Goal: Task Accomplishment & Management: Use online tool/utility

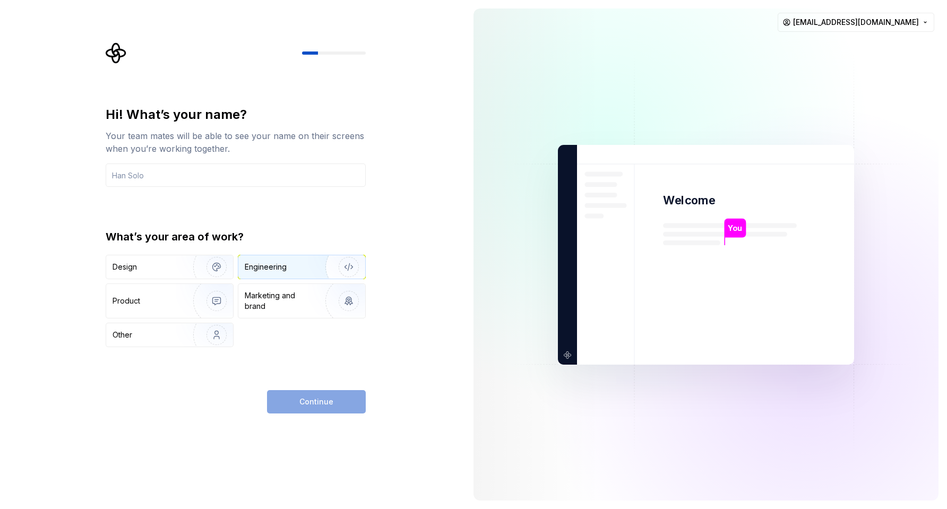
click at [296, 267] on div "Engineering" at bounding box center [287, 267] width 84 height 11
click at [191, 336] on img "button" at bounding box center [210, 334] width 68 height 71
click at [301, 272] on div "Engineering" at bounding box center [287, 267] width 84 height 11
click at [321, 412] on div "Continue" at bounding box center [316, 401] width 99 height 23
click at [323, 394] on div "Continue" at bounding box center [316, 401] width 99 height 23
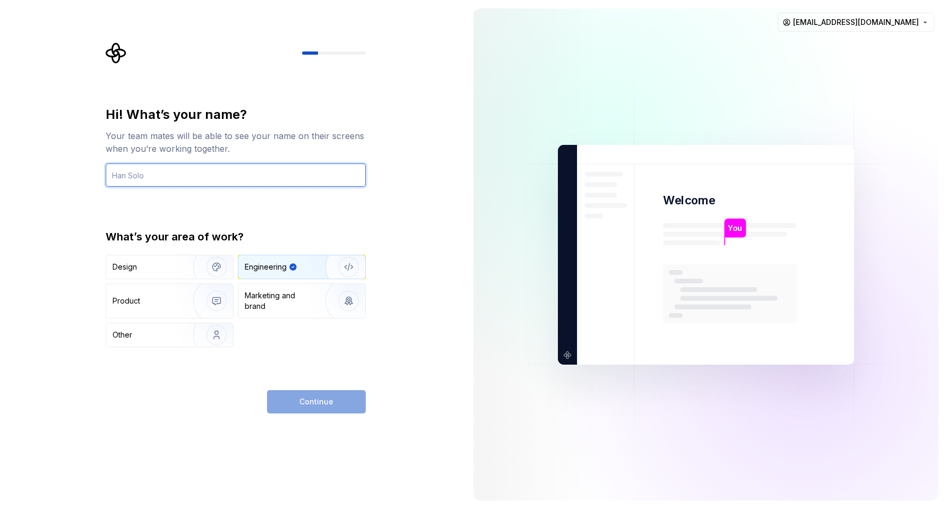
click at [180, 170] on input "text" at bounding box center [236, 174] width 260 height 23
type input "idlal"
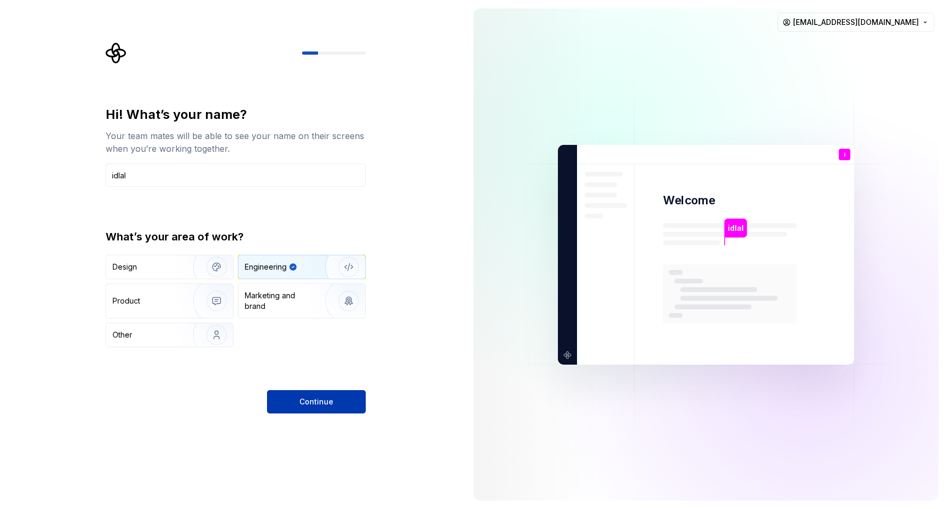
click at [317, 401] on span "Continue" at bounding box center [316, 401] width 34 height 11
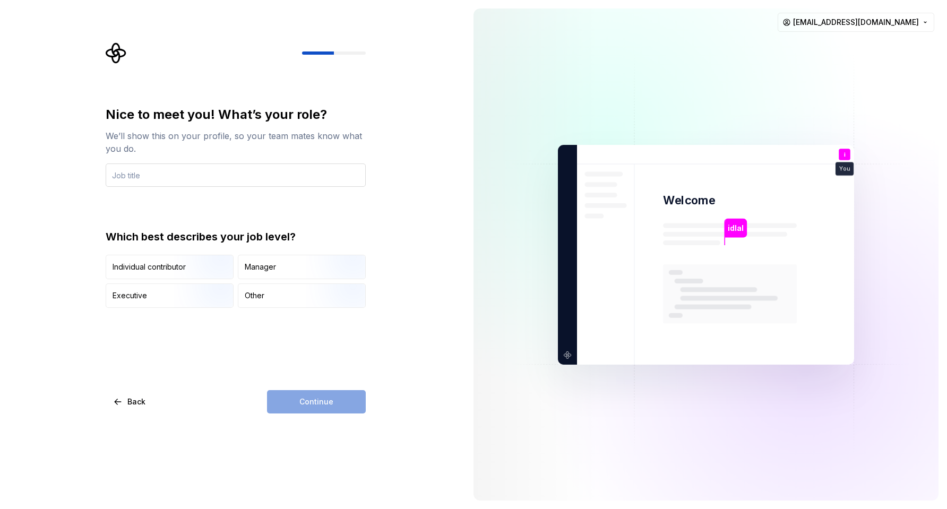
click at [212, 177] on input "text" at bounding box center [236, 174] width 260 height 23
click at [266, 296] on div "Other" at bounding box center [301, 295] width 127 height 23
click at [258, 280] on div "Individual contributor Manager Executive Other" at bounding box center [236, 281] width 260 height 53
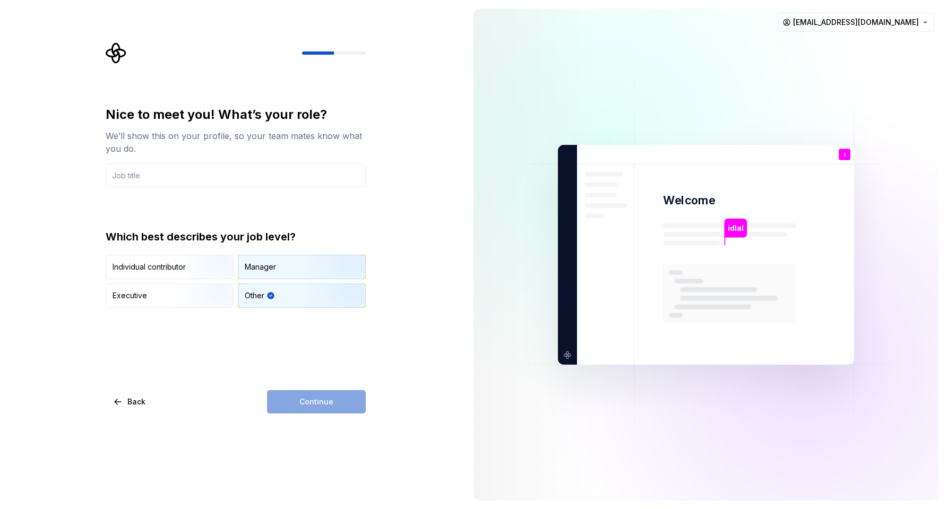
click at [252, 267] on div "Manager" at bounding box center [260, 267] width 31 height 11
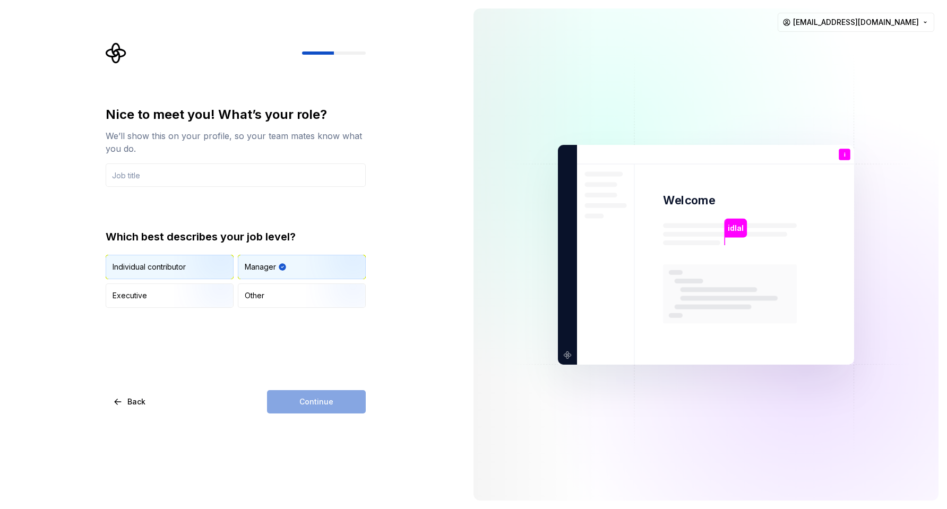
click at [173, 270] on div "Individual contributor" at bounding box center [149, 267] width 73 height 11
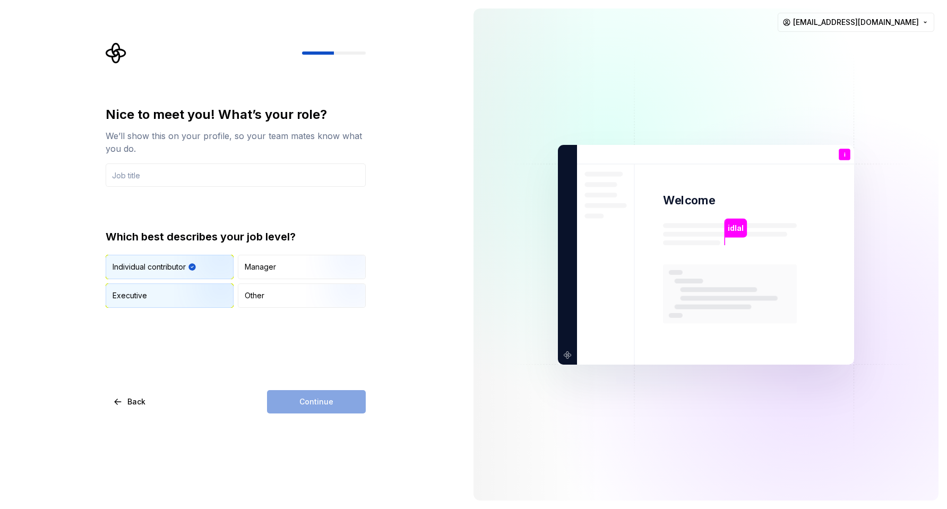
click at [174, 286] on img "button" at bounding box center [208, 308] width 68 height 71
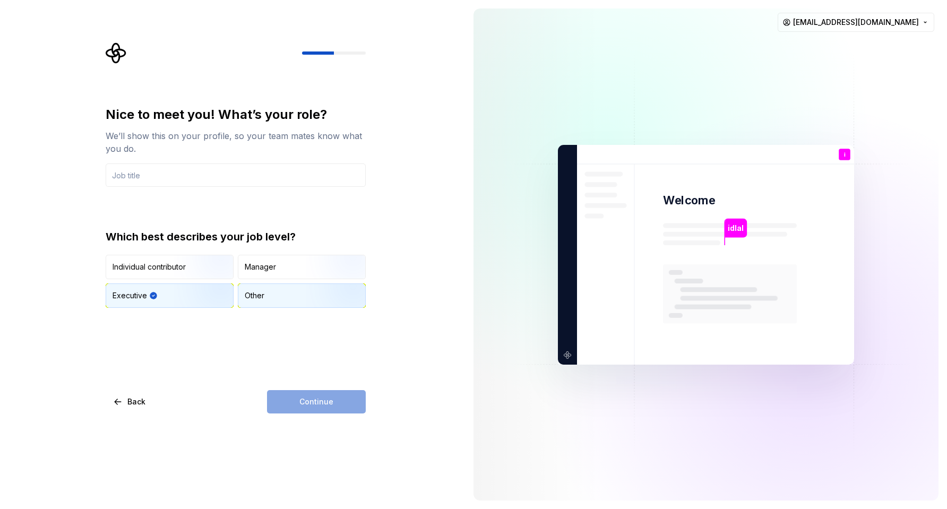
click at [280, 299] on div "Other" at bounding box center [301, 295] width 127 height 23
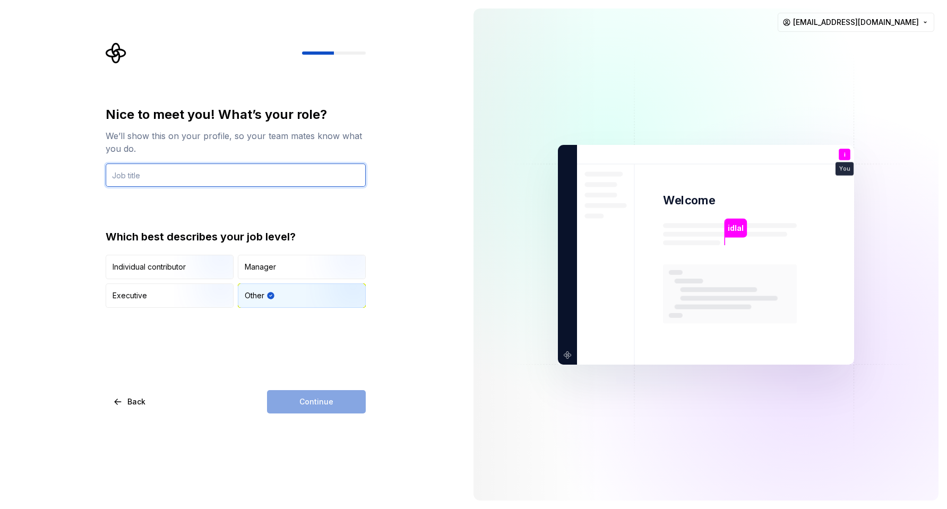
click at [209, 170] on input "text" at bounding box center [236, 174] width 260 height 23
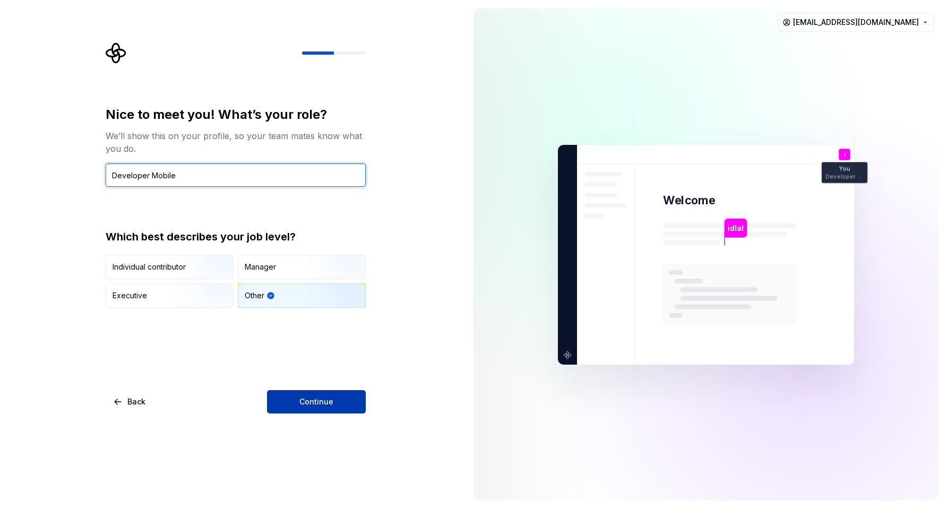
type input "Developer Mobile"
click at [312, 404] on span "Continue" at bounding box center [316, 401] width 34 height 11
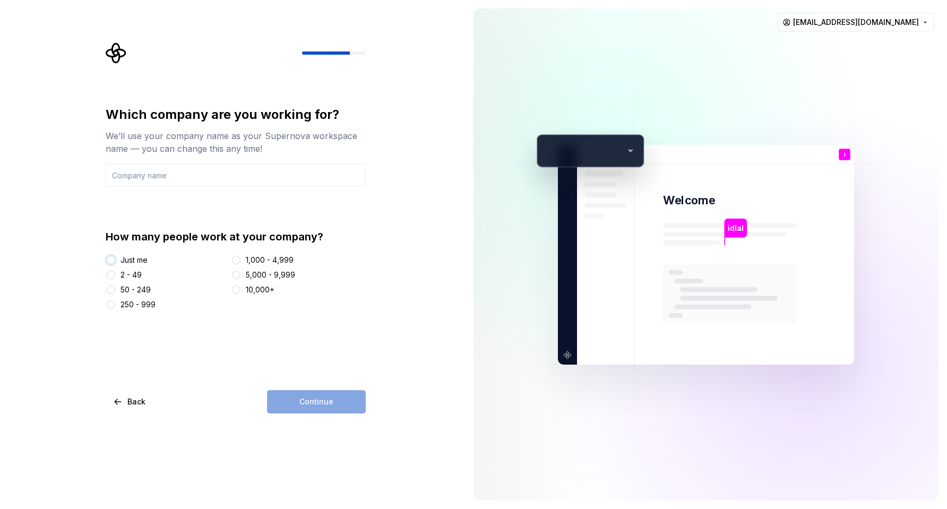
click at [112, 260] on button "Just me" at bounding box center [111, 260] width 8 height 8
click at [200, 173] on input "text" at bounding box center [236, 174] width 260 height 23
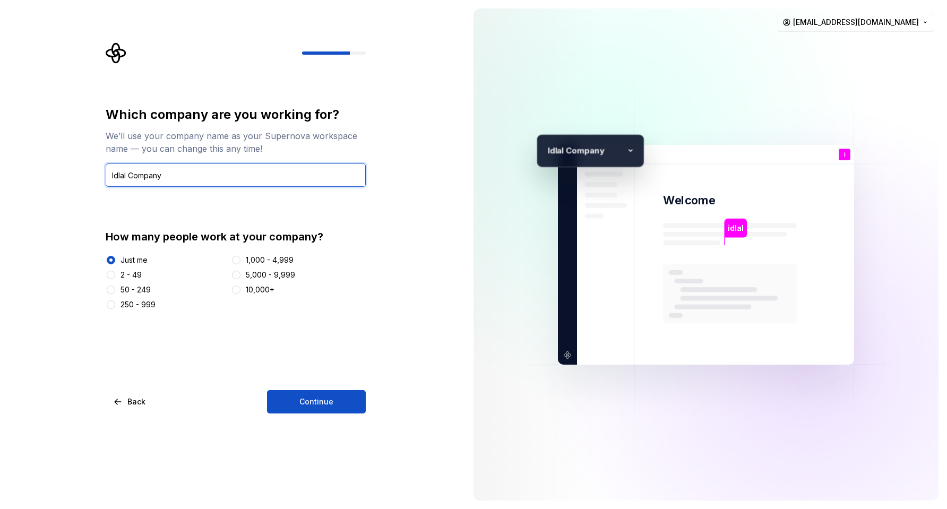
click at [137, 176] on input "Idlal Company" at bounding box center [236, 174] width 260 height 23
type input "Idlal Group"
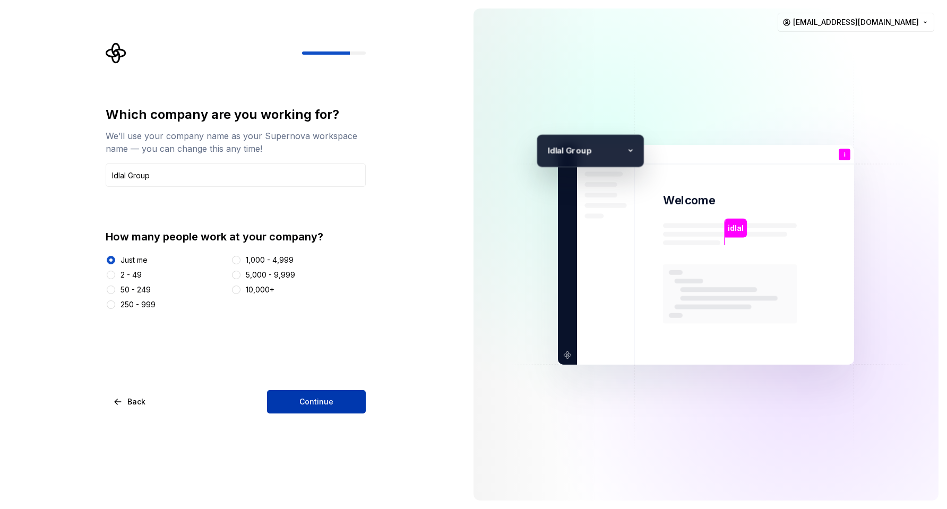
click at [327, 401] on span "Continue" at bounding box center [316, 401] width 34 height 11
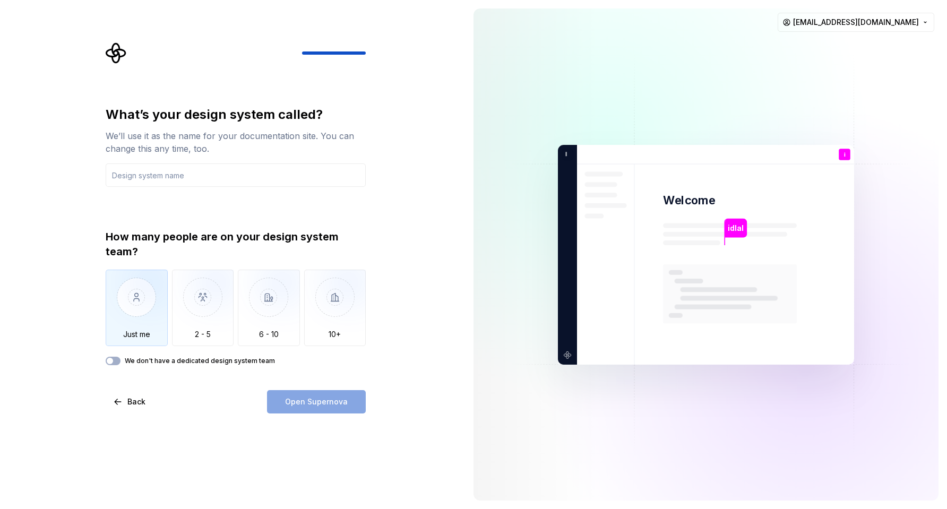
click at [138, 305] on img "button" at bounding box center [137, 305] width 62 height 71
click at [122, 363] on div "We don't have a dedicated design system team" at bounding box center [236, 361] width 260 height 8
click at [115, 357] on button "We don't have a dedicated design system team" at bounding box center [113, 361] width 15 height 8
click at [111, 358] on icon "button" at bounding box center [110, 361] width 8 height 6
click at [179, 183] on input "text" at bounding box center [236, 174] width 260 height 23
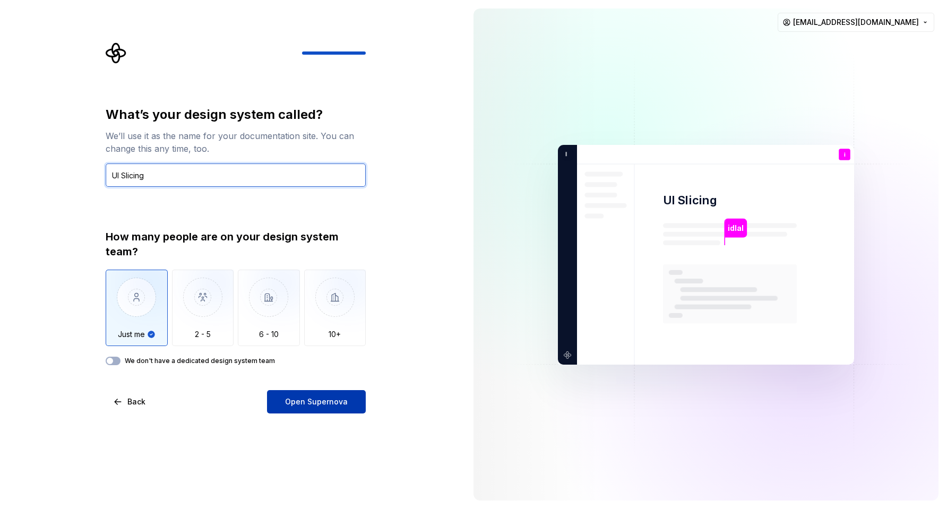
type input "UI Slicing"
click at [323, 409] on button "Open Supernova" at bounding box center [316, 401] width 99 height 23
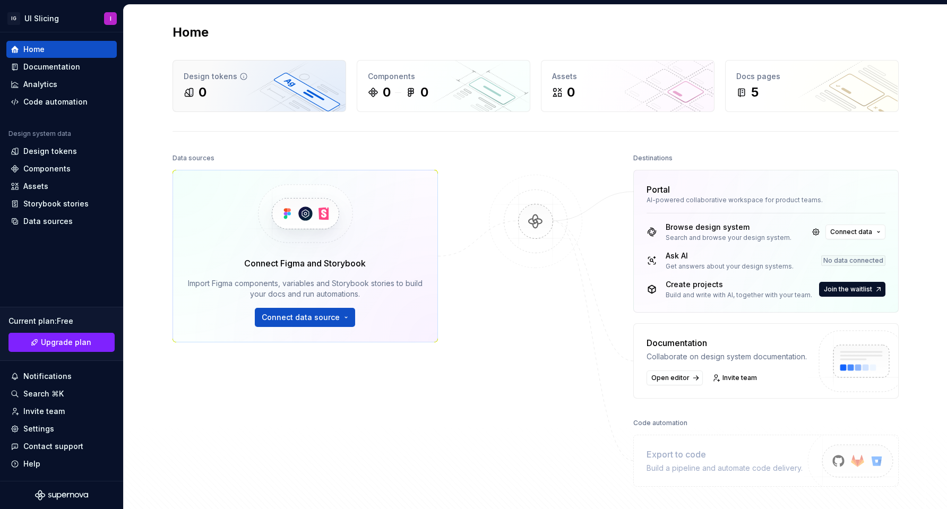
click at [247, 89] on div "0" at bounding box center [259, 92] width 151 height 17
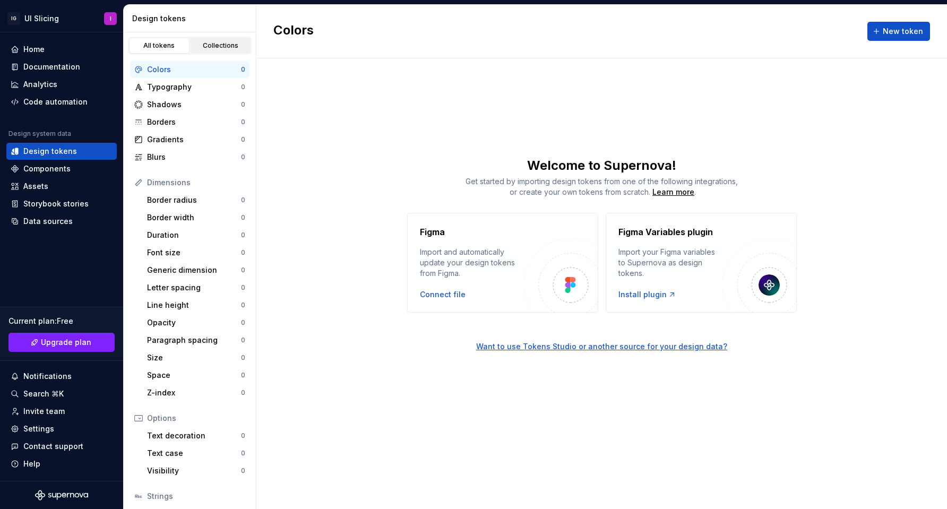
click at [220, 45] on div "Collections" at bounding box center [220, 45] width 53 height 8
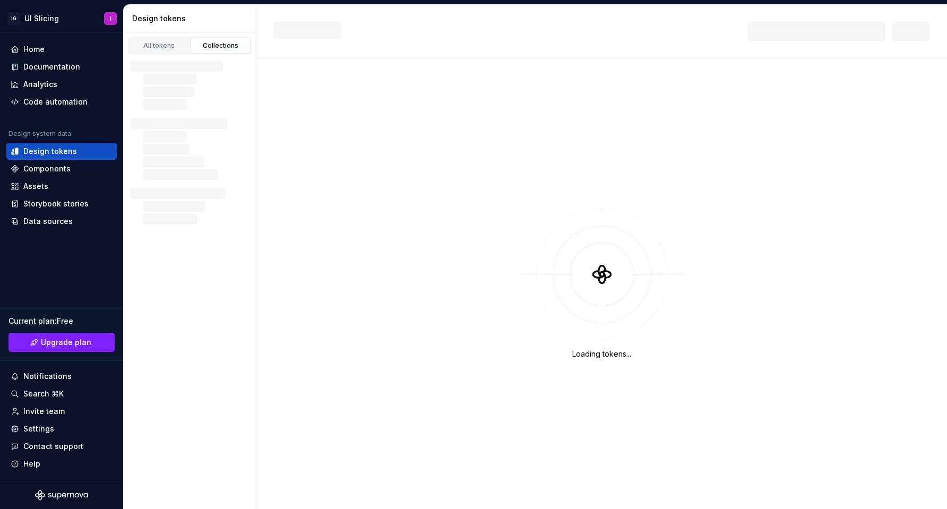
click at [214, 47] on div "Collections" at bounding box center [220, 45] width 53 height 8
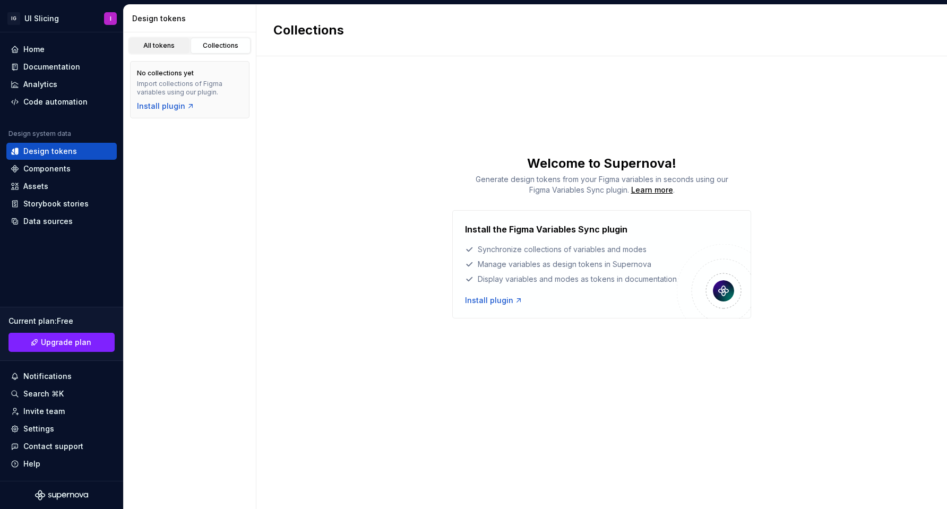
click at [152, 48] on div "All tokens" at bounding box center [159, 45] width 53 height 8
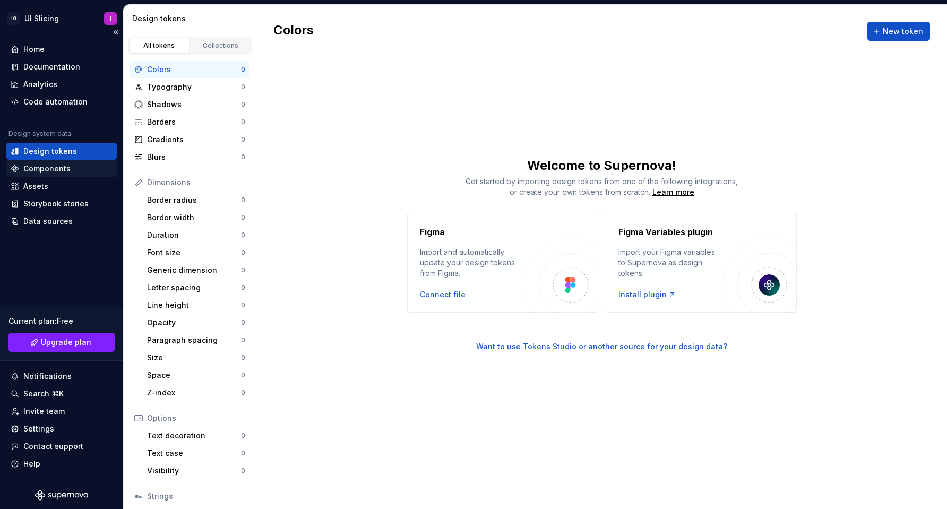
click at [59, 166] on div "Components" at bounding box center [46, 168] width 47 height 11
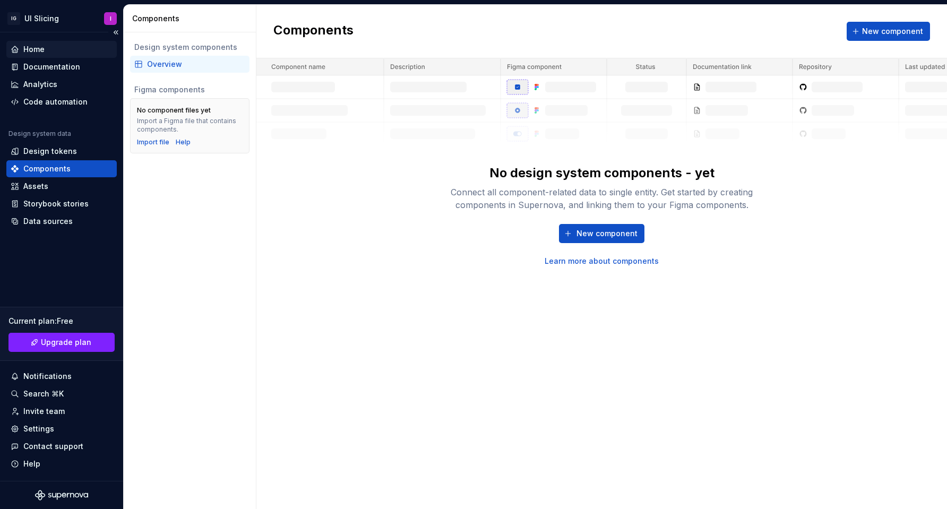
click at [44, 43] on div "Home" at bounding box center [61, 49] width 110 height 17
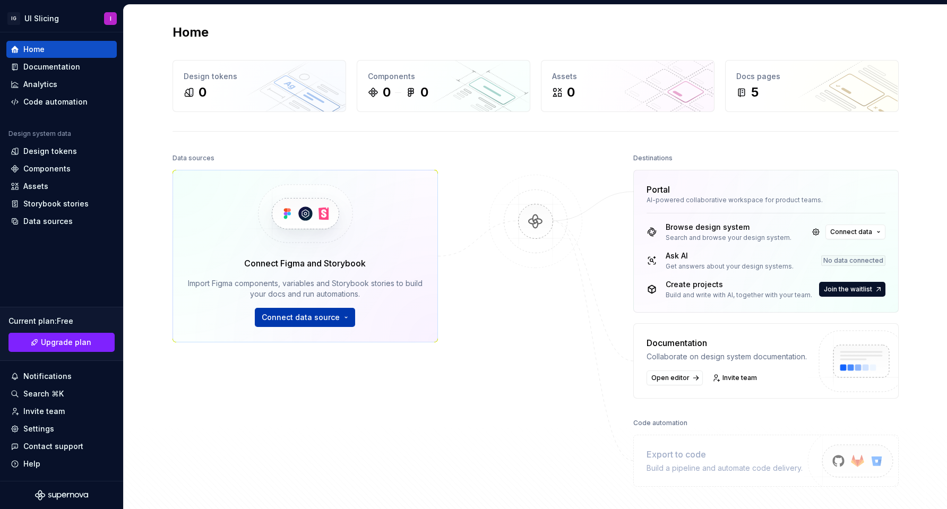
click at [338, 318] on button "Connect data source" at bounding box center [305, 317] width 100 height 19
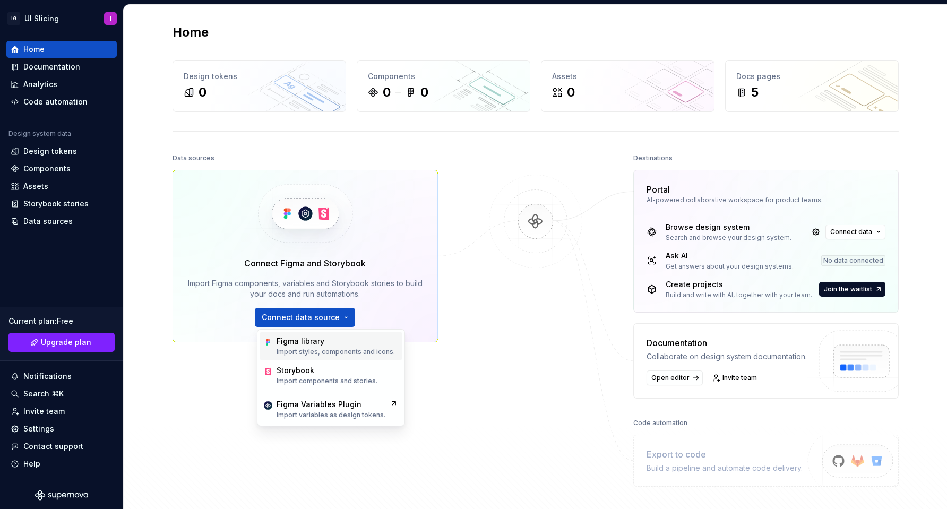
click at [327, 340] on div "Figma library" at bounding box center [336, 341] width 118 height 11
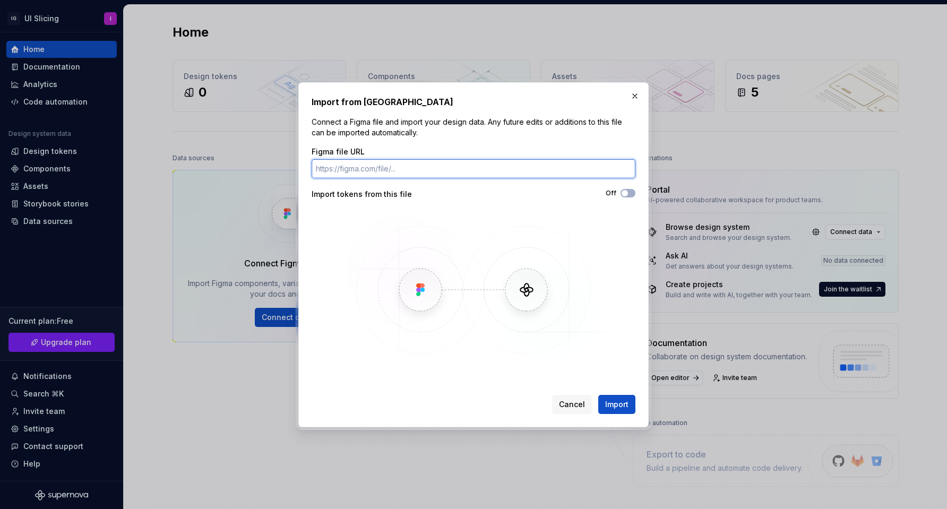
click at [478, 170] on input "Figma file URL" at bounding box center [474, 168] width 324 height 19
paste input "[URL][DOMAIN_NAME]"
type input "[URL][DOMAIN_NAME]"
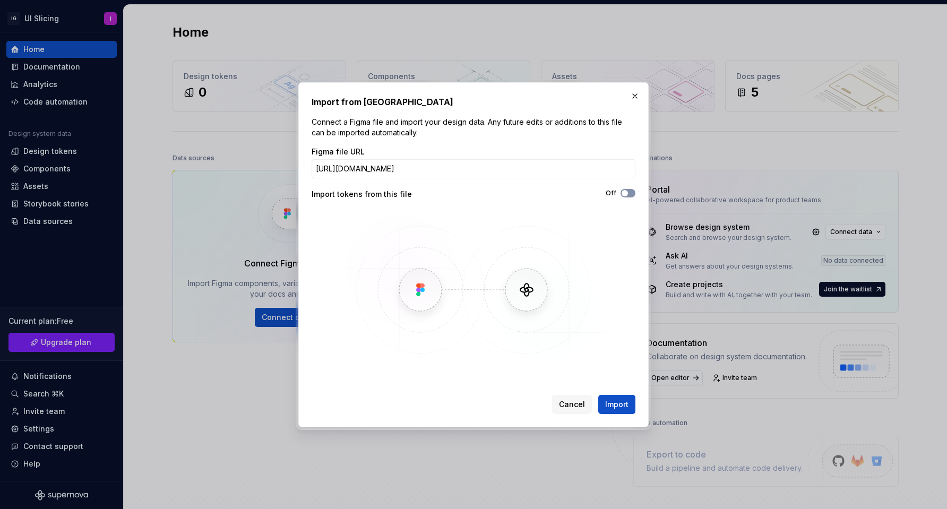
scroll to position [0, 0]
click at [628, 196] on button "Off" at bounding box center [627, 193] width 15 height 8
click at [640, 92] on button "button" at bounding box center [634, 96] width 15 height 15
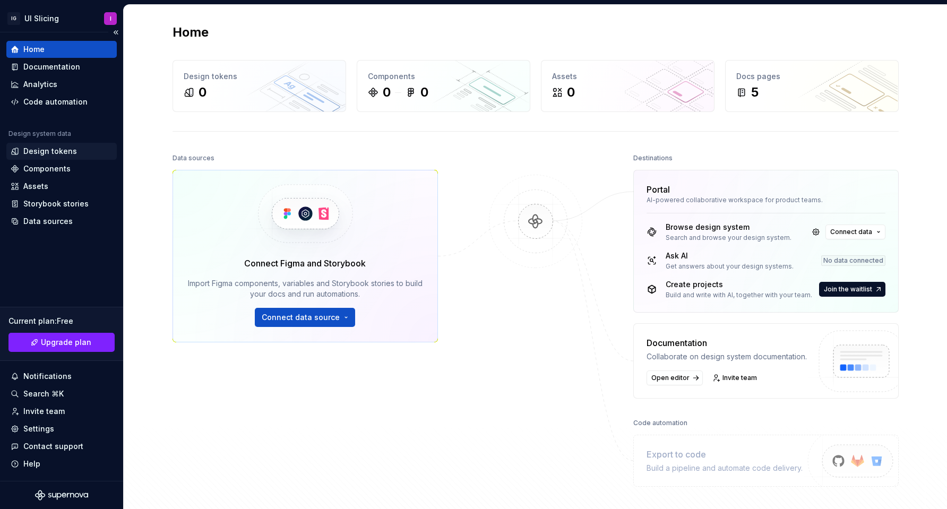
click at [45, 151] on div "Design tokens" at bounding box center [50, 151] width 54 height 11
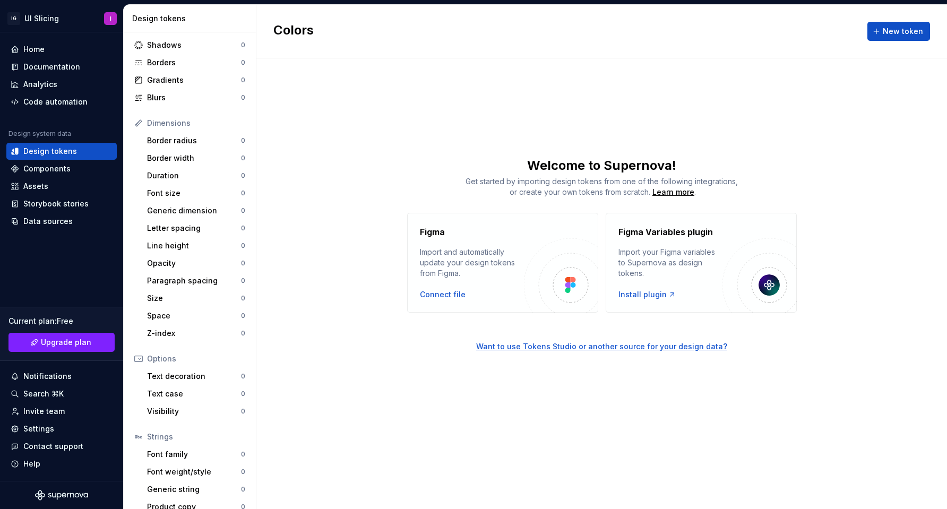
scroll to position [72, 0]
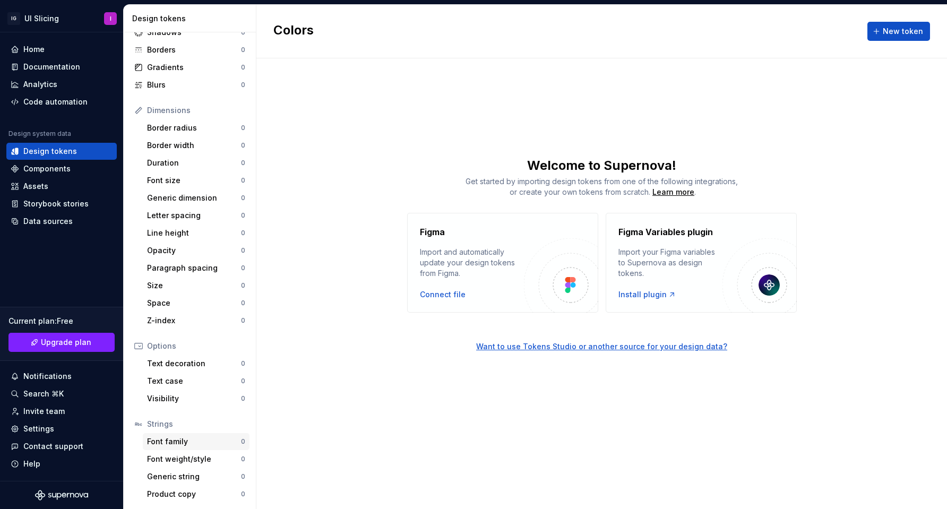
click at [185, 437] on div "Font family" at bounding box center [194, 441] width 94 height 11
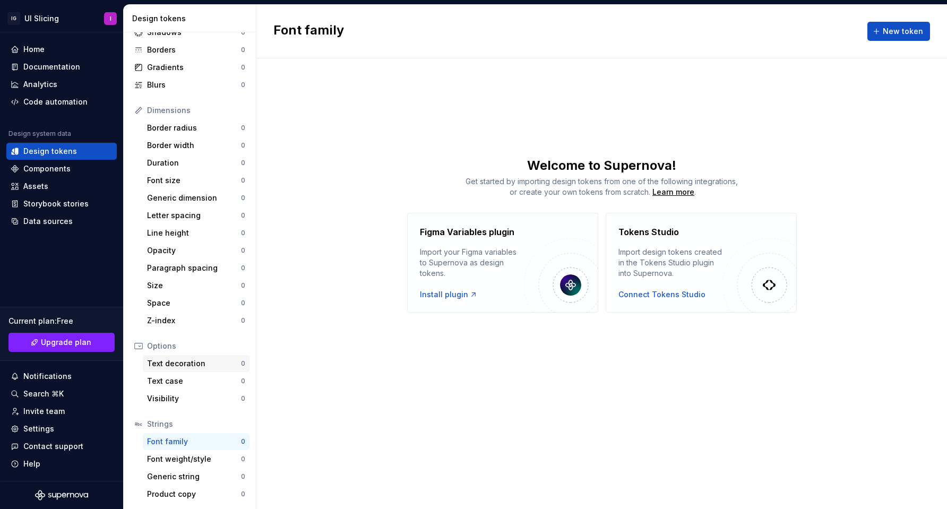
click at [187, 360] on div "Text decoration" at bounding box center [194, 363] width 94 height 11
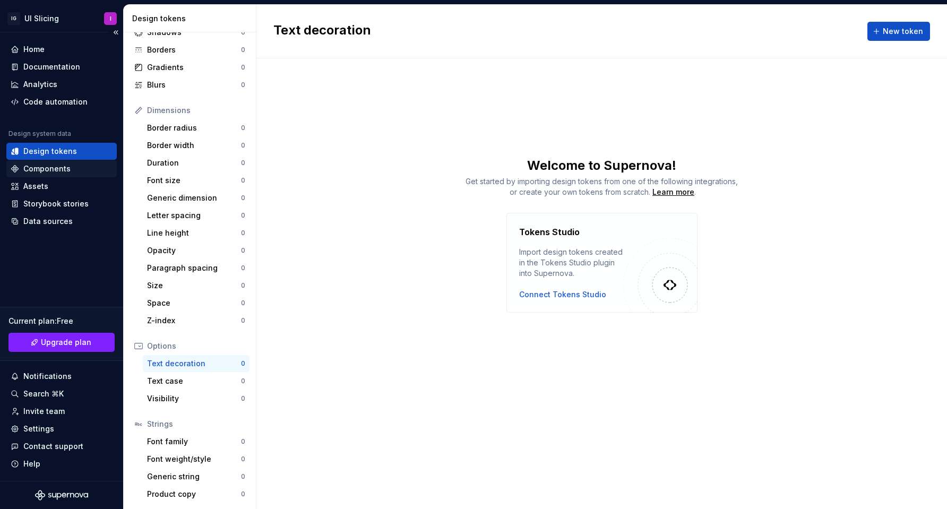
click at [42, 170] on div "Components" at bounding box center [46, 168] width 47 height 11
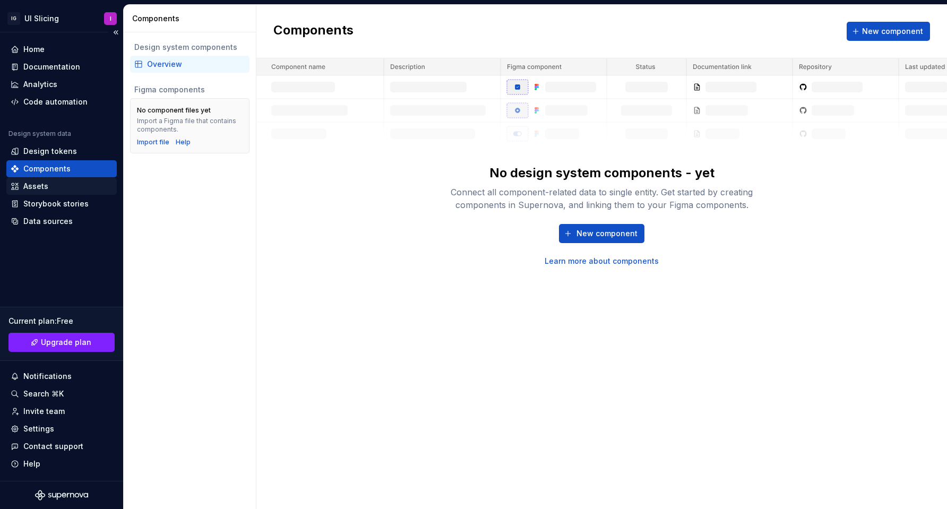
click at [39, 192] on div "Assets" at bounding box center [61, 186] width 110 height 17
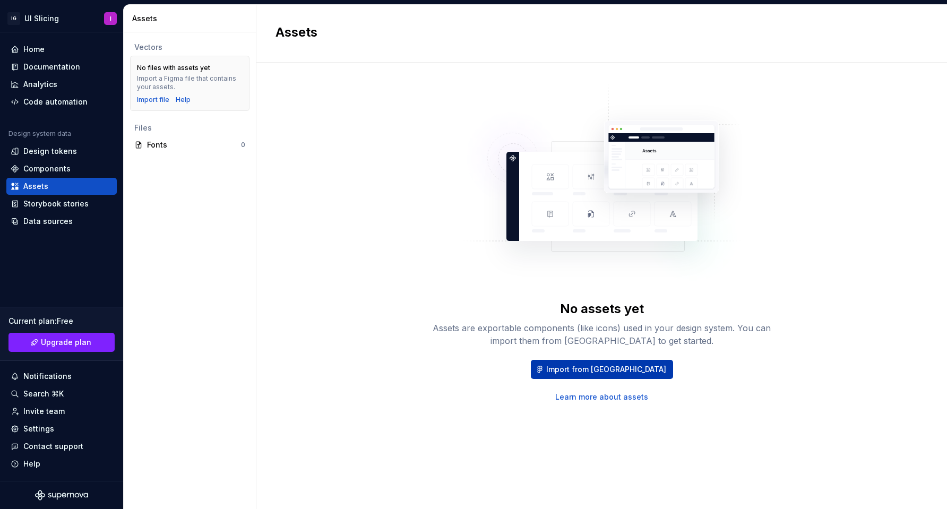
click at [624, 372] on span "Import from [GEOGRAPHIC_DATA]" at bounding box center [606, 369] width 120 height 11
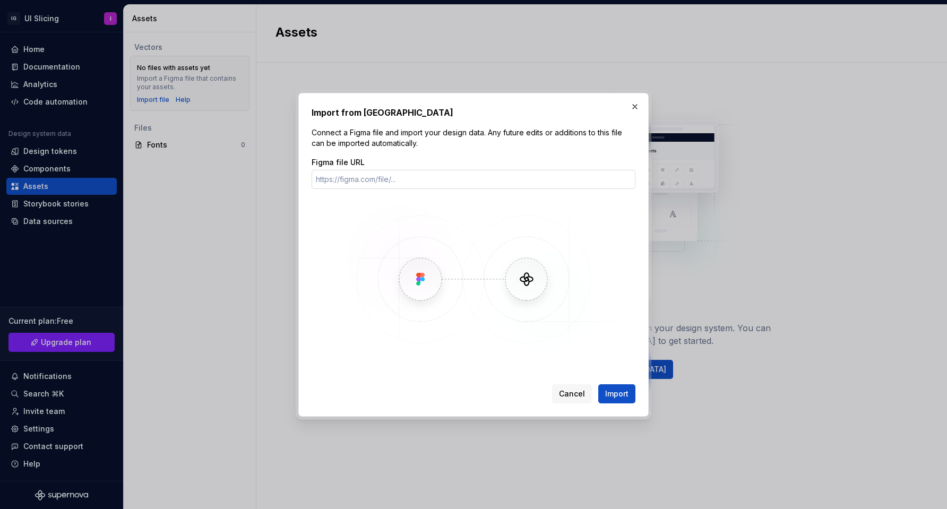
click at [437, 180] on input "Figma file URL" at bounding box center [474, 179] width 324 height 19
type input "[URL][DOMAIN_NAME]"
click at [622, 395] on span "Import" at bounding box center [616, 393] width 23 height 11
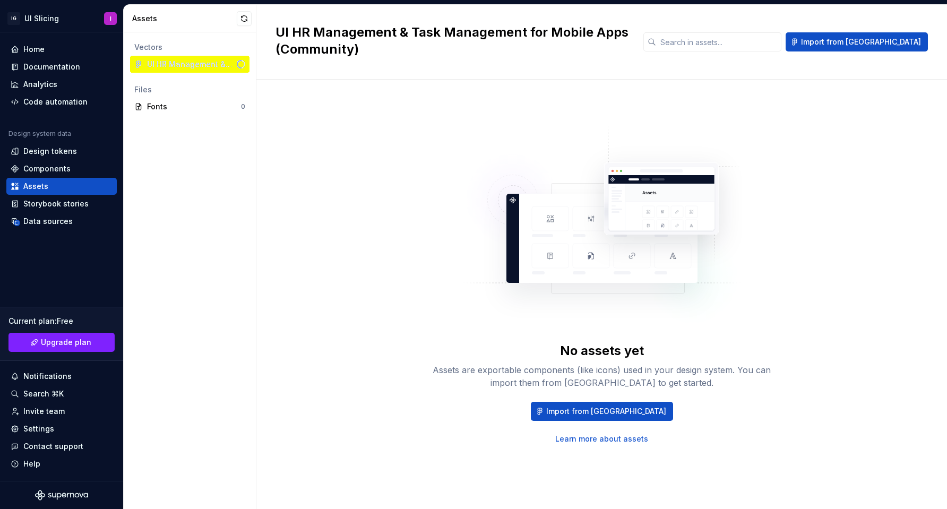
click at [203, 62] on div "UI HR Management & Task Management for Mobile Apps (Community)" at bounding box center [189, 64] width 119 height 17
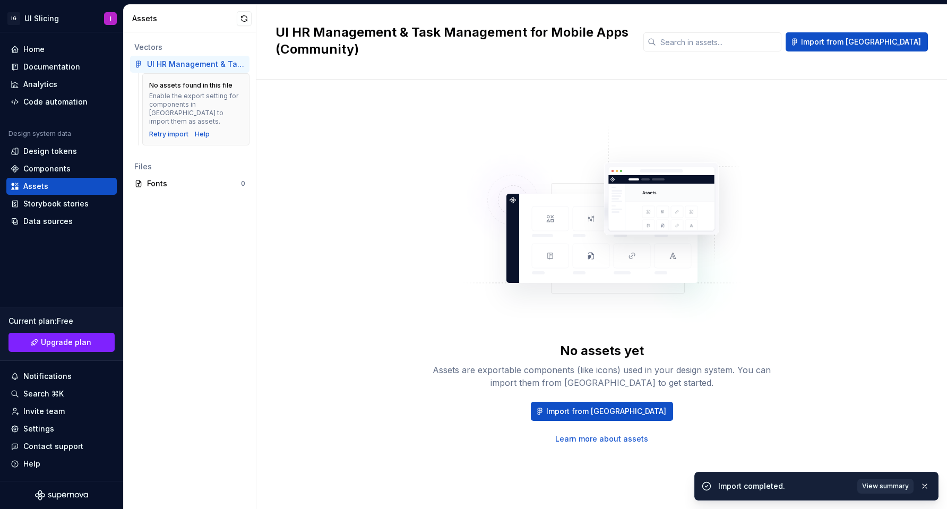
click at [878, 483] on span "View summary" at bounding box center [885, 486] width 47 height 8
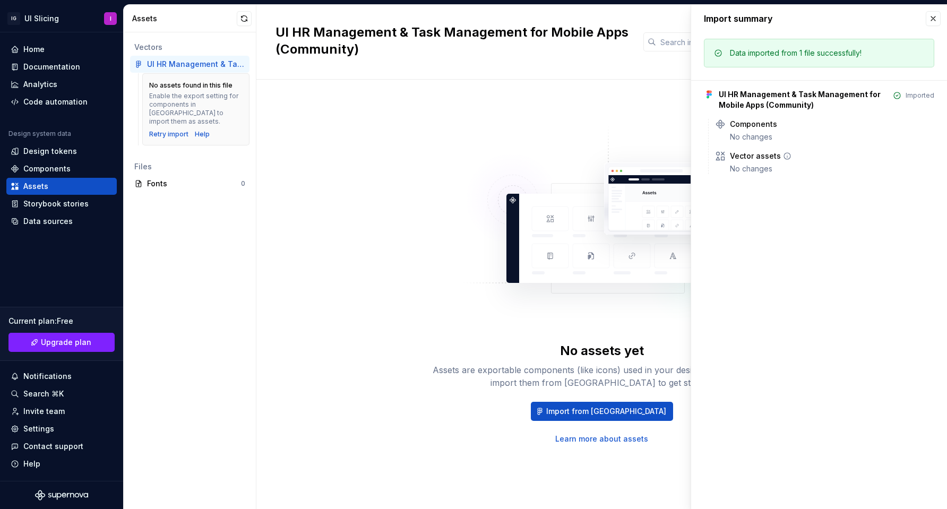
click at [752, 156] on div "Vector assets" at bounding box center [755, 156] width 51 height 11
click at [745, 123] on div "Components" at bounding box center [753, 124] width 47 height 11
click at [748, 159] on div "Vector assets" at bounding box center [755, 156] width 51 height 11
click at [759, 162] on div "Vector assets No changes" at bounding box center [832, 162] width 204 height 23
click at [836, 98] on div "UI HR Management & Task Management for Mobile Apps (Community)" at bounding box center [804, 99] width 170 height 21
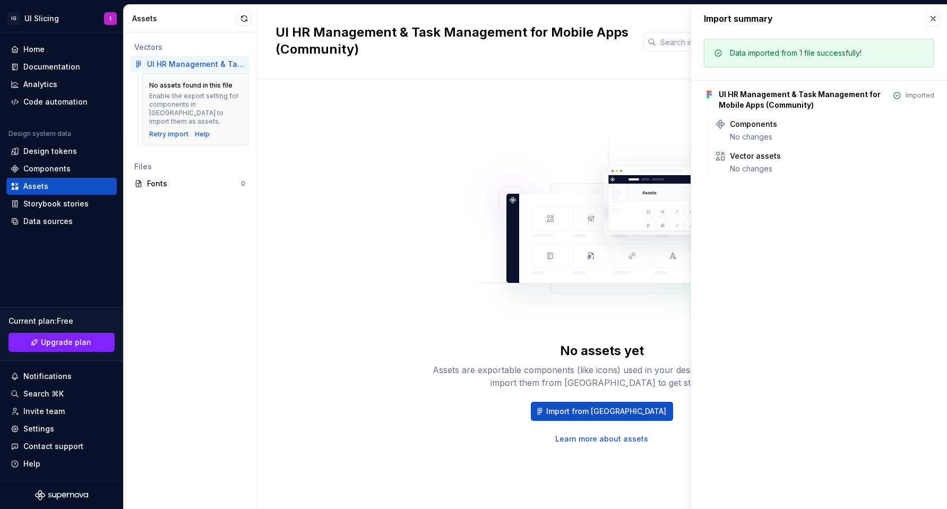
click at [764, 86] on div "UI HR Management & Task Management for Mobile Apps (Community) Imported Compone…" at bounding box center [819, 127] width 230 height 94
click at [712, 99] on icon at bounding box center [709, 94] width 11 height 11
click at [719, 123] on icon at bounding box center [720, 124] width 11 height 11
click at [725, 156] on div "Vector assets No changes" at bounding box center [824, 162] width 219 height 23
click at [726, 171] on div "Vector assets No changes" at bounding box center [824, 162] width 219 height 23
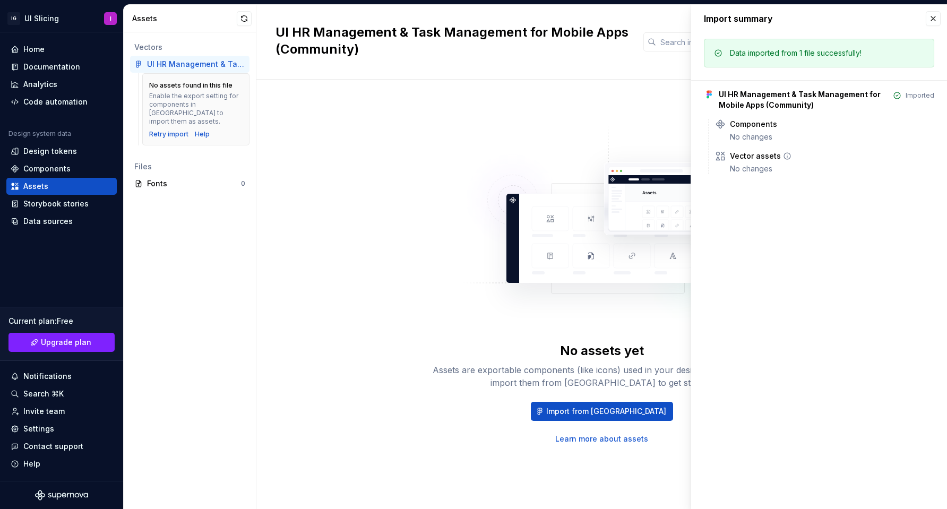
click at [738, 156] on div "Vector assets" at bounding box center [755, 156] width 51 height 11
click at [602, 159] on img at bounding box center [601, 230] width 279 height 212
click at [935, 19] on button "button" at bounding box center [933, 18] width 15 height 15
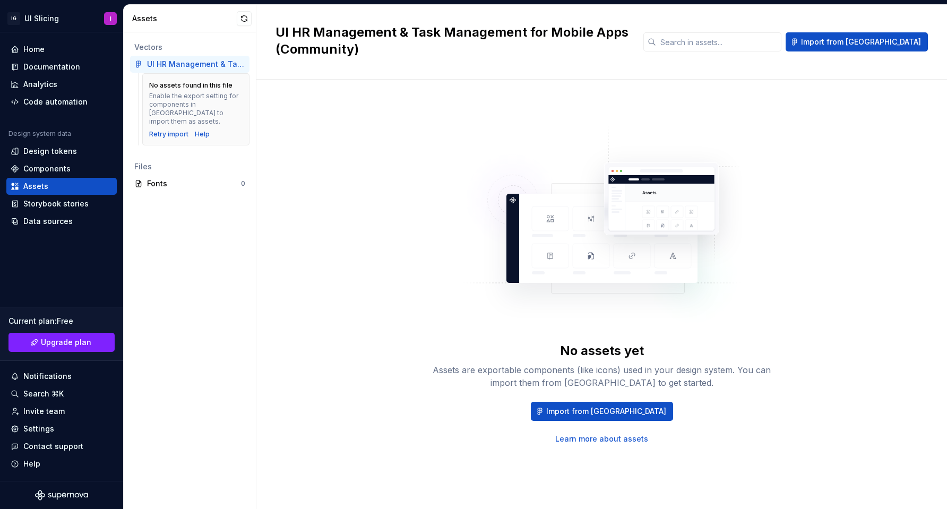
click at [781, 125] on div "No assets yet Assets are exportable components (like icons) used in your design…" at bounding box center [601, 284] width 652 height 370
click at [174, 63] on div "UI HR Management & Task Management for Mobile Apps (Community)" at bounding box center [196, 64] width 98 height 11
click at [175, 91] on div "No assets found in this file Enable the export setting for components in [GEOGR…" at bounding box center [195, 103] width 93 height 45
click at [409, 40] on h2 "UI HR Management & Task Management for Mobile Apps (Community)" at bounding box center [452, 41] width 355 height 34
click at [905, 42] on span "Import from [GEOGRAPHIC_DATA]" at bounding box center [861, 42] width 120 height 11
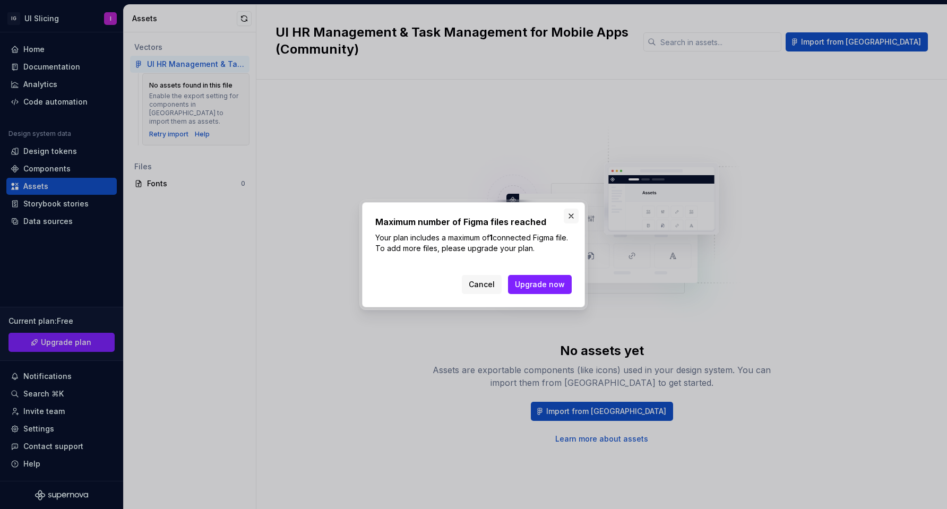
click at [572, 215] on button "button" at bounding box center [571, 216] width 15 height 15
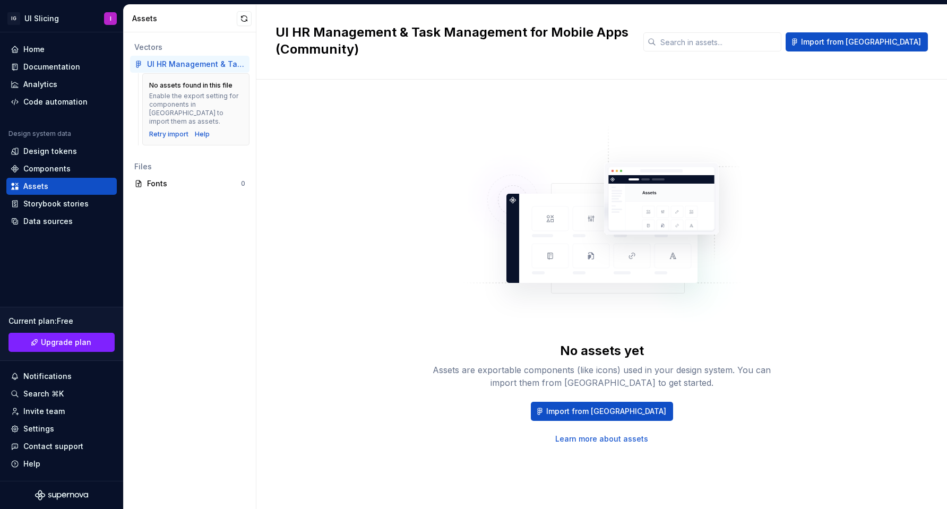
click at [184, 112] on div "Enable the export setting for components in [GEOGRAPHIC_DATA] to import them as…" at bounding box center [195, 109] width 93 height 34
click at [241, 23] on button "button" at bounding box center [244, 18] width 15 height 15
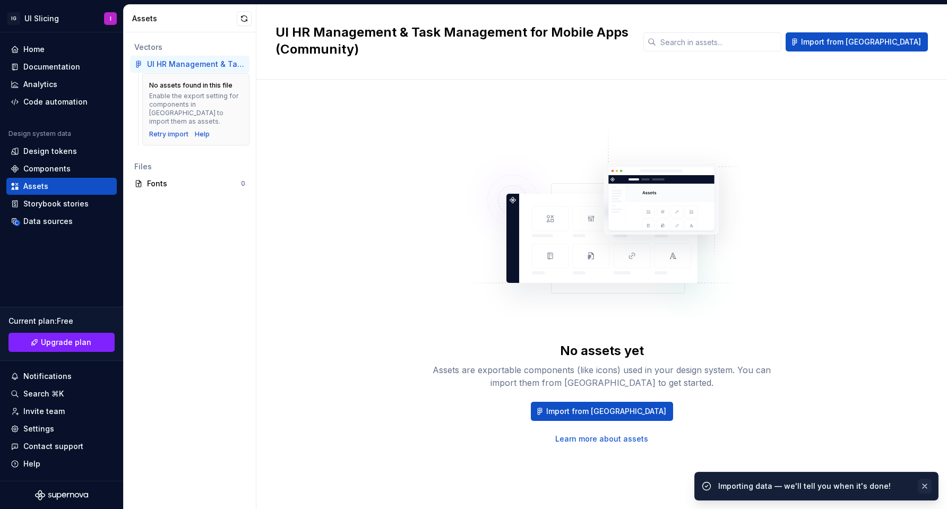
click at [926, 486] on button "button" at bounding box center [925, 486] width 14 height 15
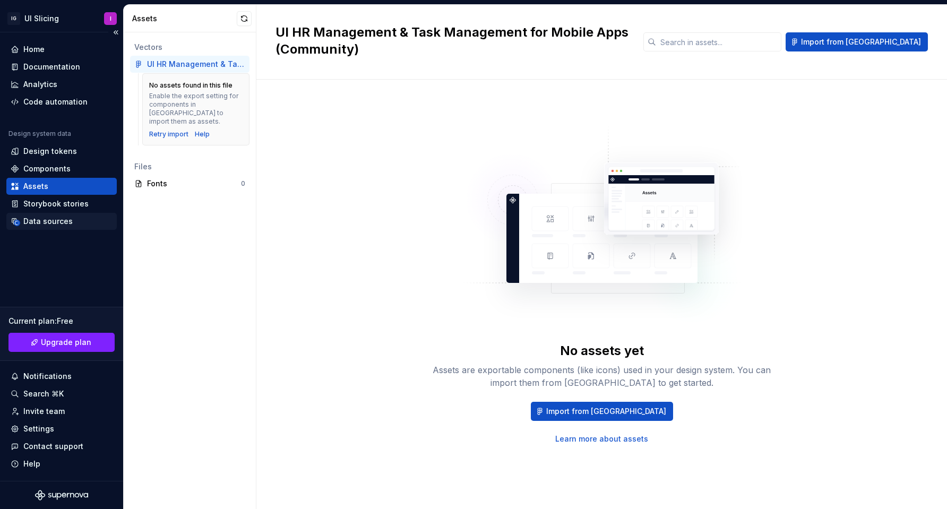
click at [45, 223] on div "Data sources" at bounding box center [47, 221] width 49 height 11
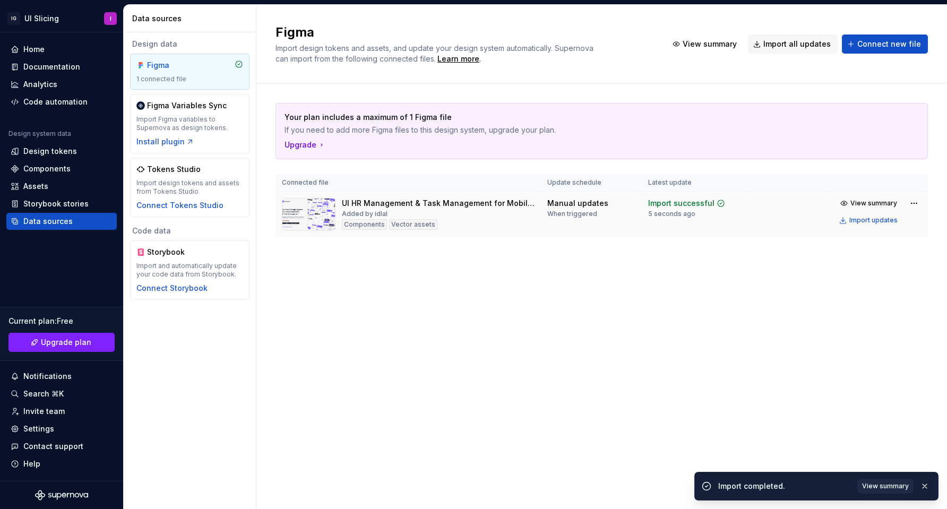
click at [704, 208] on div "Import successful" at bounding box center [681, 203] width 66 height 11
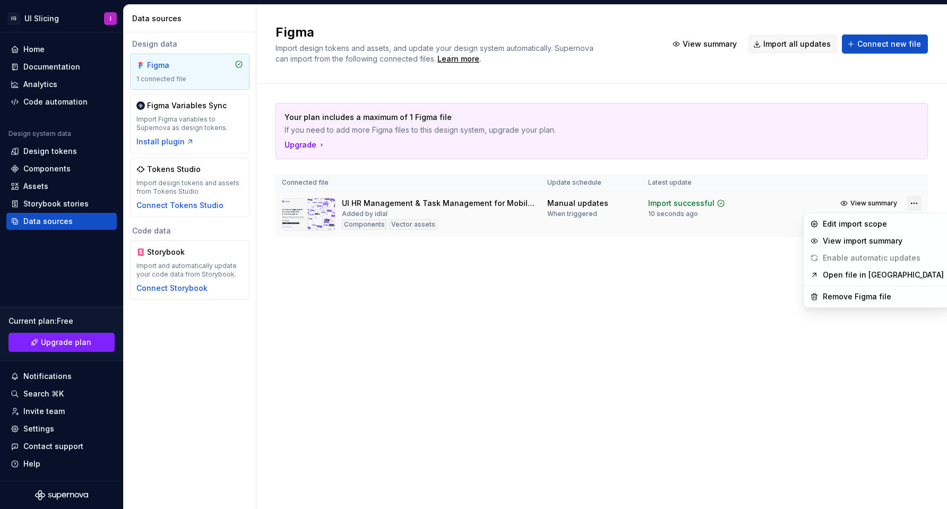
click at [912, 204] on html "IG UI Slicing I Home Documentation Analytics Code automation Design system data…" at bounding box center [473, 254] width 947 height 509
click at [897, 237] on div "View import summary" at bounding box center [883, 241] width 121 height 11
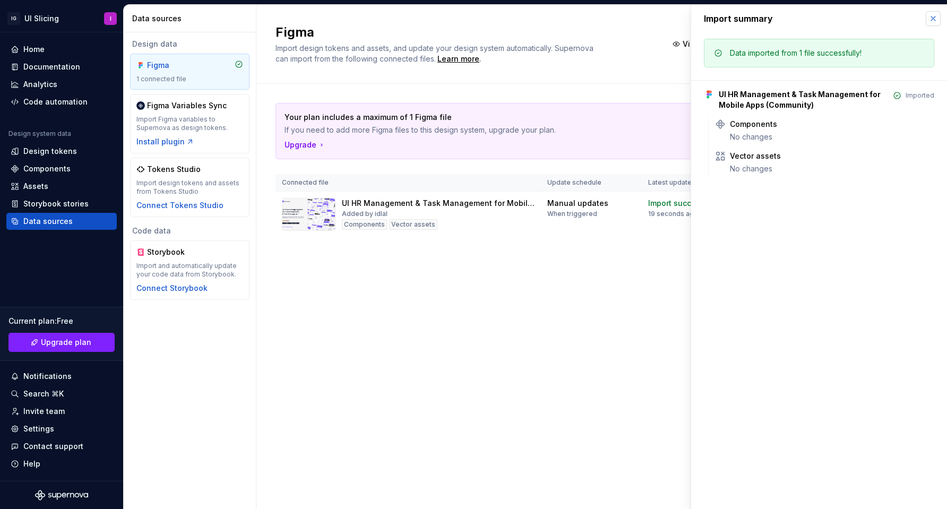
click at [935, 20] on button "button" at bounding box center [933, 18] width 15 height 15
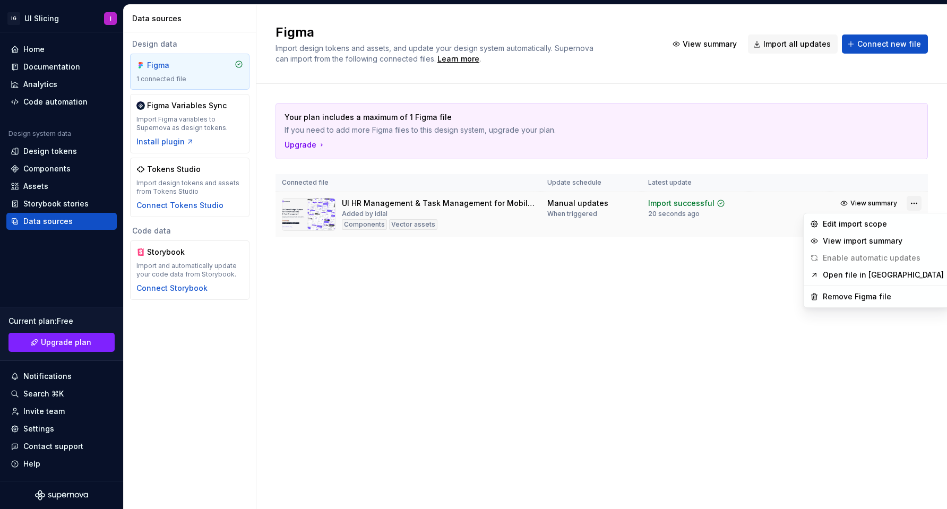
click at [910, 204] on html "IG UI Slicing I Home Documentation Analytics Code automation Design system data…" at bounding box center [473, 254] width 947 height 509
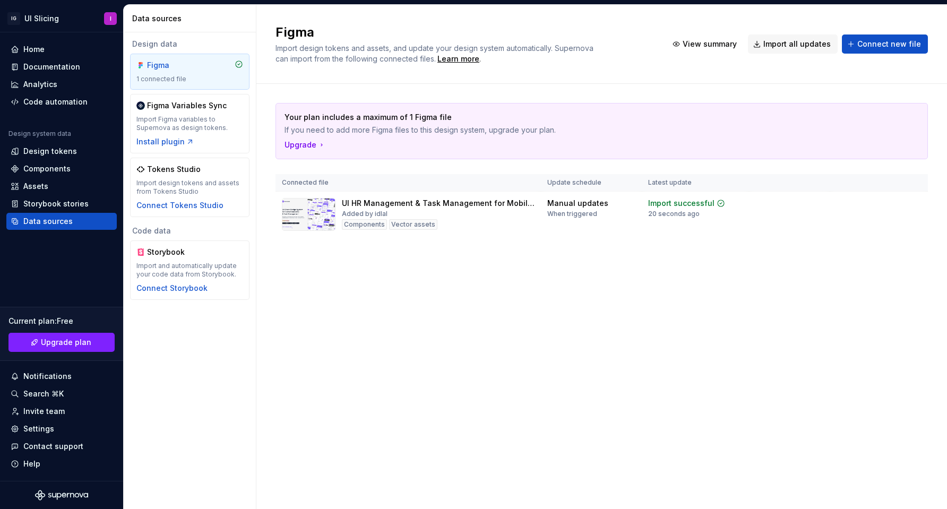
click at [780, 275] on html "IG UI Slicing I Home Documentation Analytics Code automation Design system data…" at bounding box center [473, 254] width 947 height 509
click at [874, 223] on div "Import updates" at bounding box center [873, 220] width 48 height 8
click at [413, 226] on div "Vector assets" at bounding box center [413, 224] width 48 height 11
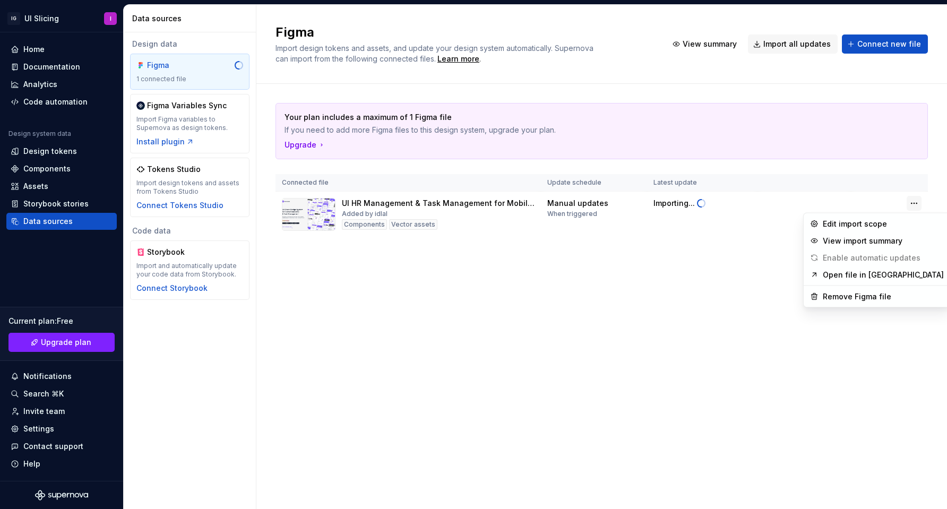
click at [917, 202] on html "IG UI Slicing I Home Documentation Analytics Code automation Design system data…" at bounding box center [473, 254] width 947 height 509
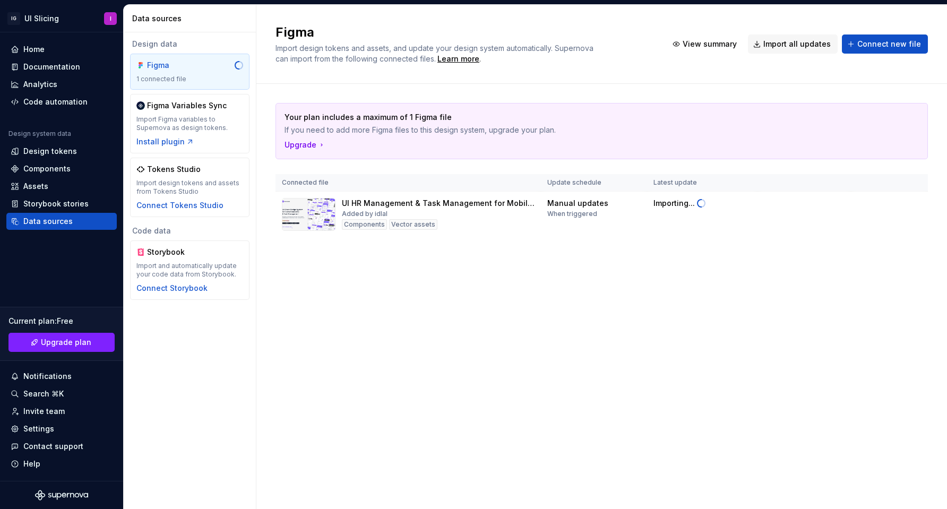
click at [711, 277] on html "IG UI Slicing I Home Documentation Analytics Code automation Design system data…" at bounding box center [473, 254] width 947 height 509
click at [811, 328] on div "Figma Import design tokens and assets, and update your design system automatica…" at bounding box center [601, 257] width 690 height 504
click at [176, 191] on div "Import design tokens and assets from Tokens Studio" at bounding box center [189, 187] width 107 height 17
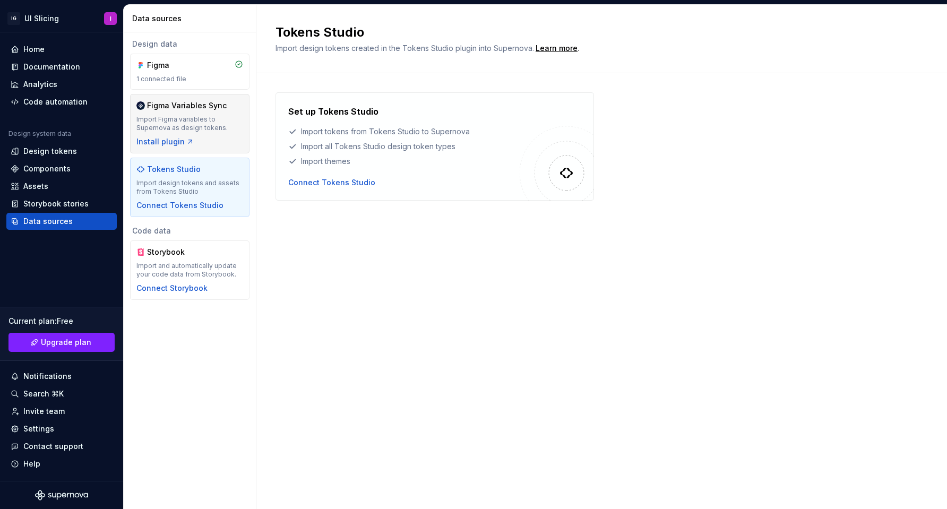
click at [191, 118] on div "Import Figma variables to Supernova as design tokens." at bounding box center [189, 123] width 107 height 17
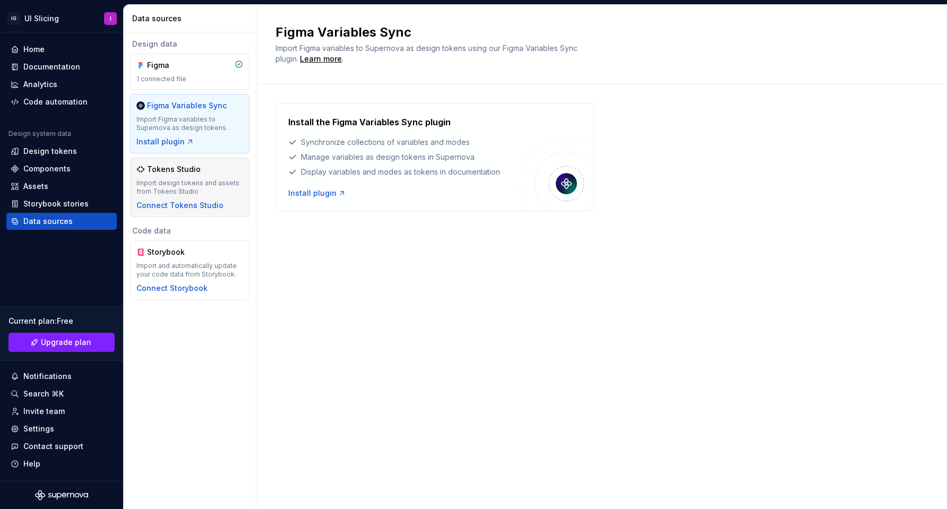
click at [185, 178] on div "Tokens Studio Import design tokens and assets from Tokens Studio Connect Tokens…" at bounding box center [189, 187] width 107 height 47
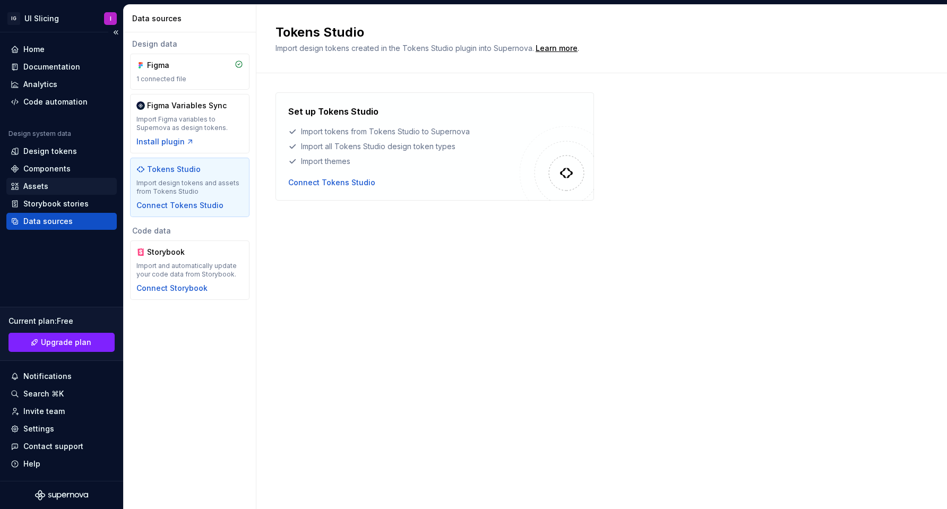
click at [40, 184] on div "Assets" at bounding box center [35, 186] width 25 height 11
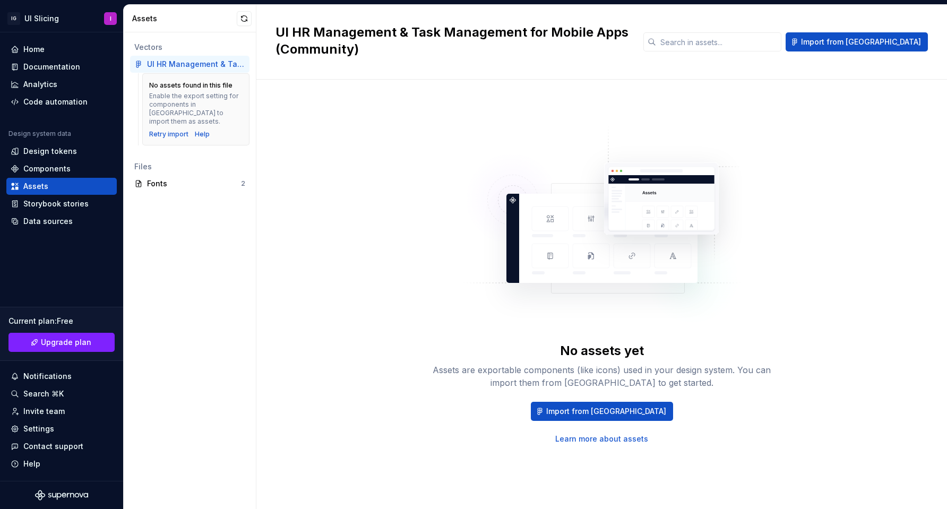
click at [188, 87] on div "No assets found in this file" at bounding box center [190, 85] width 83 height 8
click at [157, 179] on div "Fonts" at bounding box center [194, 183] width 94 height 11
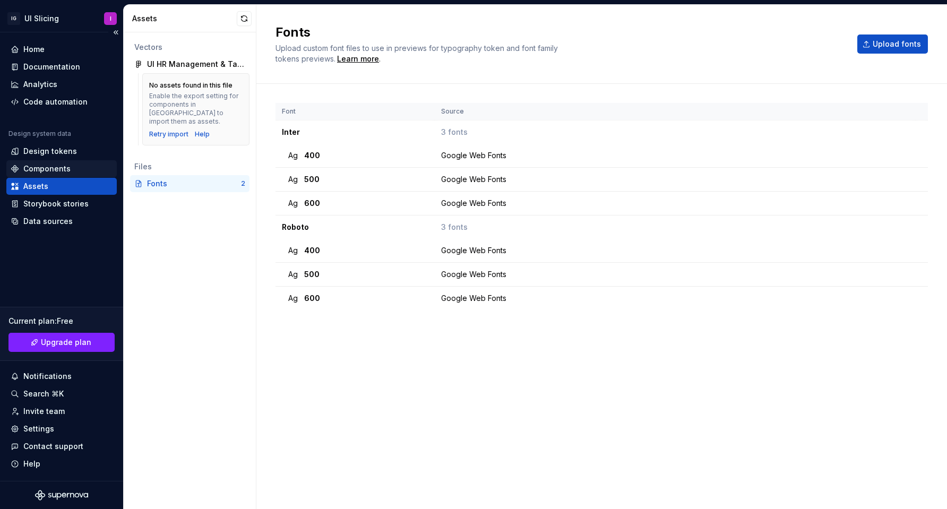
click at [46, 167] on div "Components" at bounding box center [46, 168] width 47 height 11
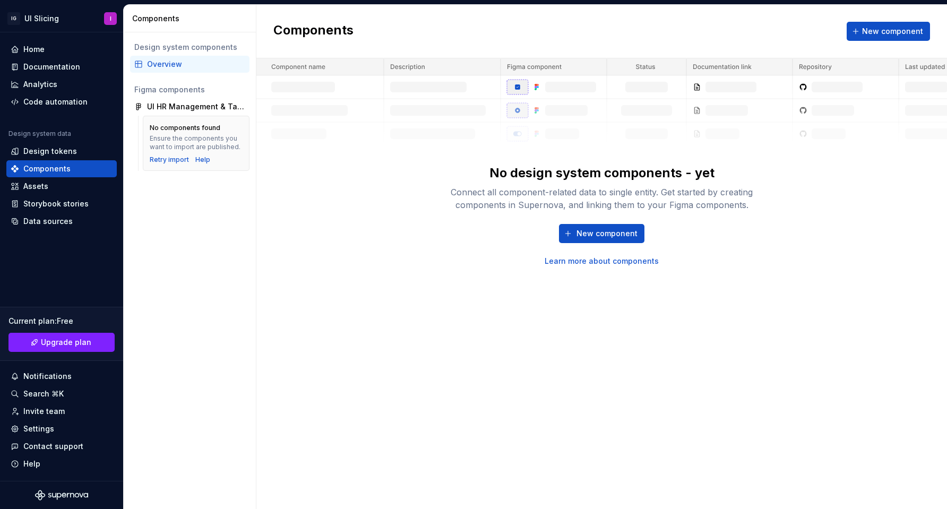
click at [180, 122] on div "No components found Ensure the components you want to import are published. Ret…" at bounding box center [196, 143] width 107 height 55
click at [160, 114] on div "UI HR Management & Task Management for Mobile Apps (Community)" at bounding box center [189, 106] width 119 height 17
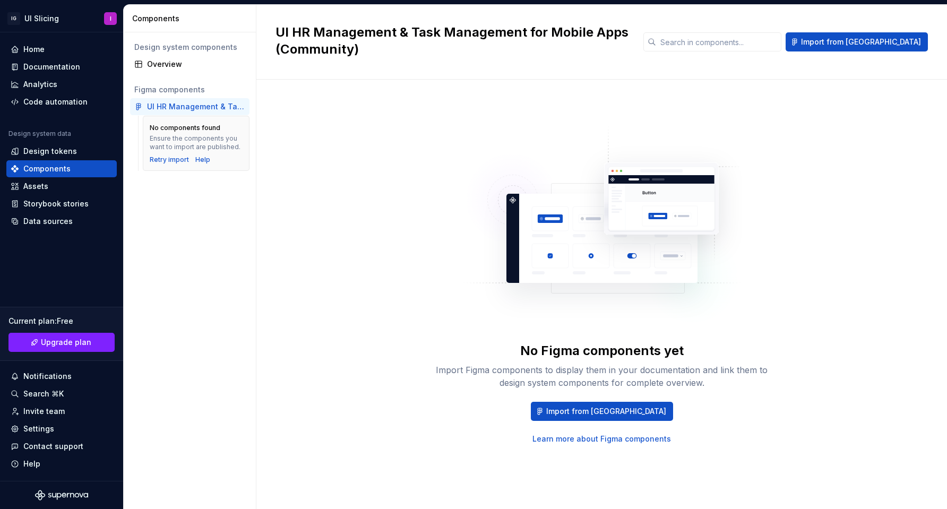
click at [592, 264] on img at bounding box center [601, 230] width 279 height 212
click at [187, 139] on div "Ensure the components you want to import are published." at bounding box center [196, 142] width 93 height 17
click at [51, 185] on div "Assets" at bounding box center [62, 186] width 102 height 11
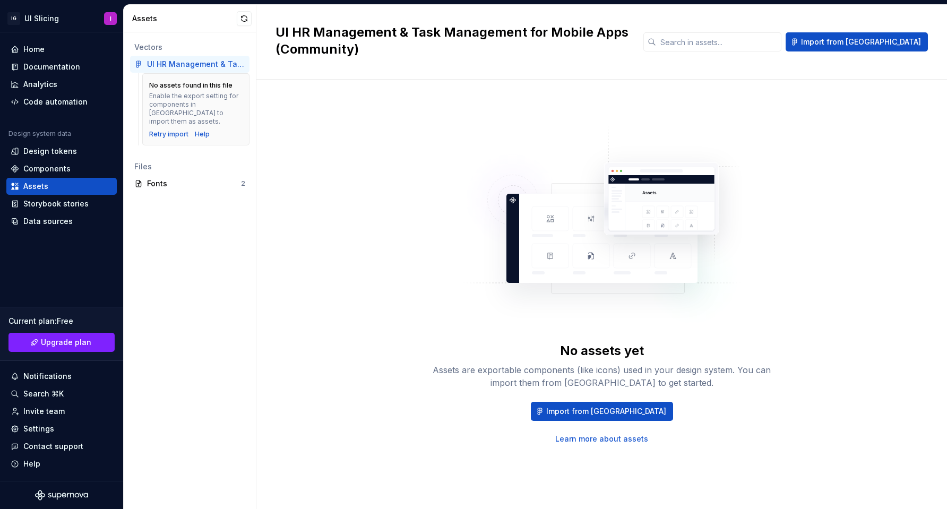
click at [870, 287] on div "No assets yet Assets are exportable components (like icons) used in your design…" at bounding box center [601, 284] width 652 height 370
click at [681, 237] on img at bounding box center [601, 230] width 279 height 212
click at [608, 408] on span "Import from [GEOGRAPHIC_DATA]" at bounding box center [606, 411] width 120 height 11
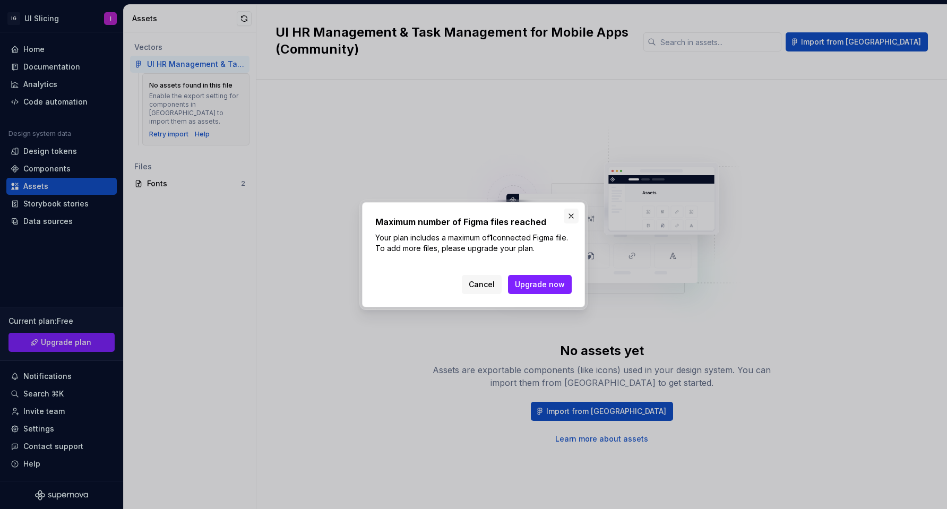
click at [570, 213] on button "button" at bounding box center [571, 216] width 15 height 15
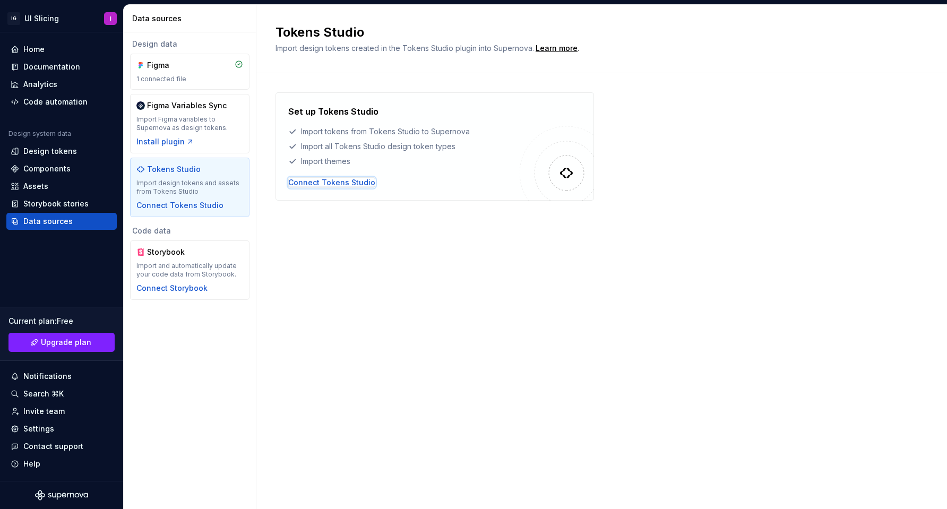
click at [359, 184] on div "Connect Tokens Studio" at bounding box center [331, 182] width 87 height 11
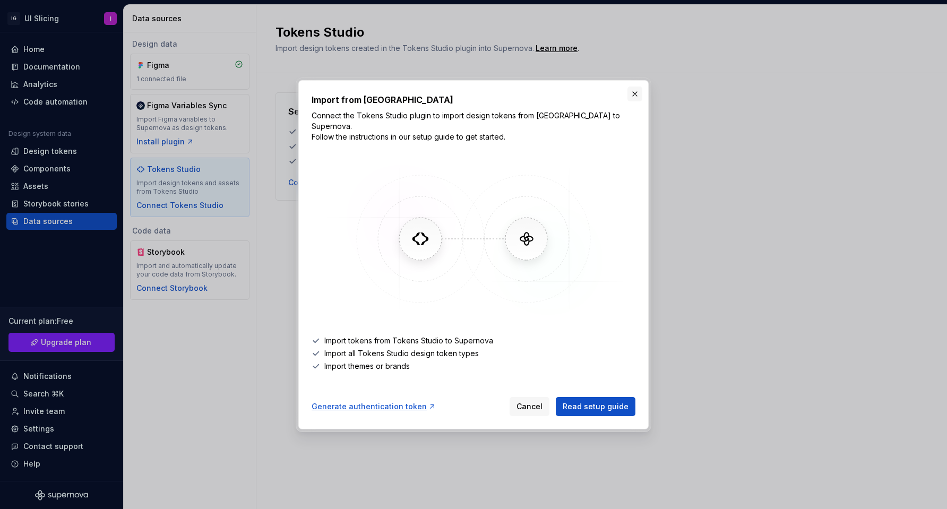
click at [635, 96] on button "button" at bounding box center [634, 94] width 15 height 15
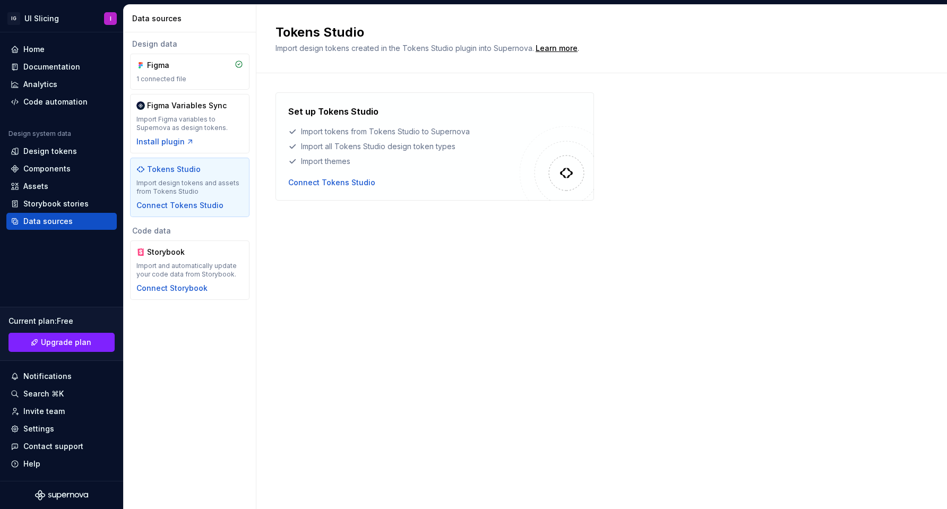
click at [475, 120] on div "Set up Tokens Studio Import tokens from Tokens Studio to Supernova Import all T…" at bounding box center [403, 136] width 231 height 62
click at [179, 119] on div "Import Figma variables to Supernova as design tokens." at bounding box center [189, 123] width 107 height 17
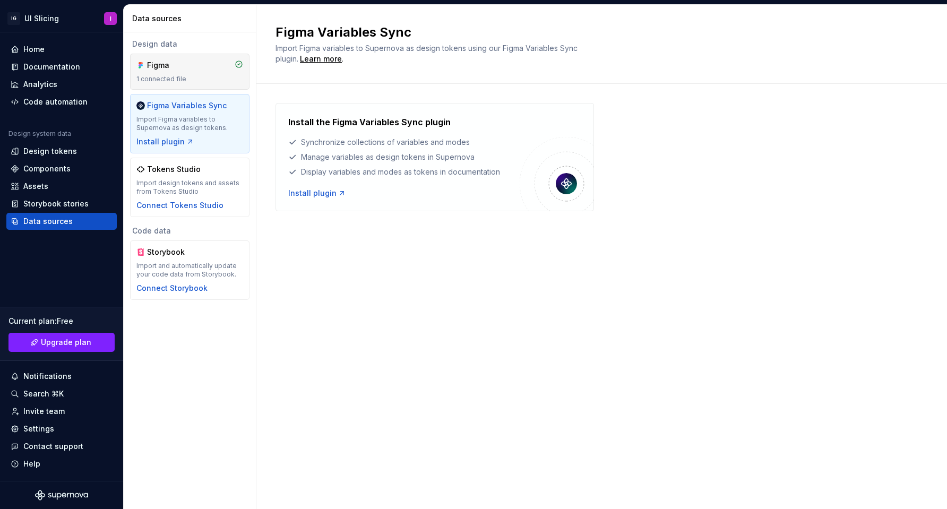
click at [183, 76] on div "1 connected file" at bounding box center [189, 79] width 107 height 8
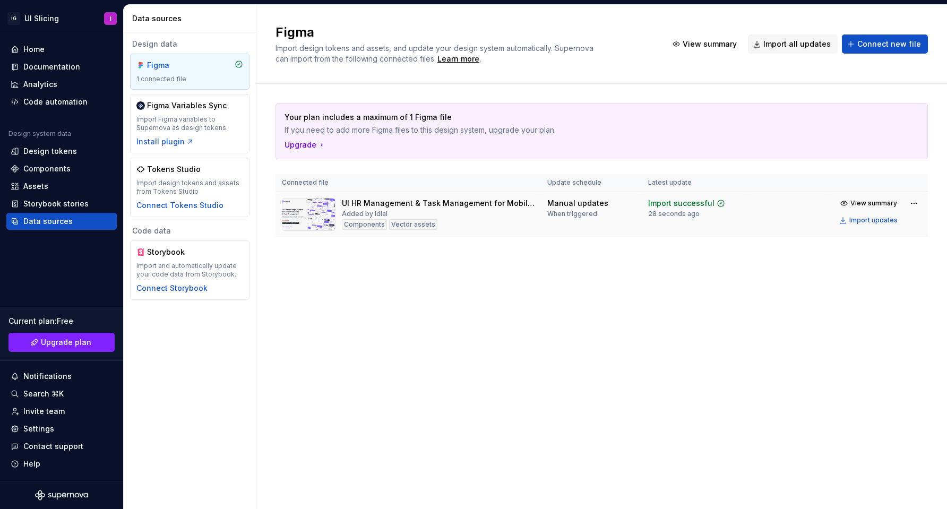
click at [441, 215] on div "UI HR Management & Task Management for Mobile Apps (Community) Added by idlal C…" at bounding box center [438, 214] width 193 height 33
click at [490, 205] on div "UI HR Management & Task Management for Mobile Apps (Community)" at bounding box center [438, 203] width 193 height 11
click at [849, 200] on button "View summary" at bounding box center [869, 203] width 66 height 15
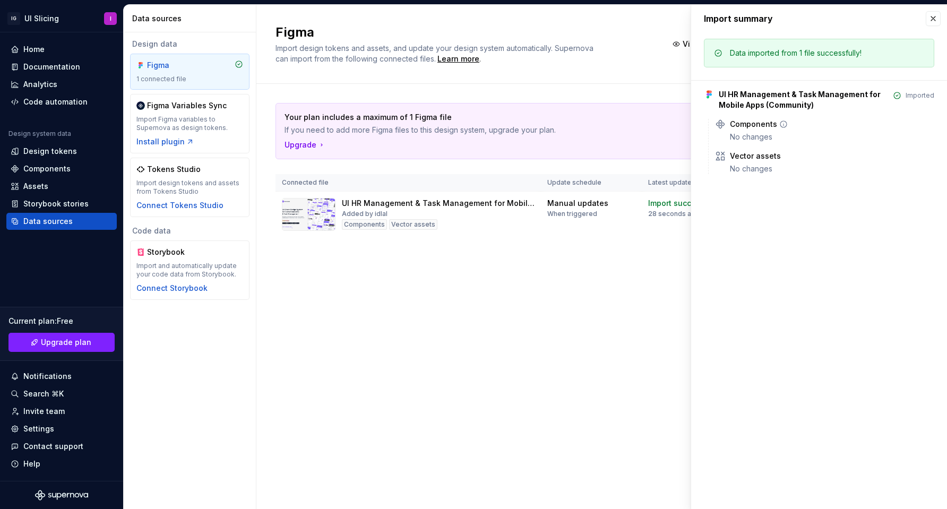
click at [780, 125] on icon at bounding box center [783, 124] width 8 height 8
click at [746, 110] on div "UI HR Management & Task Management for Mobile Apps (Community)" at bounding box center [804, 99] width 170 height 21
click at [741, 105] on div "UI HR Management & Task Management for Mobile Apps (Community)" at bounding box center [804, 99] width 170 height 21
click at [742, 156] on div "Vector assets" at bounding box center [755, 156] width 51 height 11
click at [739, 178] on div "Data imported from 1 file successfully! UI HR Management & Task Management for …" at bounding box center [819, 109] width 256 height 154
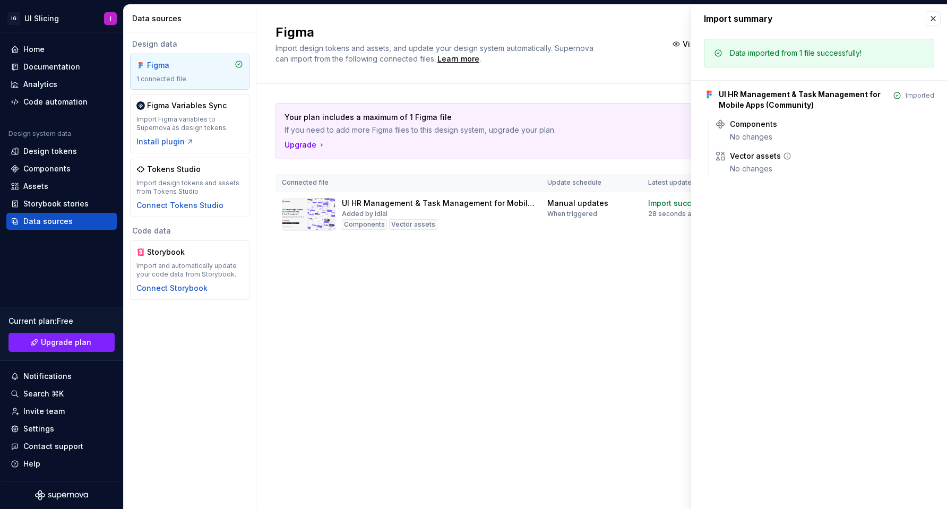
click at [739, 161] on div "Vector assets" at bounding box center [755, 156] width 51 height 11
click at [783, 158] on icon at bounding box center [787, 156] width 8 height 8
click at [756, 116] on div "UI HR Management & Task Management for Mobile Apps (Community) Imported Compone…" at bounding box center [819, 127] width 230 height 94
click at [726, 121] on div "Components No changes" at bounding box center [824, 130] width 219 height 23
click at [730, 88] on div "UI HR Management & Task Management for Mobile Apps (Community) Imported Compone…" at bounding box center [819, 127] width 230 height 94
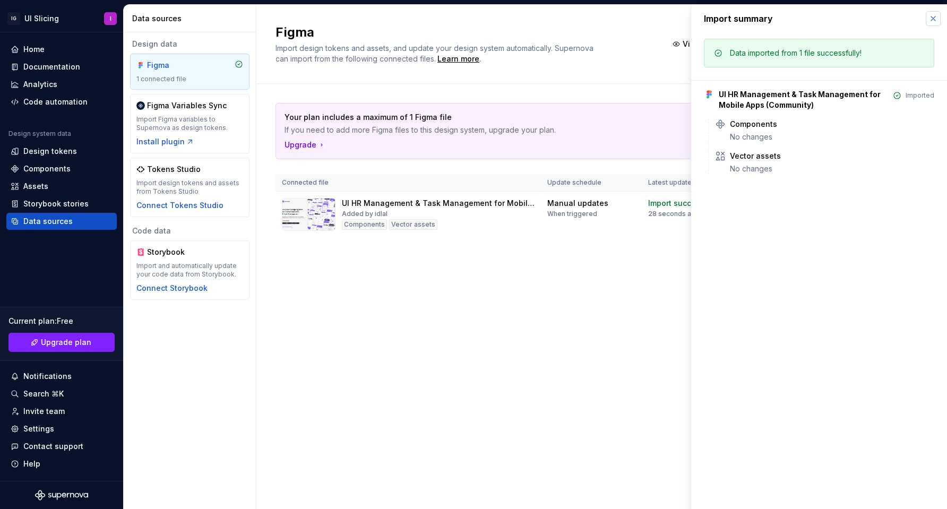
click at [931, 19] on button "button" at bounding box center [933, 18] width 15 height 15
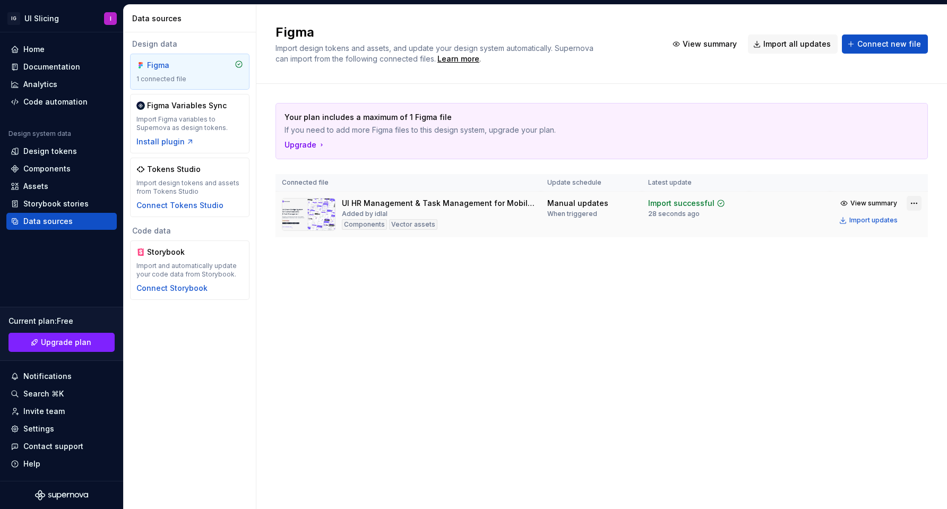
click at [911, 205] on html "IG UI Slicing I Home Documentation Analytics Code automation Design system data…" at bounding box center [473, 254] width 947 height 509
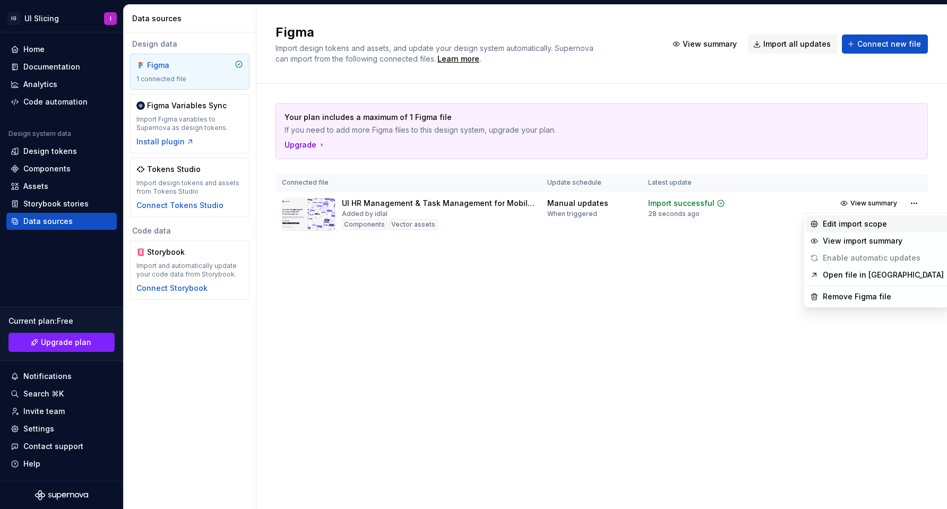
click at [842, 227] on div "Edit import scope" at bounding box center [883, 224] width 121 height 11
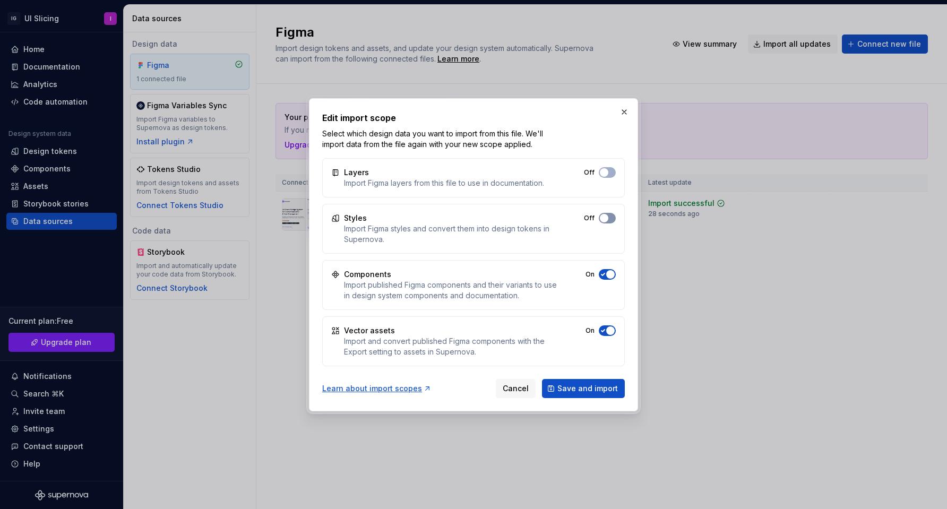
click at [607, 218] on span "button" at bounding box center [604, 218] width 8 height 8
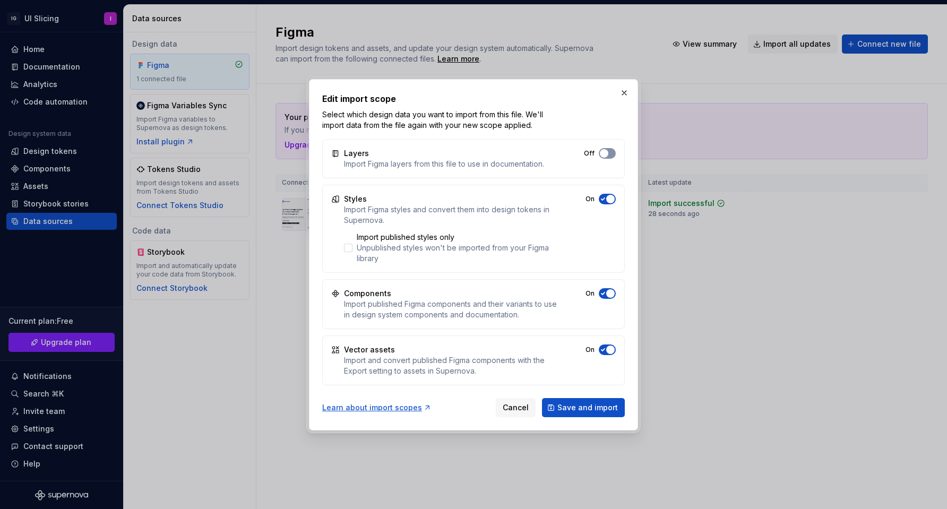
click at [611, 151] on button "Off" at bounding box center [607, 153] width 17 height 11
click at [592, 413] on button "Save and import" at bounding box center [583, 407] width 83 height 19
click at [350, 248] on div at bounding box center [348, 248] width 8 height 8
click at [348, 248] on icon at bounding box center [348, 248] width 0 height 0
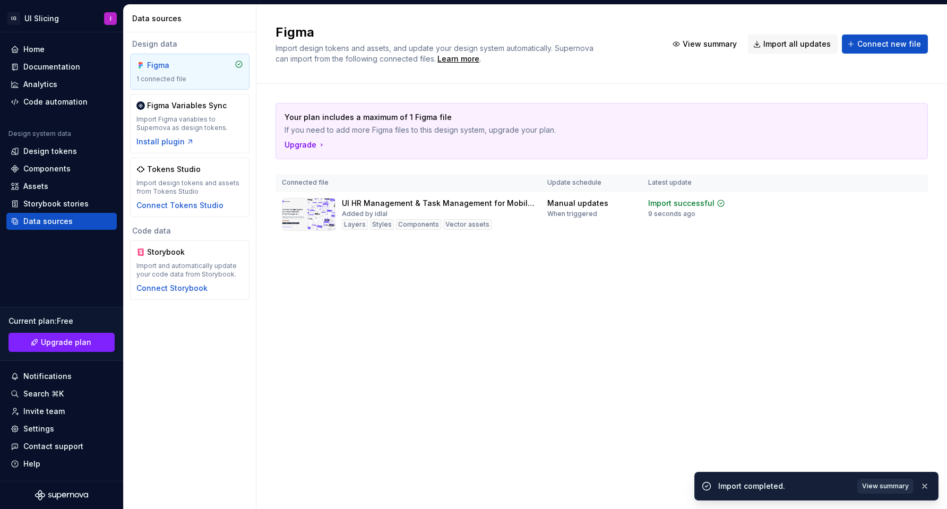
click at [896, 484] on span "View summary" at bounding box center [885, 486] width 47 height 8
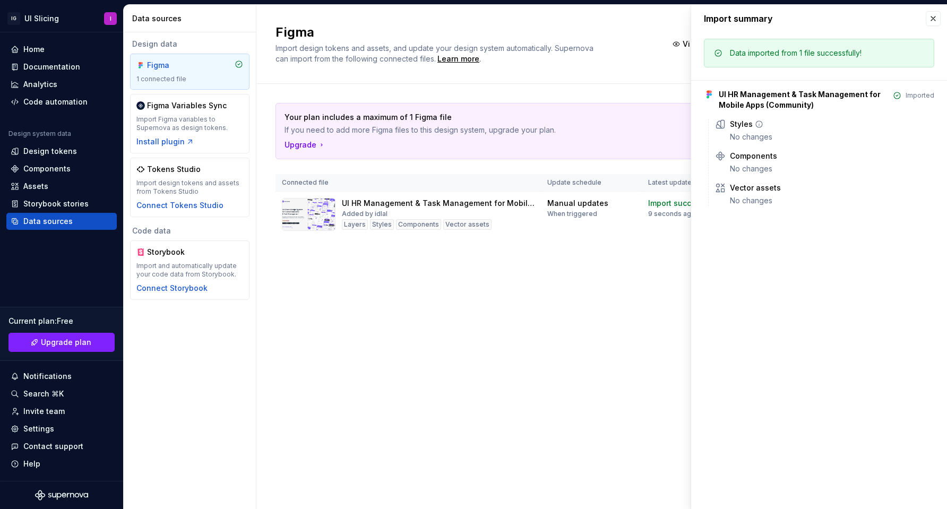
click at [757, 124] on icon at bounding box center [759, 124] width 8 height 8
click at [738, 130] on div "Styles No changes" at bounding box center [832, 130] width 204 height 23
click at [742, 139] on div "No changes" at bounding box center [832, 137] width 204 height 11
click at [783, 107] on div "UI HR Management & Task Management for Mobile Apps (Community)" at bounding box center [804, 99] width 170 height 21
click at [934, 20] on button "button" at bounding box center [933, 18] width 15 height 15
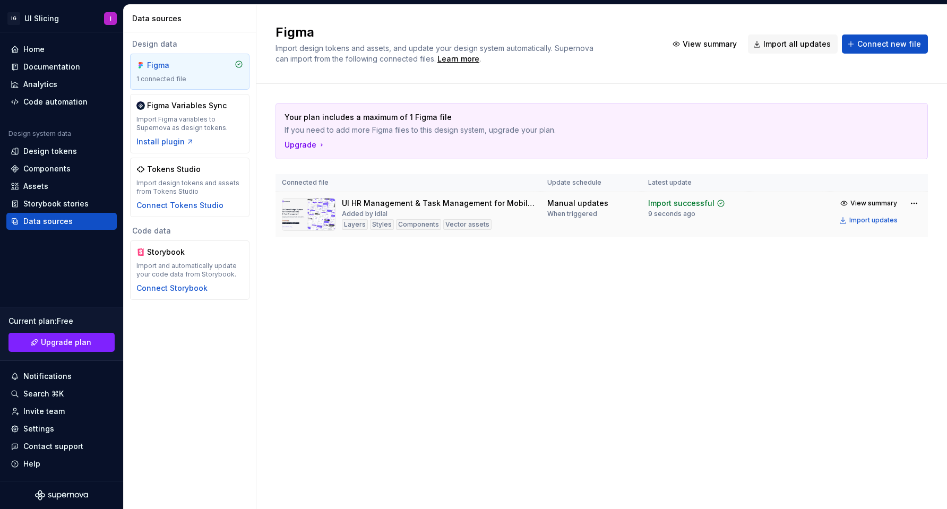
click at [650, 211] on div "9 seconds ago" at bounding box center [671, 214] width 47 height 8
click at [913, 200] on html "IG UI Slicing I Home Documentation Analytics Code automation Design system data…" at bounding box center [473, 254] width 947 height 509
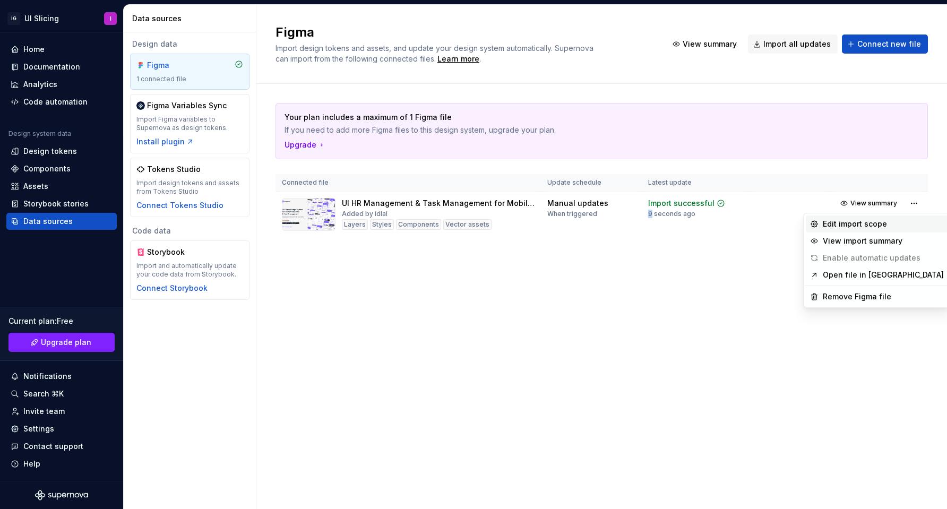
click at [870, 219] on div "Edit import scope" at bounding box center [883, 224] width 121 height 11
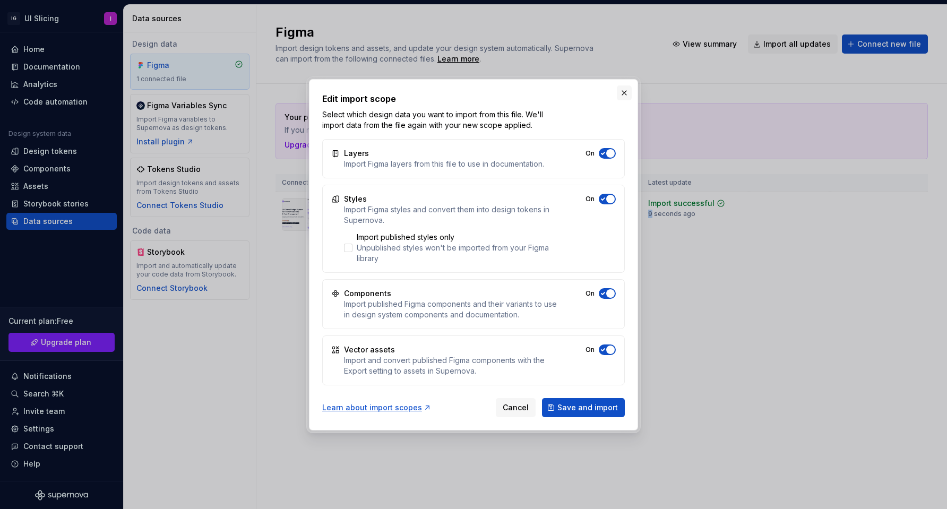
click at [625, 93] on button "button" at bounding box center [624, 92] width 15 height 15
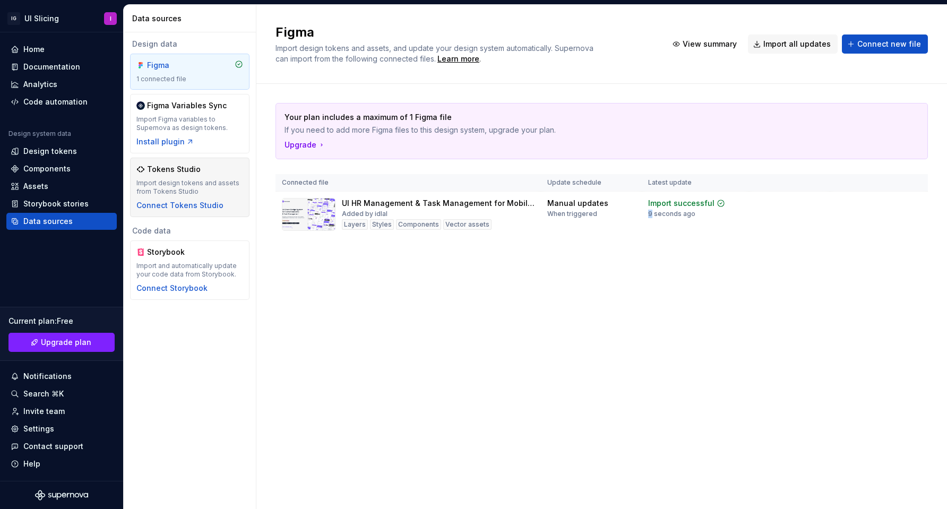
click at [184, 186] on div "Import design tokens and assets from Tokens Studio" at bounding box center [189, 187] width 107 height 17
click at [50, 170] on div "Components" at bounding box center [46, 168] width 47 height 11
click at [37, 150] on div "Design tokens" at bounding box center [50, 151] width 54 height 11
click at [45, 99] on div "Code automation" at bounding box center [55, 102] width 64 height 11
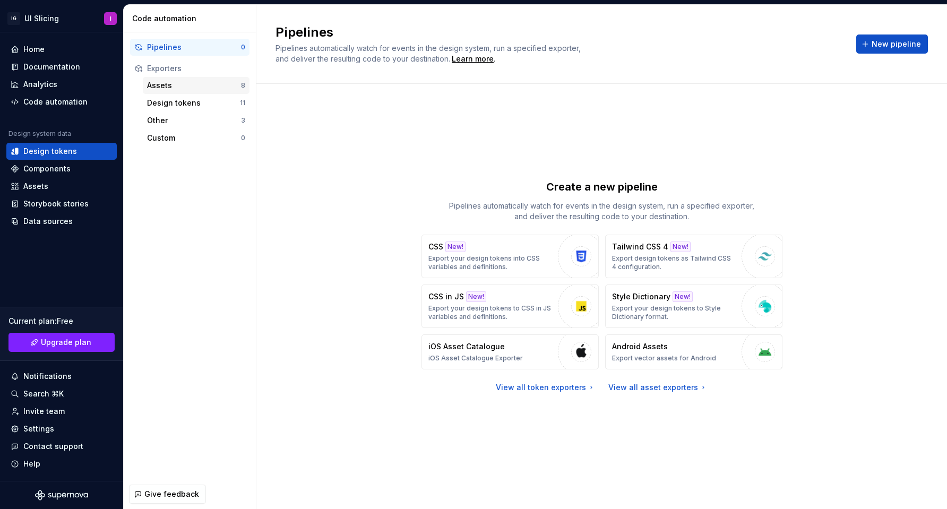
click at [166, 90] on div "Assets" at bounding box center [194, 85] width 94 height 11
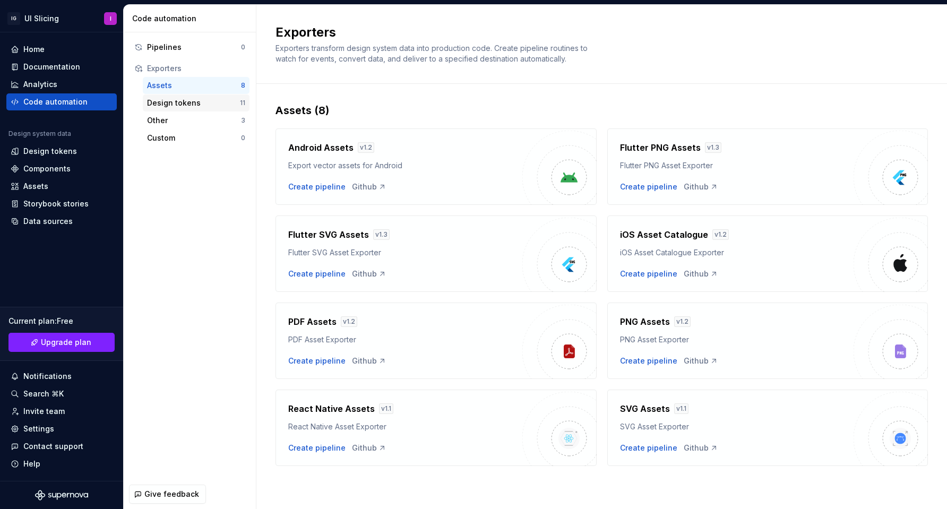
click at [162, 102] on div "Design tokens" at bounding box center [193, 103] width 93 height 11
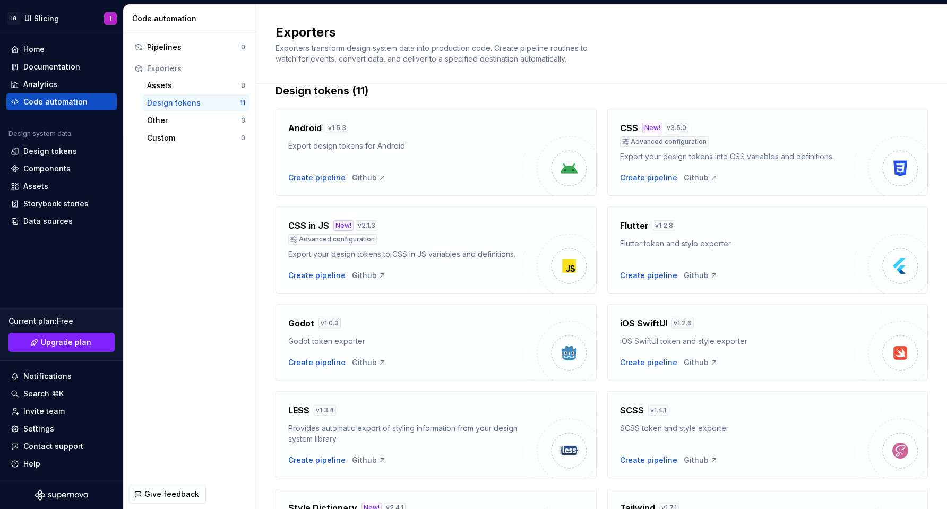
scroll to position [15, 0]
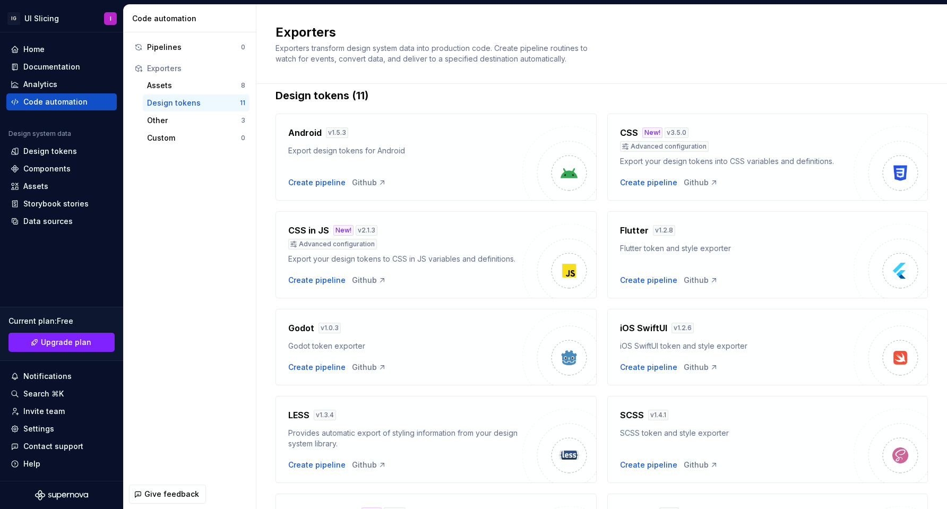
click at [634, 229] on h4 "Flutter" at bounding box center [634, 230] width 29 height 13
click at [768, 267] on div "Flutter v 1.2.8 Flutter token and style exporter Create pipeline Github" at bounding box center [737, 255] width 234 height 62
click at [912, 288] on img at bounding box center [890, 261] width 74 height 74
click at [902, 273] on img at bounding box center [899, 270] width 21 height 21
click at [635, 281] on div "Create pipeline" at bounding box center [648, 280] width 57 height 11
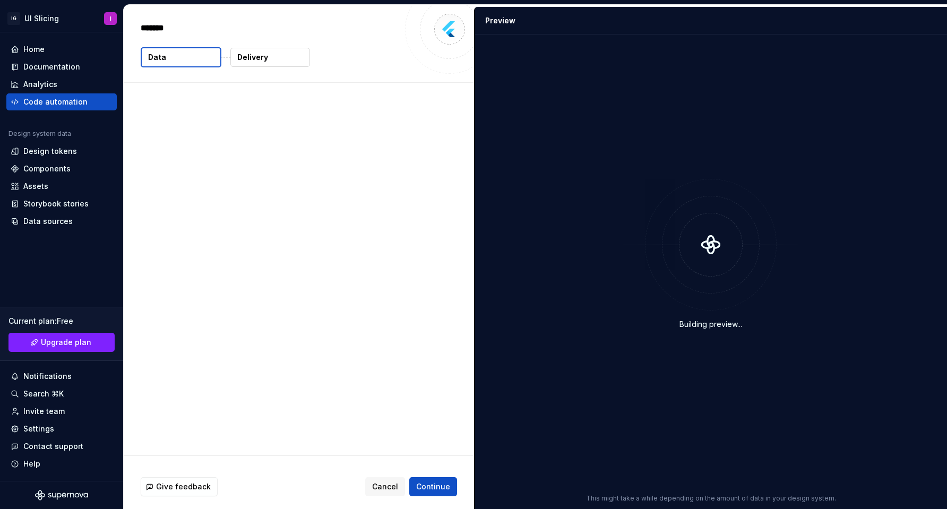
type textarea "*"
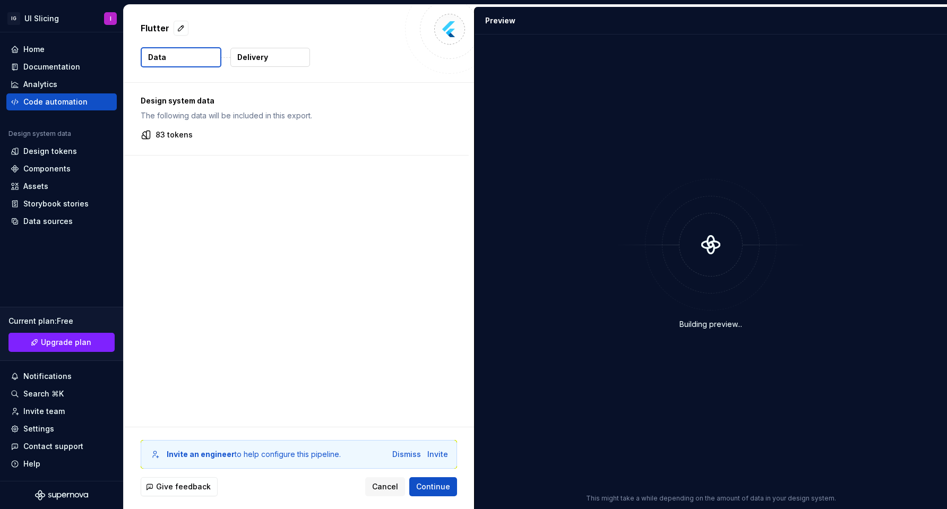
click at [171, 136] on p "83 tokens" at bounding box center [174, 134] width 37 height 11
click at [400, 193] on div "Design system data The following data will be included in this export. 83 tokens" at bounding box center [299, 255] width 350 height 344
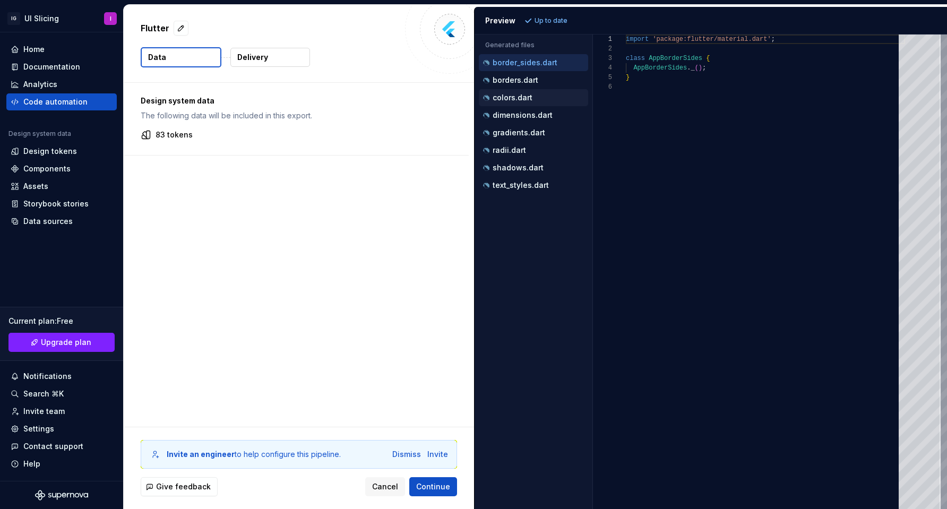
click at [514, 101] on p "colors.dart" at bounding box center [513, 97] width 40 height 8
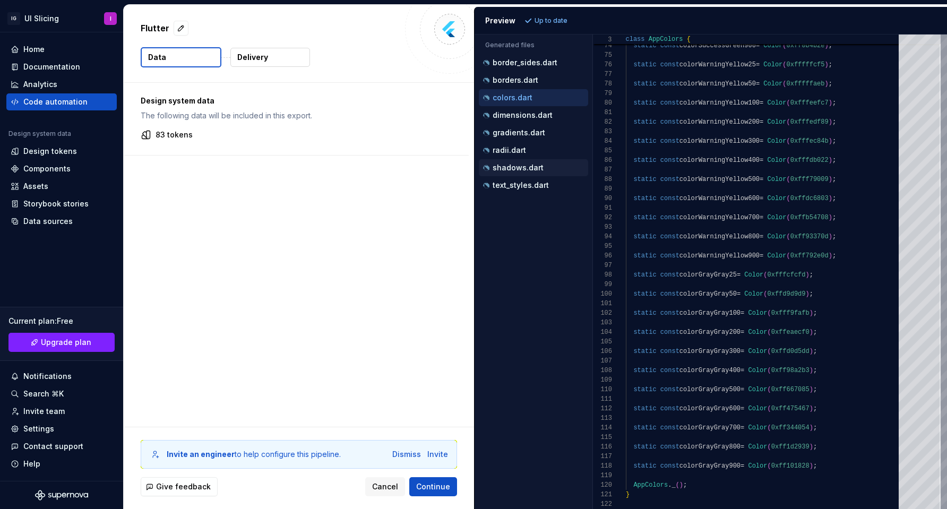
click at [521, 169] on p "shadows.dart" at bounding box center [518, 167] width 51 height 8
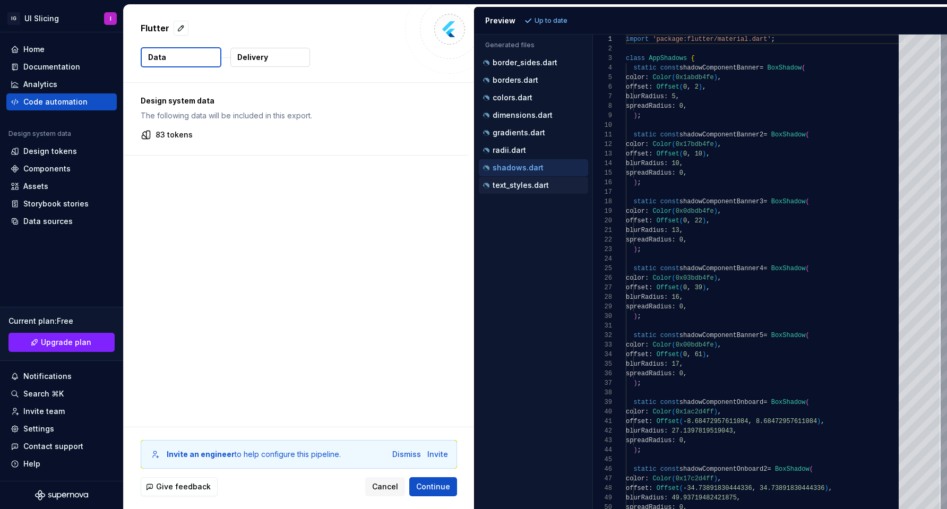
click at [519, 187] on p "text_styles.dart" at bounding box center [521, 185] width 56 height 8
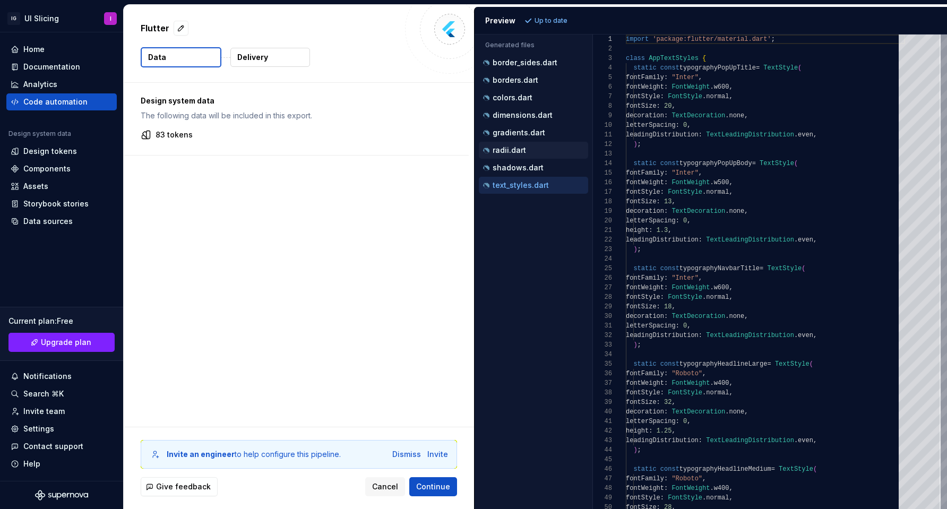
click at [503, 153] on p "radii.dart" at bounding box center [509, 150] width 33 height 8
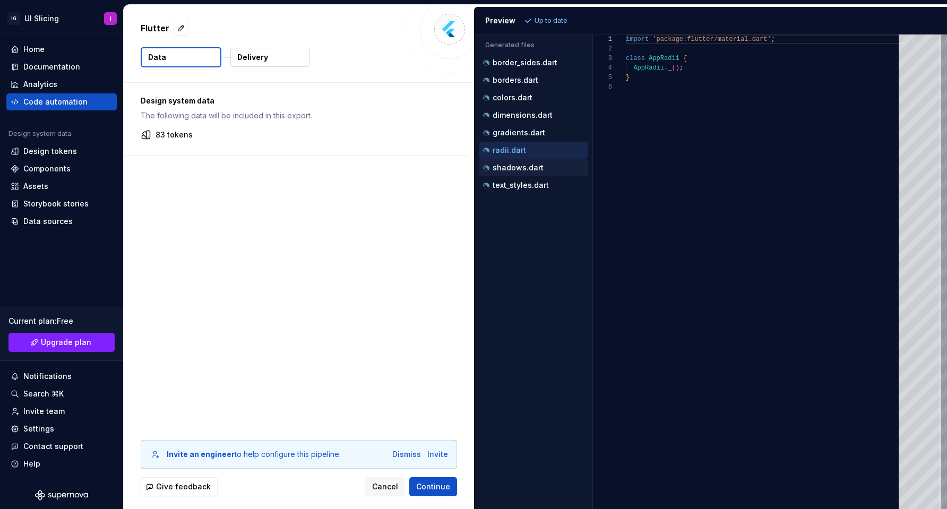
click at [506, 168] on p "shadows.dart" at bounding box center [518, 167] width 51 height 8
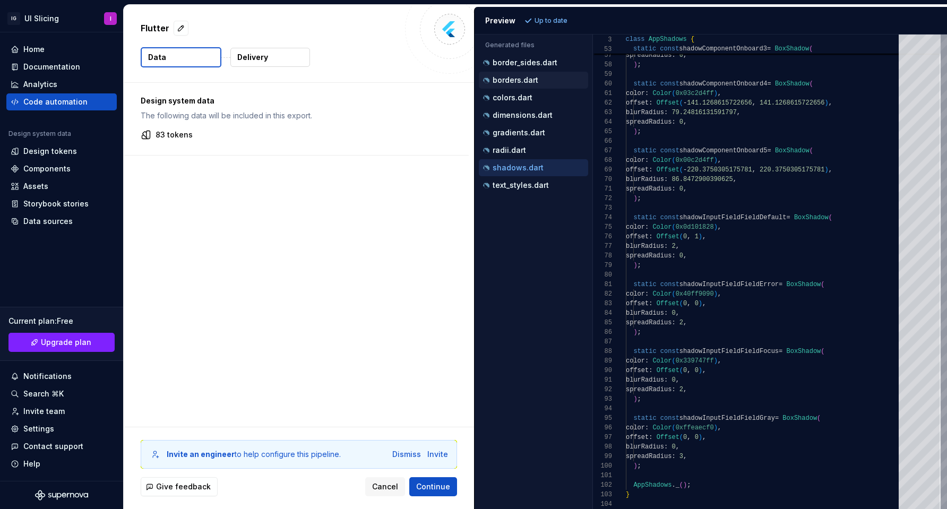
click at [535, 76] on p "borders.dart" at bounding box center [516, 80] width 46 height 8
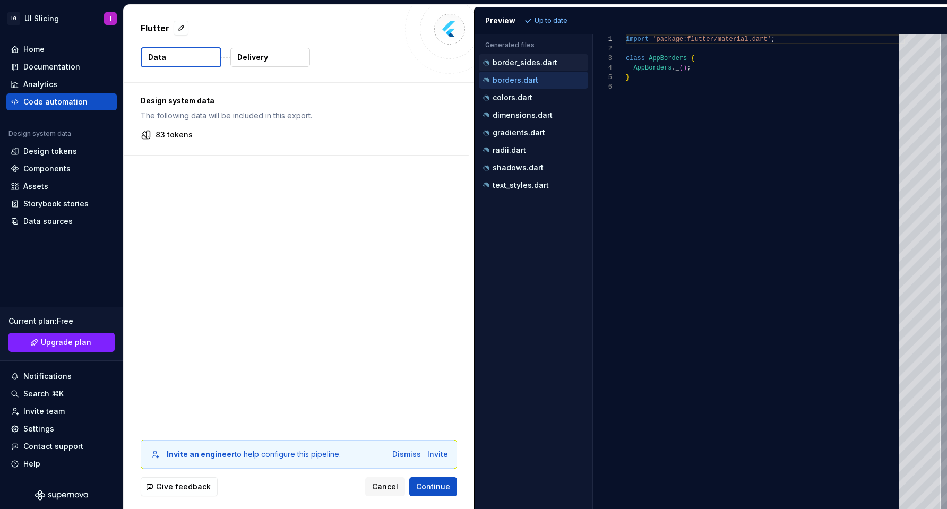
click at [532, 65] on p "border_sides.dart" at bounding box center [525, 62] width 65 height 8
click at [525, 82] on p "borders.dart" at bounding box center [516, 80] width 46 height 8
click at [520, 100] on p "colors.dart" at bounding box center [513, 97] width 40 height 8
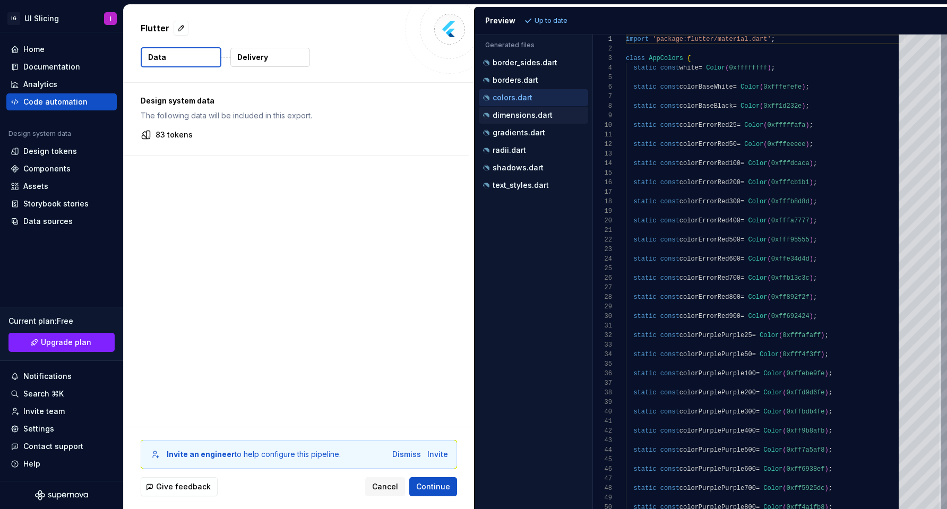
click at [521, 116] on p "dimensions.dart" at bounding box center [523, 115] width 60 height 8
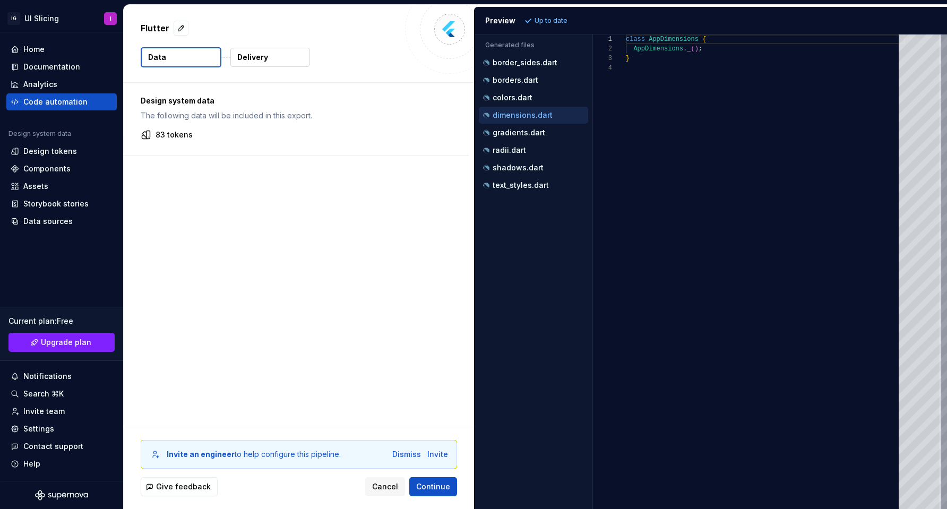
scroll to position [29, 0]
click at [519, 132] on p "gradients.dart" at bounding box center [519, 132] width 53 height 8
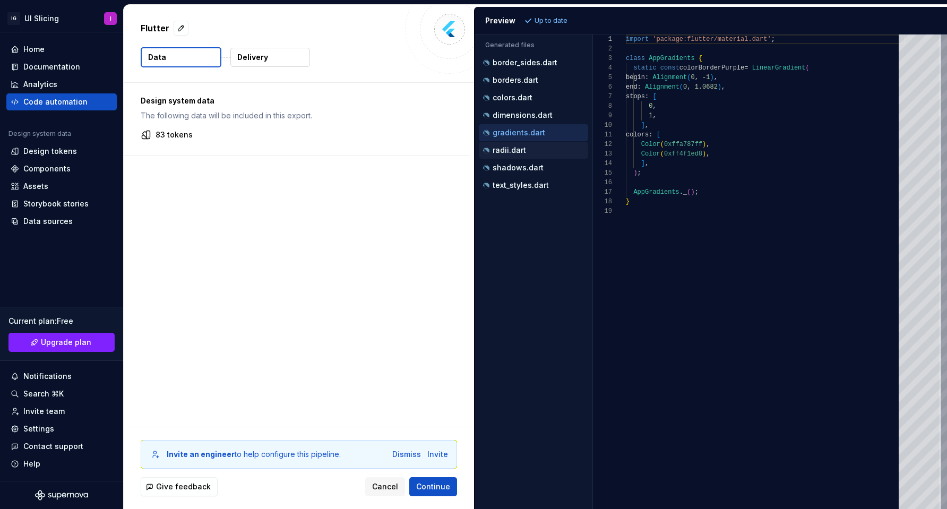
click at [514, 153] on p "radii.dart" at bounding box center [509, 150] width 33 height 8
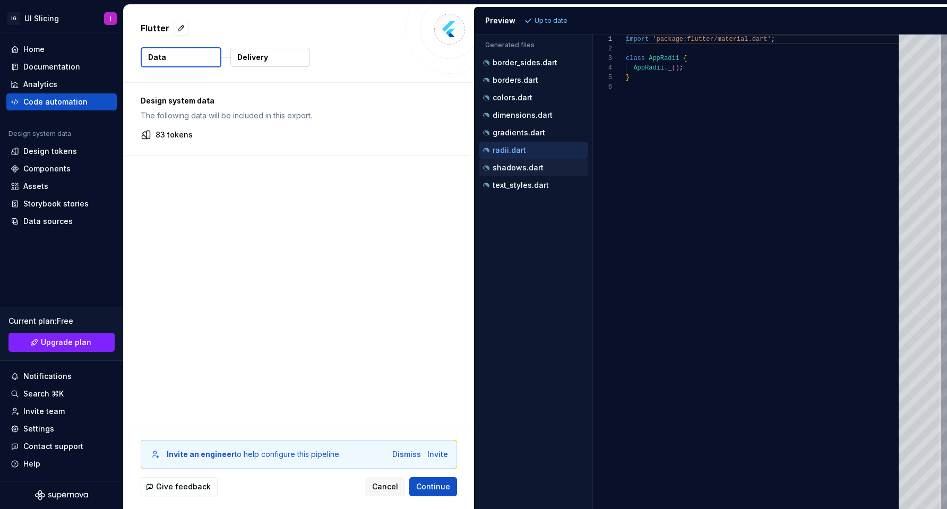
click at [508, 168] on p "shadows.dart" at bounding box center [518, 167] width 51 height 8
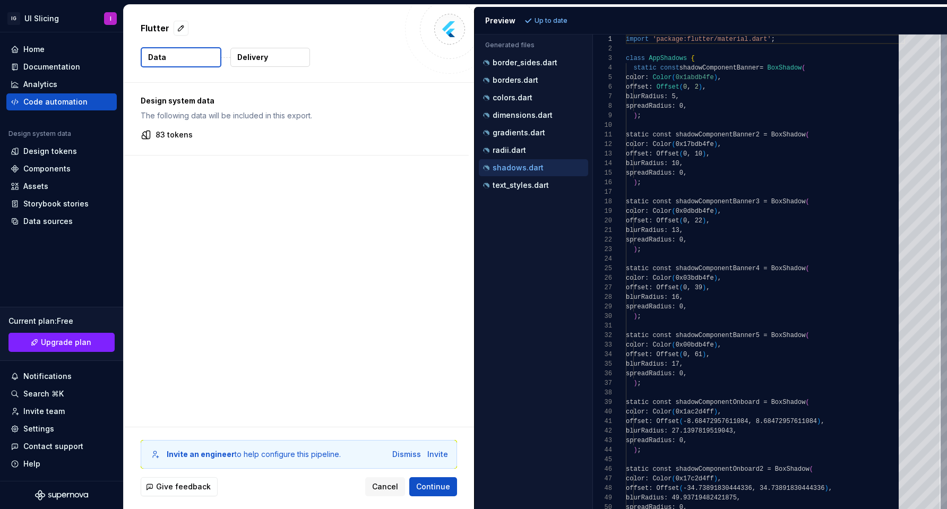
scroll to position [96, 0]
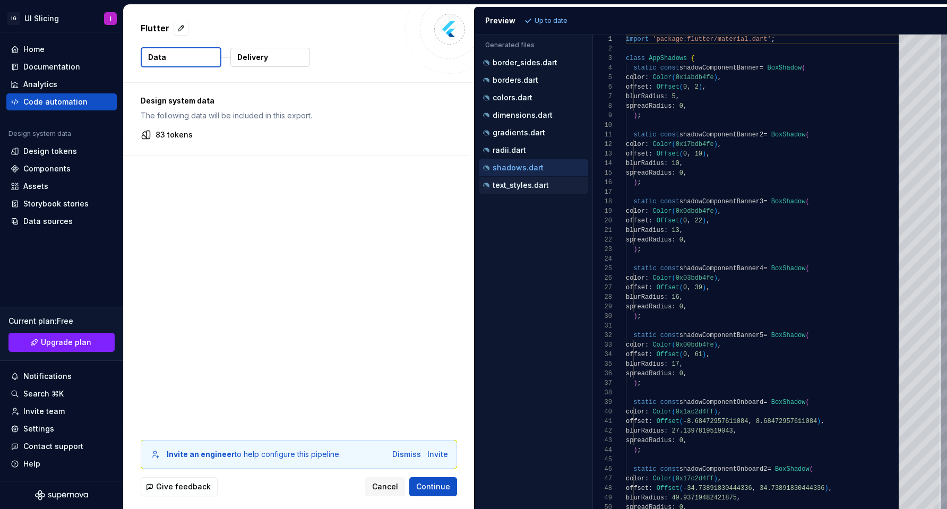
click at [540, 185] on p "text_styles.dart" at bounding box center [521, 185] width 56 height 8
type textarea "**********"
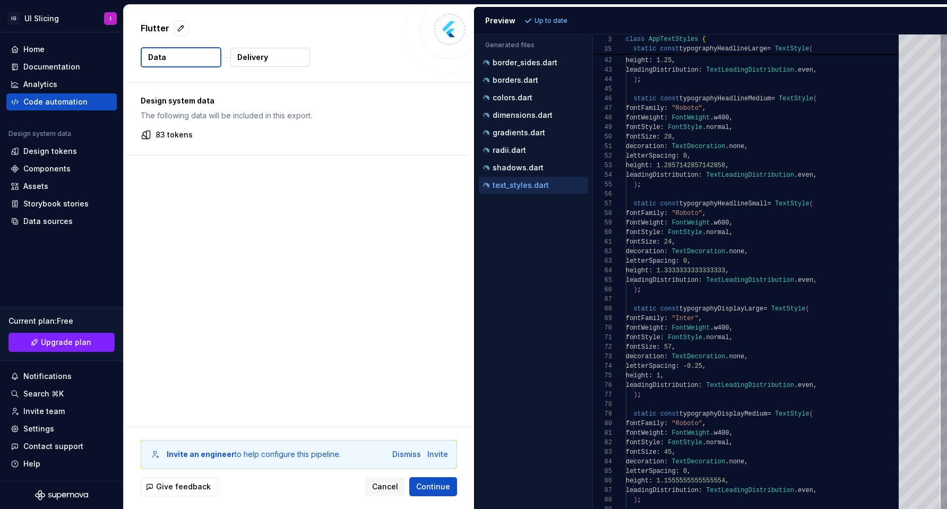
click at [512, 19] on div "Preview" at bounding box center [500, 20] width 30 height 11
click at [269, 58] on button "Delivery" at bounding box center [270, 57] width 80 height 19
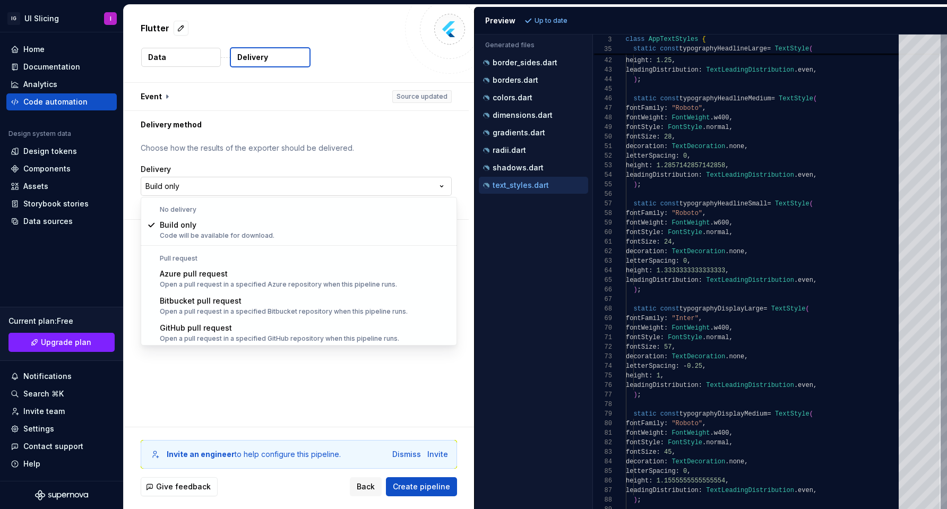
click at [196, 188] on html "**********" at bounding box center [473, 254] width 947 height 509
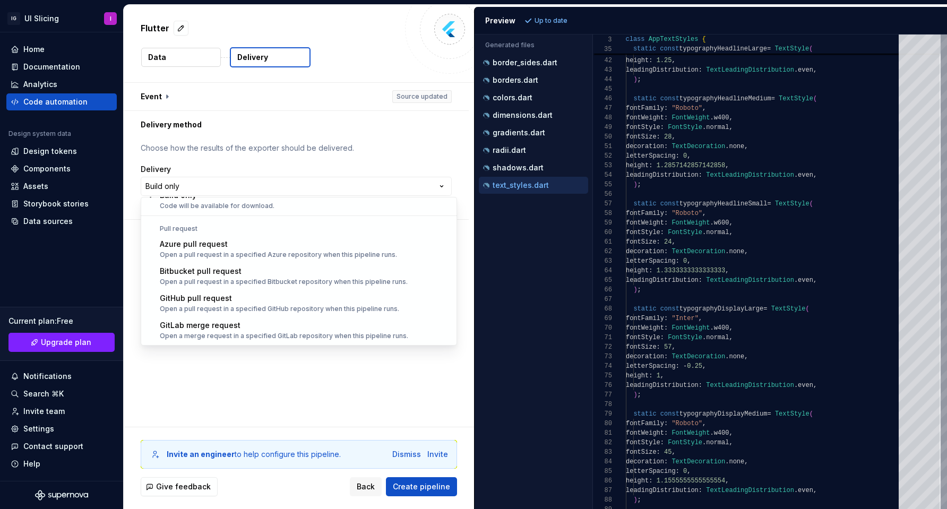
click at [232, 374] on html "**********" at bounding box center [473, 254] width 947 height 509
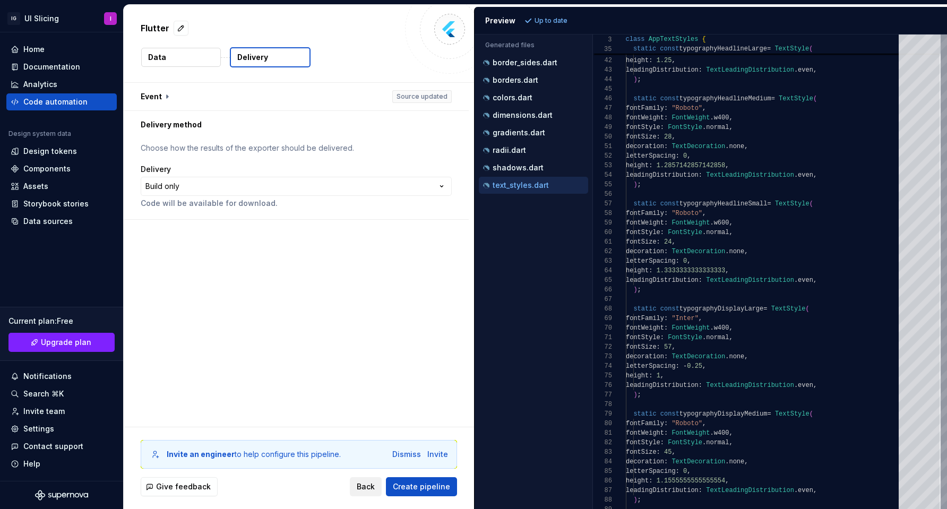
click at [362, 487] on span "Back" at bounding box center [366, 486] width 18 height 11
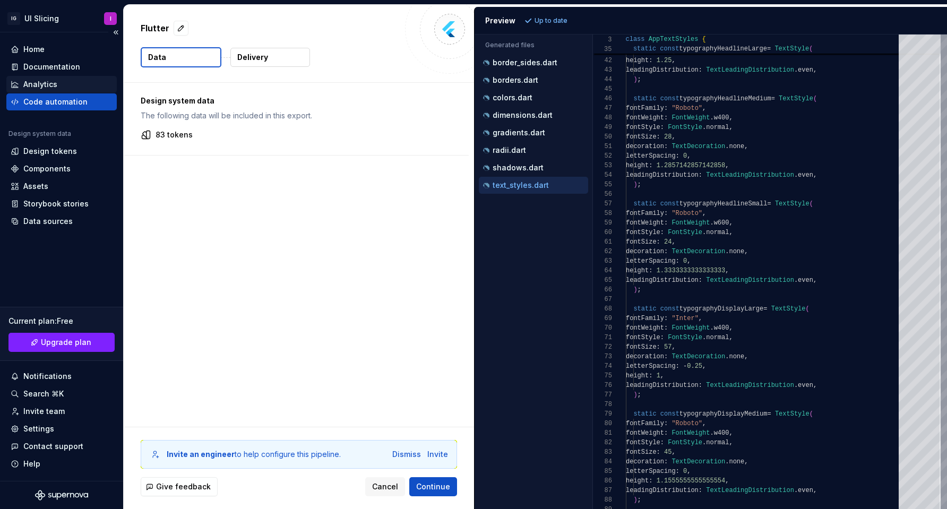
click at [54, 79] on div "Analytics" at bounding box center [61, 84] width 110 height 17
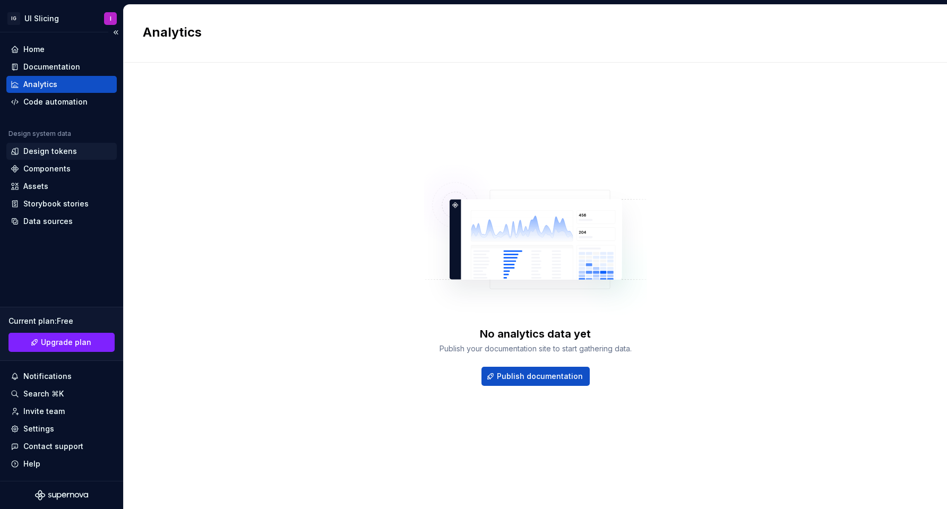
click at [53, 158] on div "Design tokens" at bounding box center [61, 151] width 110 height 17
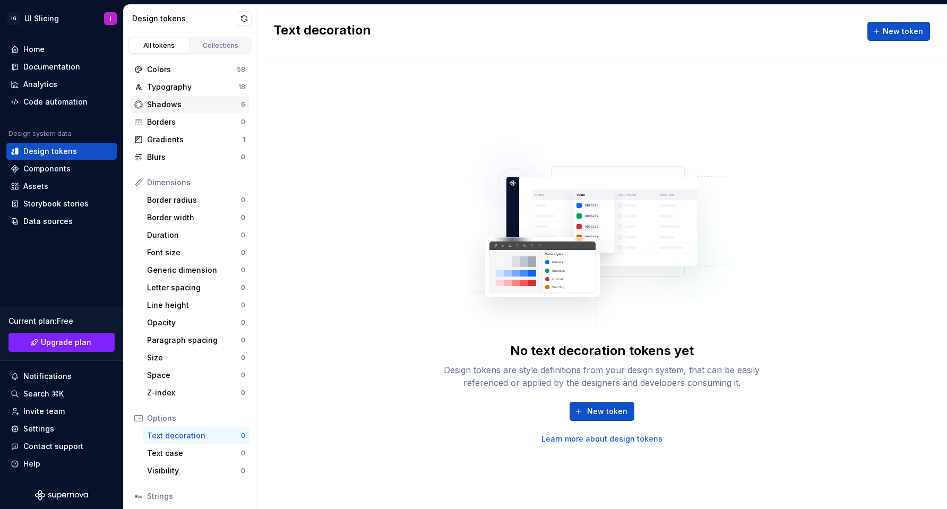
click at [202, 101] on div "Shadows" at bounding box center [194, 104] width 94 height 11
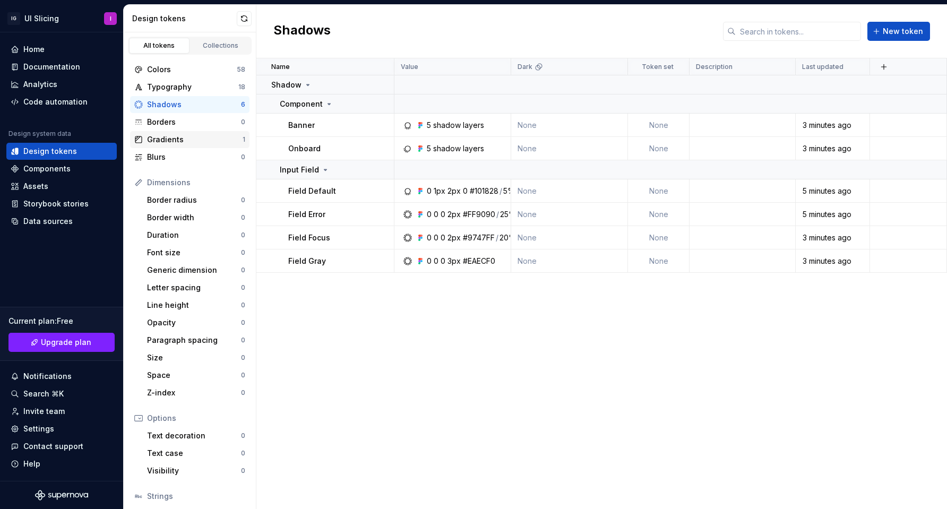
click at [182, 135] on div "Gradients" at bounding box center [195, 139] width 96 height 11
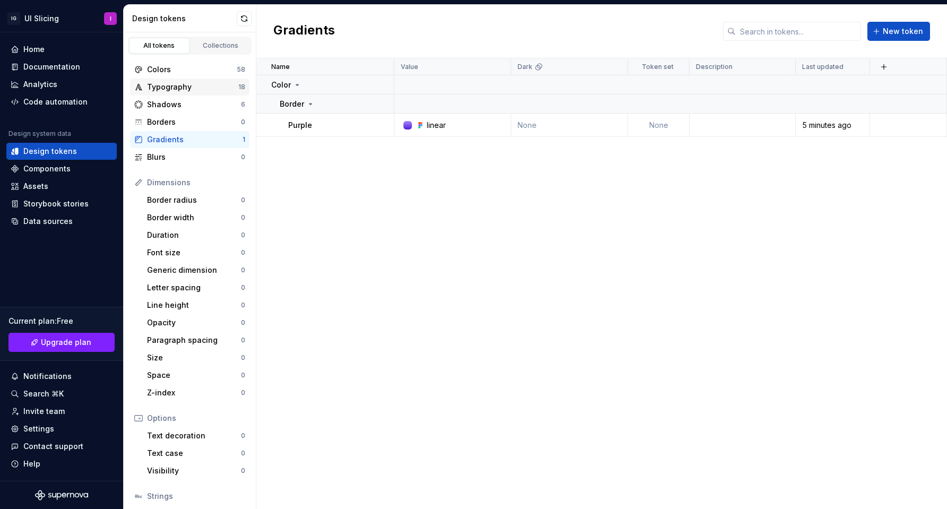
click at [197, 84] on div "Typography" at bounding box center [192, 87] width 91 height 11
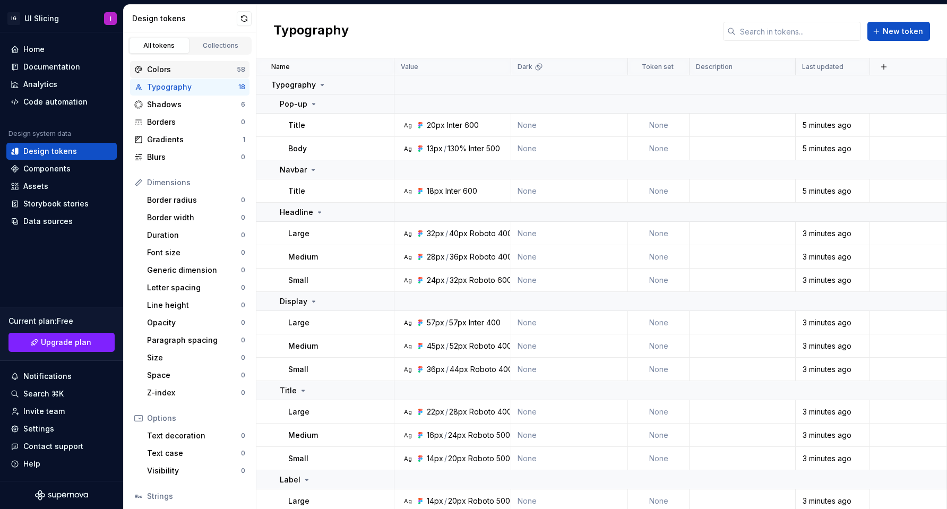
click at [198, 70] on div "Colors" at bounding box center [192, 69] width 90 height 11
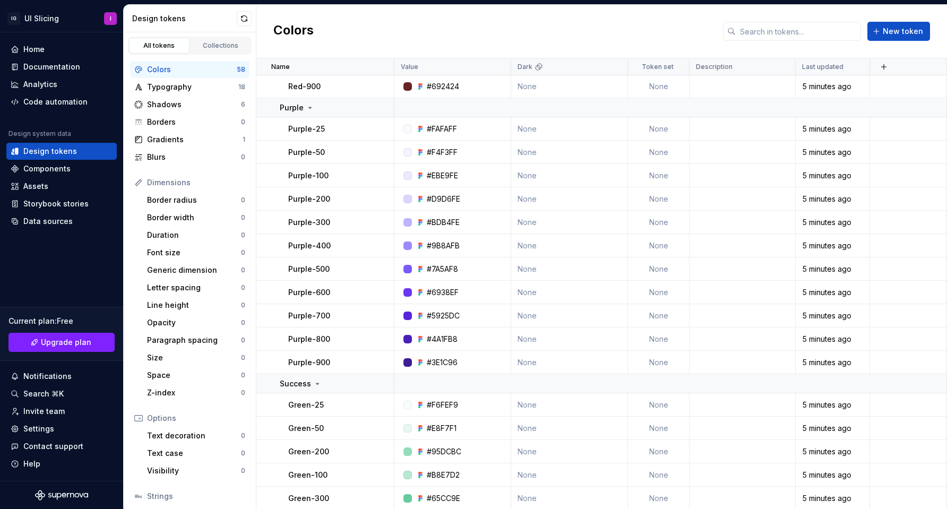
scroll to position [317, 0]
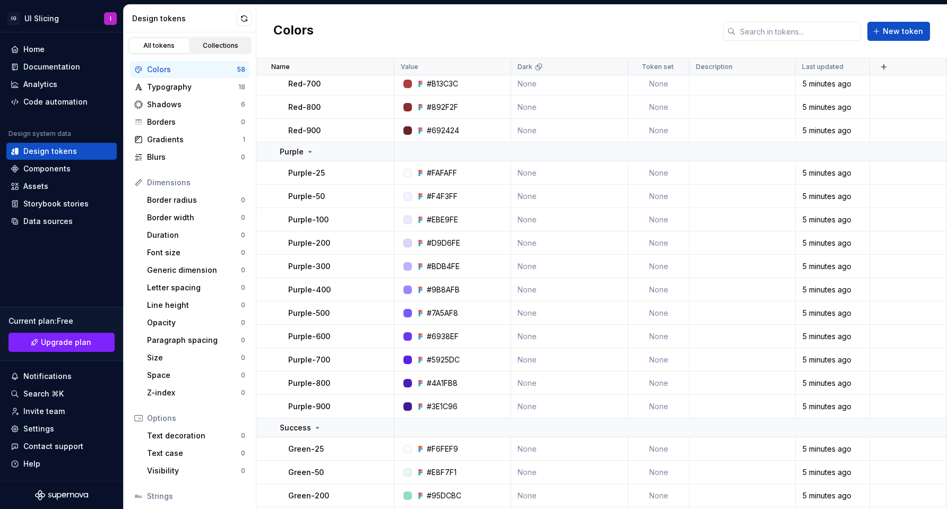
click at [227, 48] on div "Collections" at bounding box center [220, 45] width 53 height 8
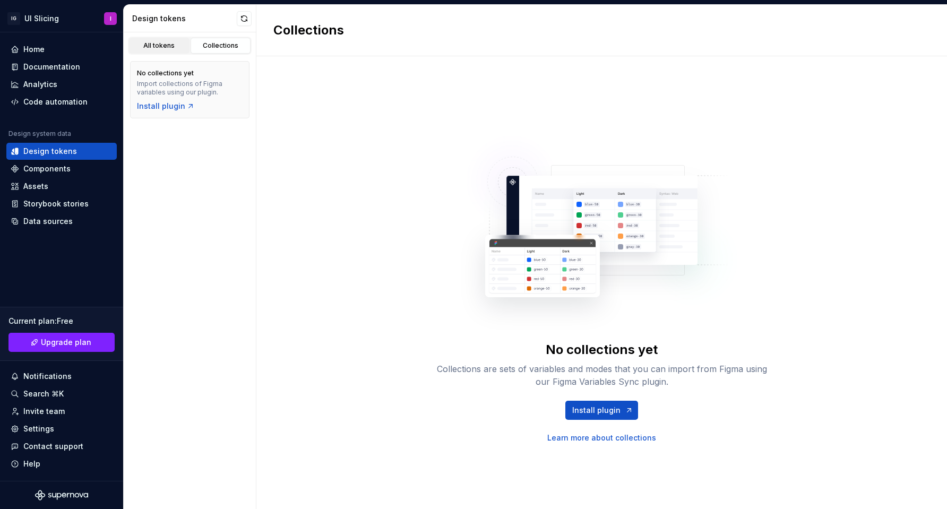
click at [154, 46] on div "All tokens" at bounding box center [159, 45] width 53 height 8
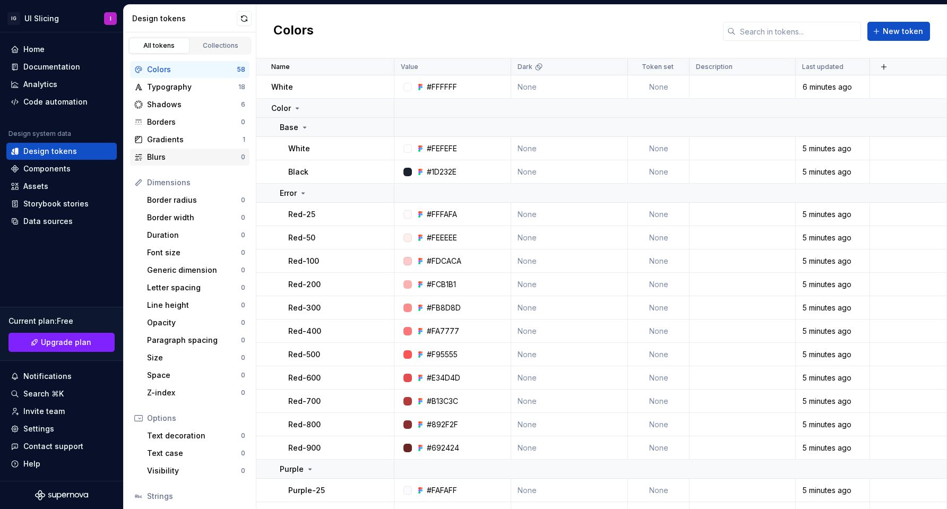
click at [176, 155] on div "Blurs" at bounding box center [194, 157] width 94 height 11
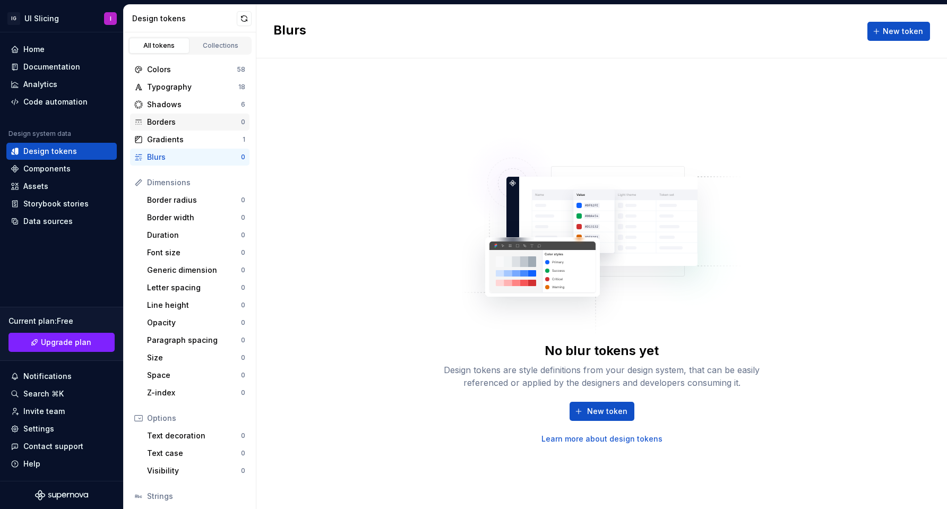
click at [170, 127] on div "Borders 0" at bounding box center [189, 122] width 119 height 17
click at [170, 83] on div "Typography" at bounding box center [192, 87] width 91 height 11
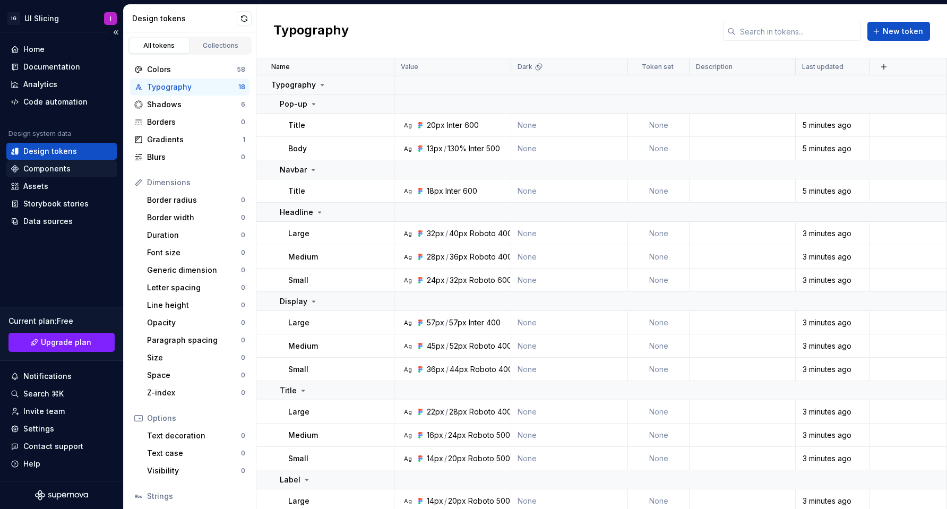
click at [49, 166] on div "Components" at bounding box center [46, 168] width 47 height 11
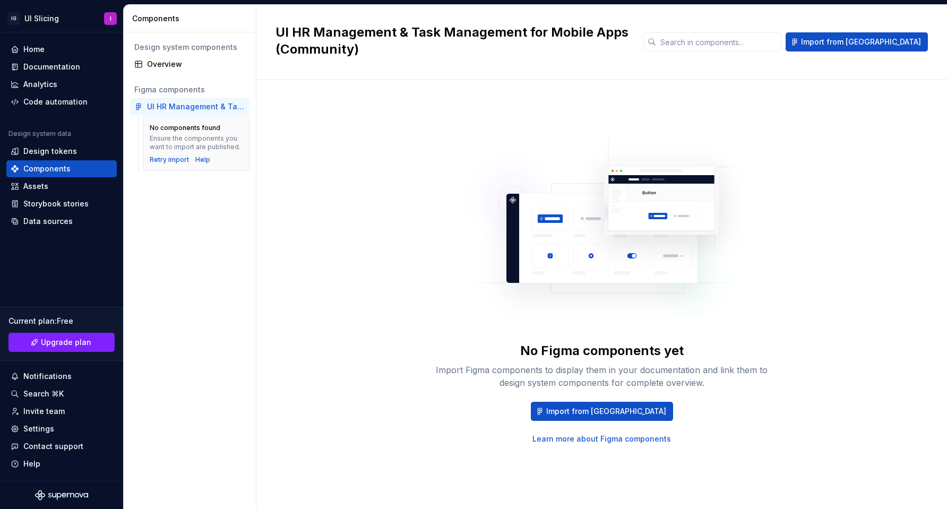
click at [200, 103] on div "UI HR Management & Task Management for Mobile Apps (Community)" at bounding box center [196, 106] width 98 height 11
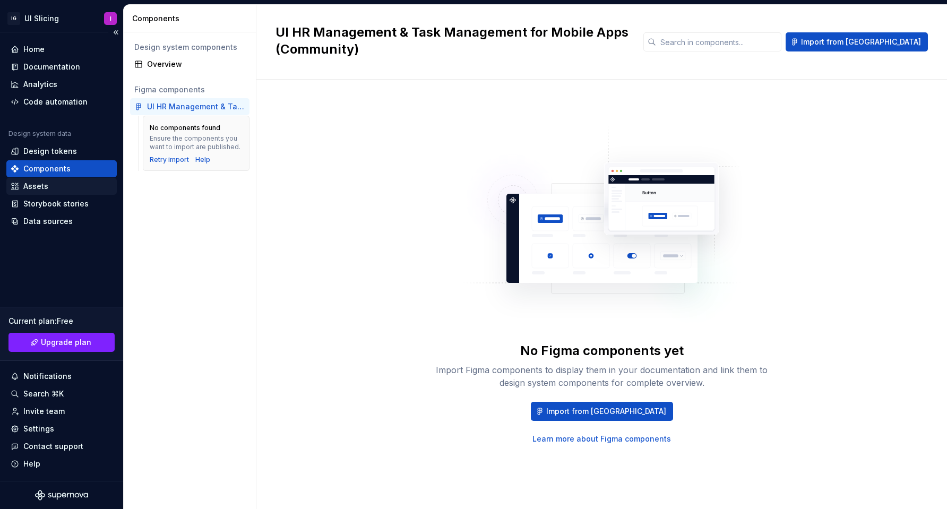
click at [50, 183] on div "Assets" at bounding box center [62, 186] width 102 height 11
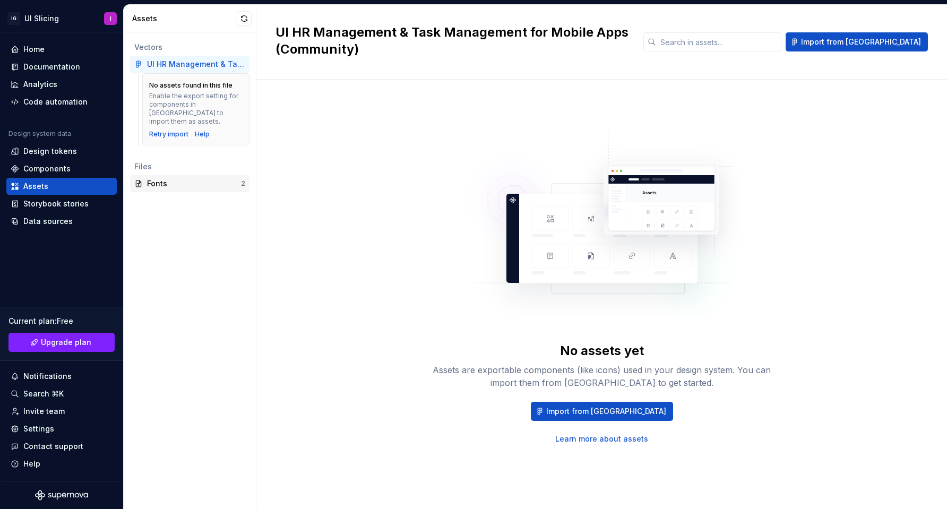
click at [189, 178] on div "Fonts" at bounding box center [194, 183] width 94 height 11
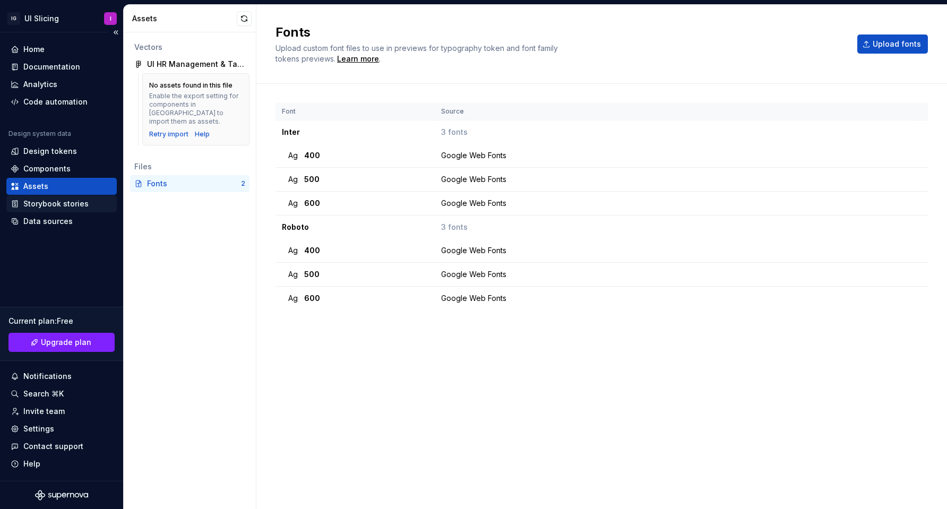
click at [38, 207] on div "Storybook stories" at bounding box center [55, 203] width 65 height 11
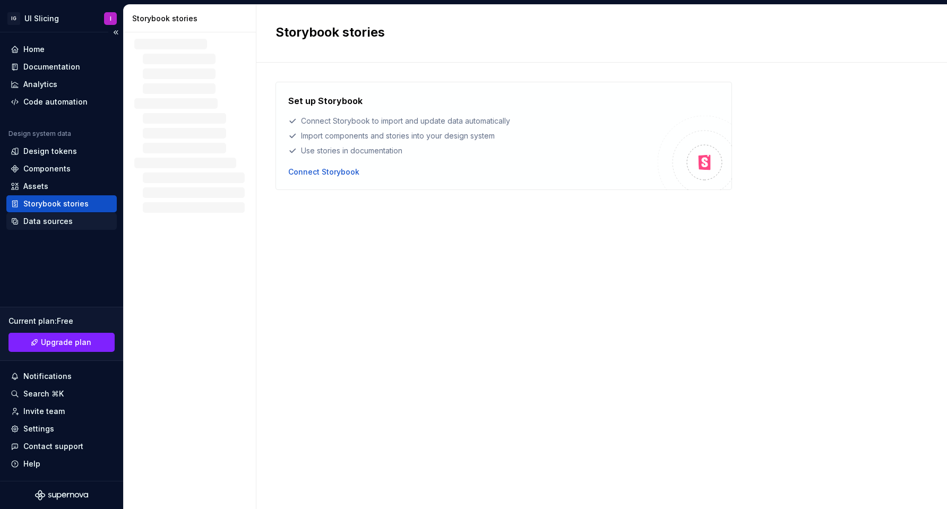
click at [56, 222] on div "Data sources" at bounding box center [47, 221] width 49 height 11
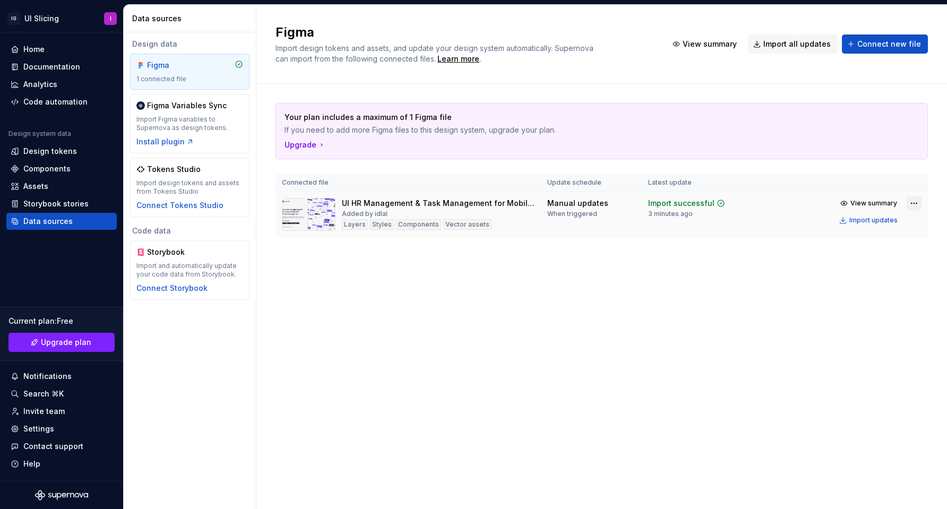
click at [917, 202] on html "IG UI Slicing I Home Documentation Analytics Code automation Design system data…" at bounding box center [473, 254] width 947 height 509
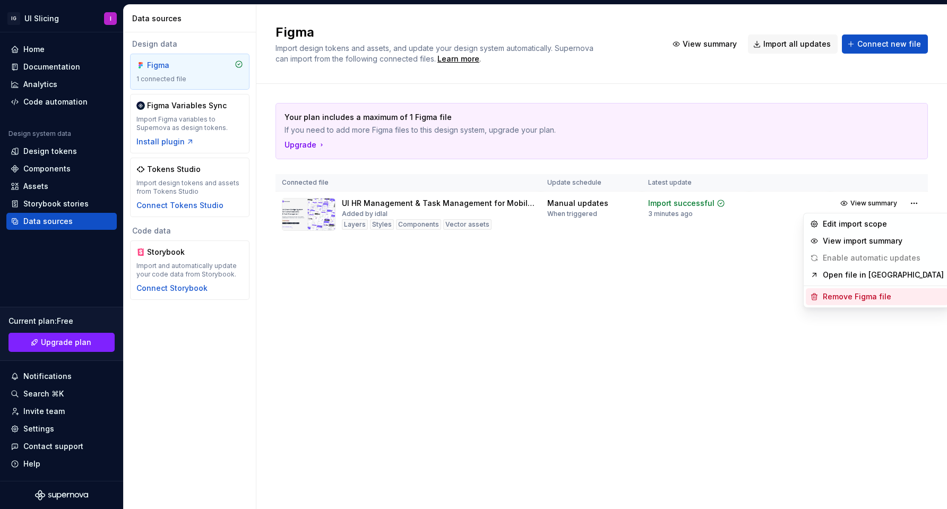
click at [841, 293] on div "Remove Figma file" at bounding box center [883, 296] width 121 height 11
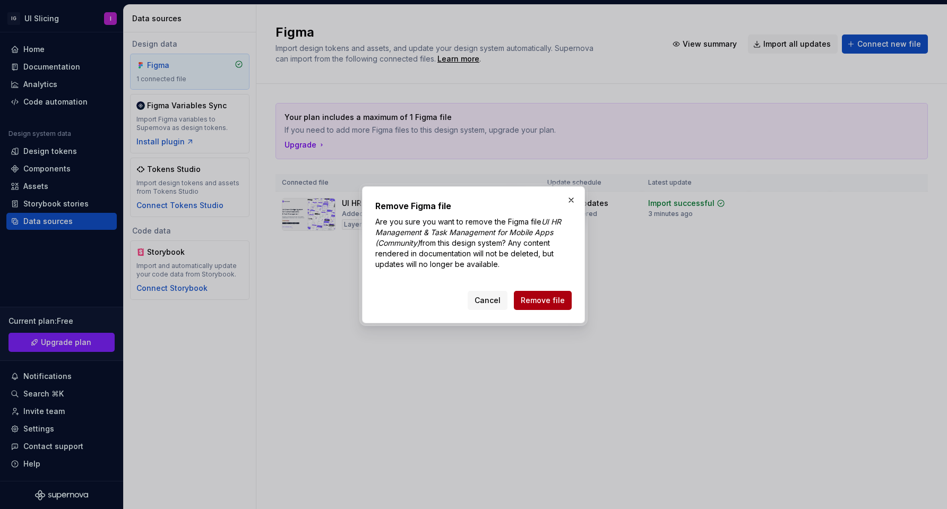
click at [544, 301] on span "Remove file" at bounding box center [543, 300] width 44 height 11
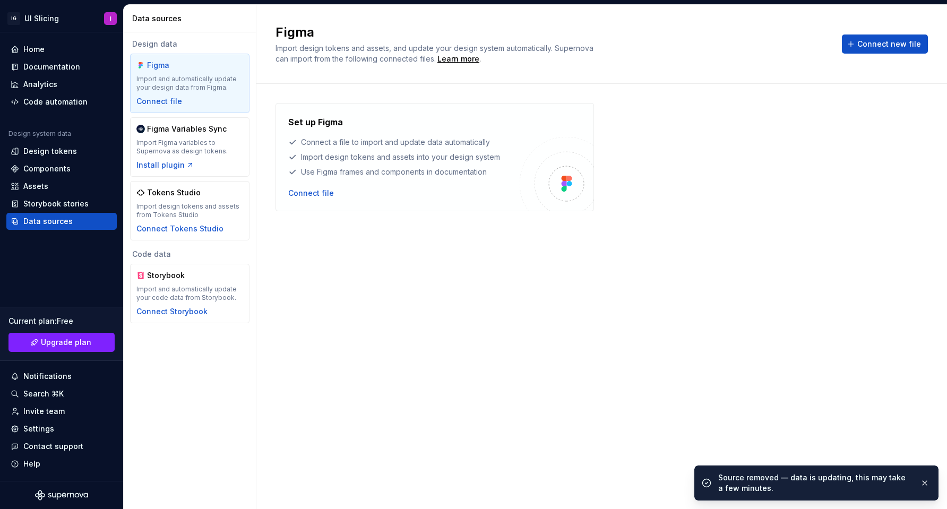
click at [422, 271] on div "Set up Figma Connect a file to import and update data automatically Import desi…" at bounding box center [601, 286] width 652 height 366
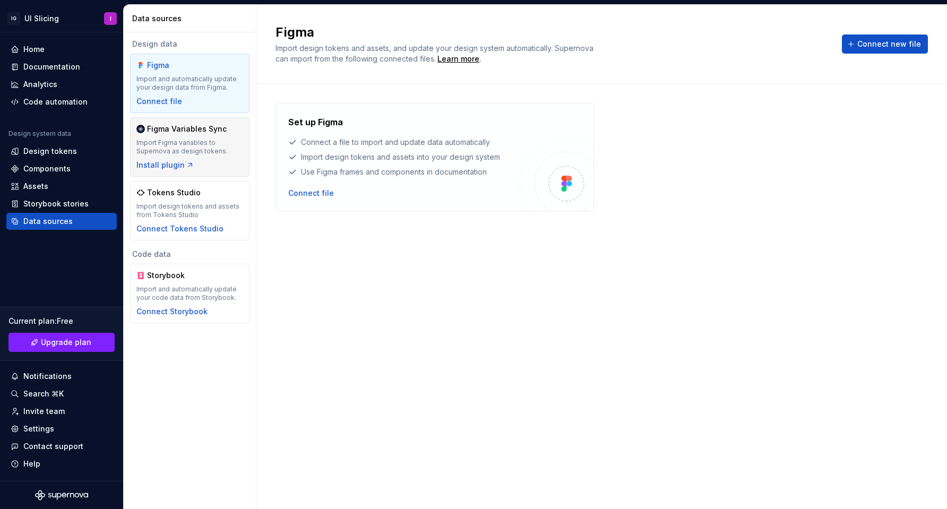
click at [184, 131] on div "Figma Variables Sync" at bounding box center [187, 129] width 80 height 11
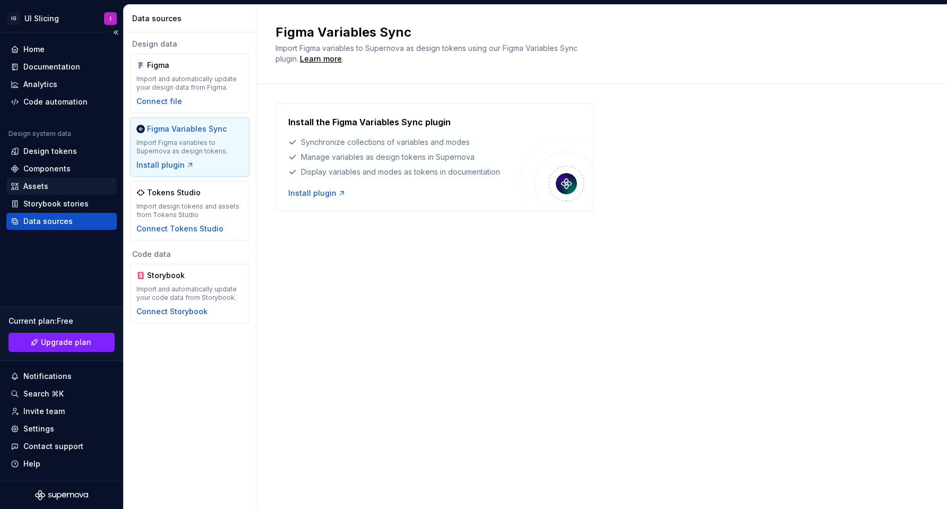
click at [53, 180] on div "Assets" at bounding box center [61, 186] width 110 height 17
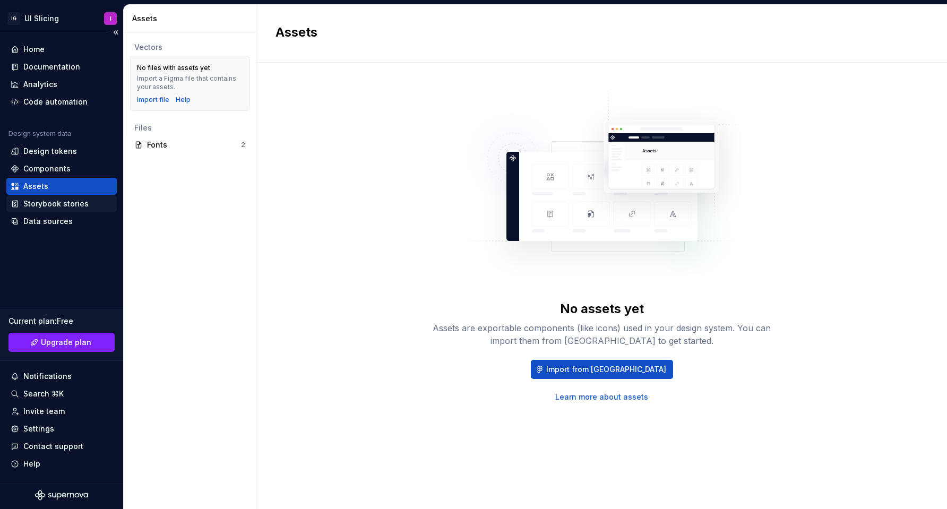
click at [55, 200] on div "Storybook stories" at bounding box center [55, 203] width 65 height 11
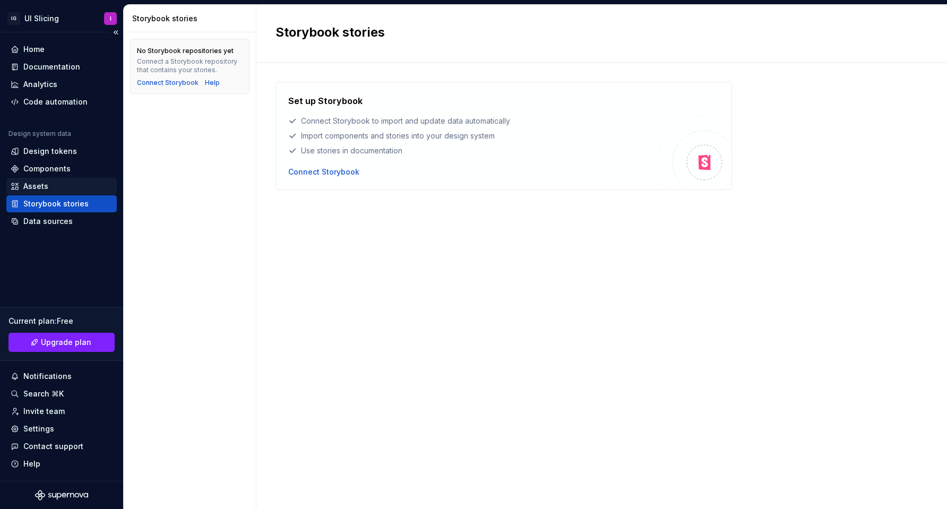
click at [46, 180] on div "Assets" at bounding box center [61, 186] width 110 height 17
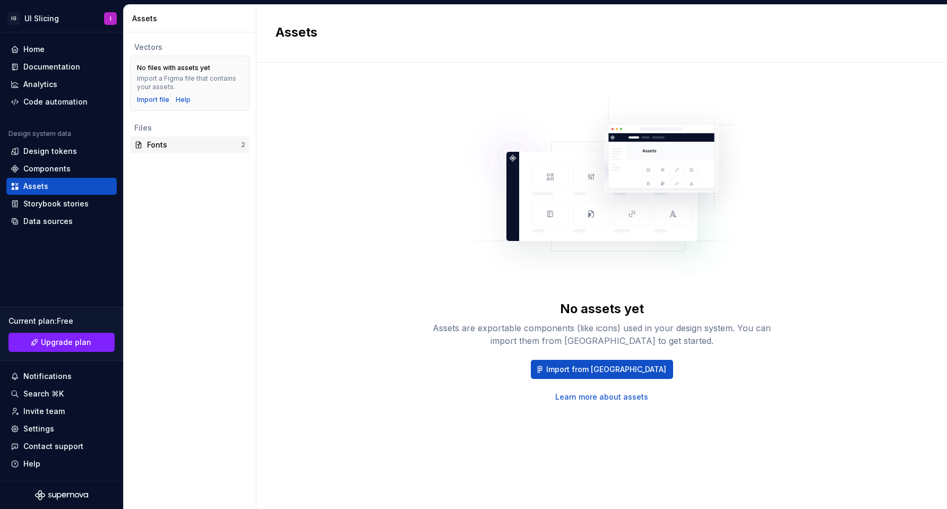
click at [209, 141] on div "Fonts" at bounding box center [194, 145] width 94 height 11
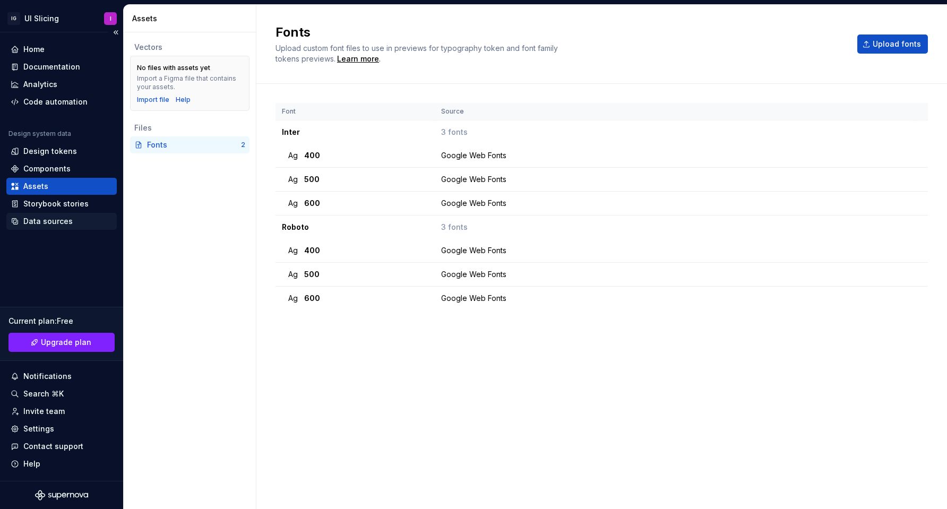
click at [36, 224] on div "Data sources" at bounding box center [47, 221] width 49 height 11
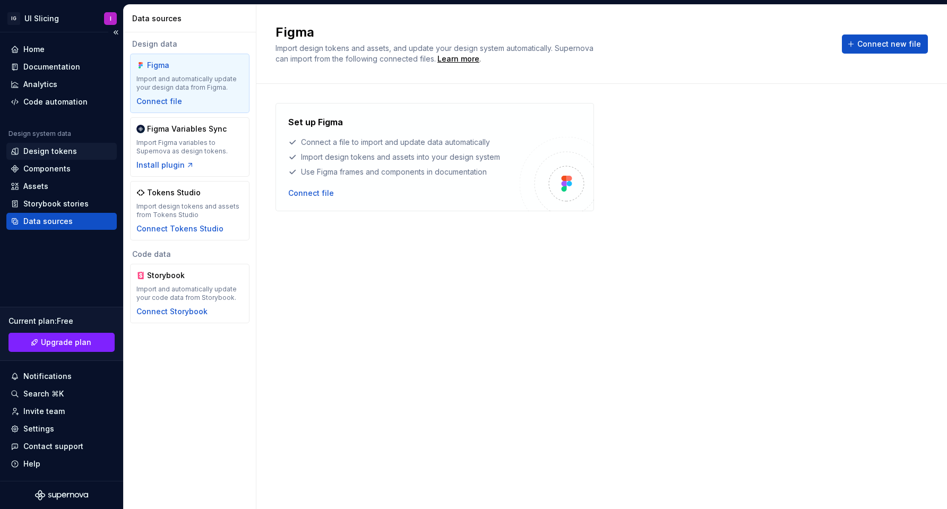
click at [51, 148] on div "Design tokens" at bounding box center [50, 151] width 54 height 11
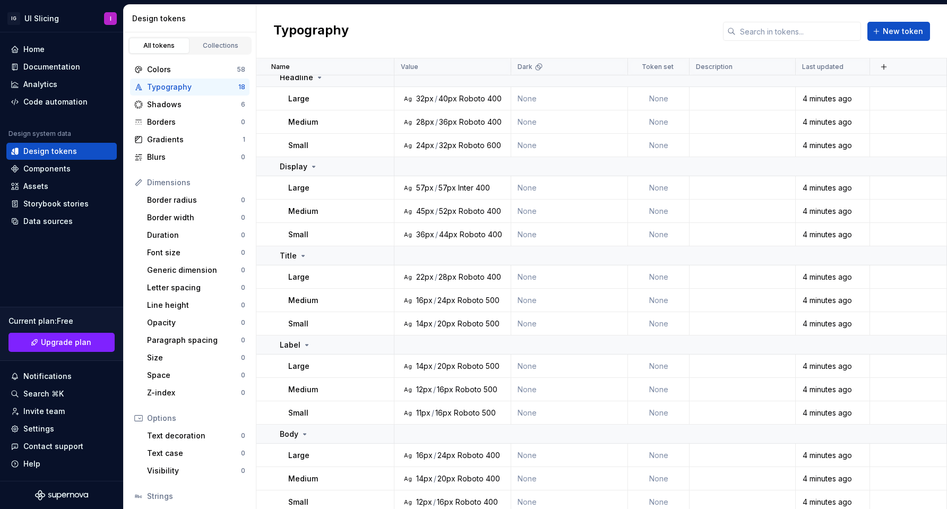
scroll to position [140, 0]
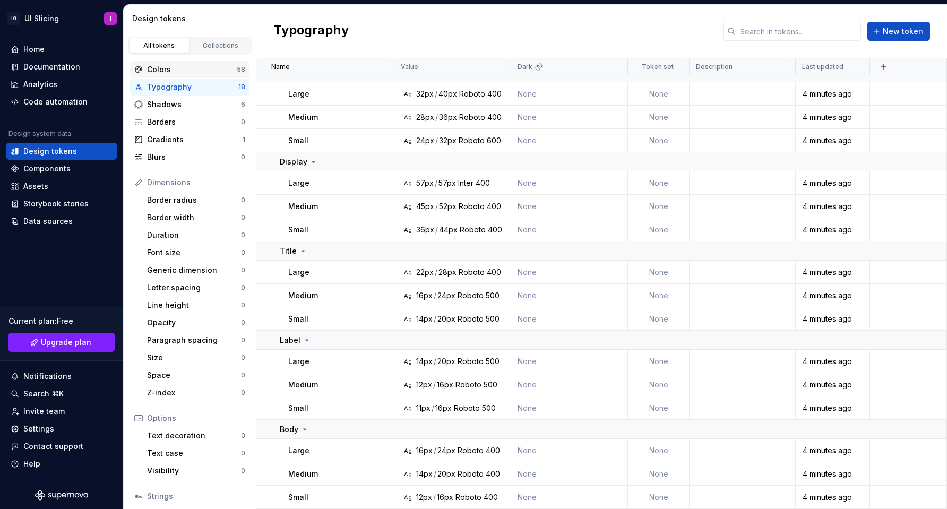
click at [226, 70] on div "Colors" at bounding box center [192, 69] width 90 height 11
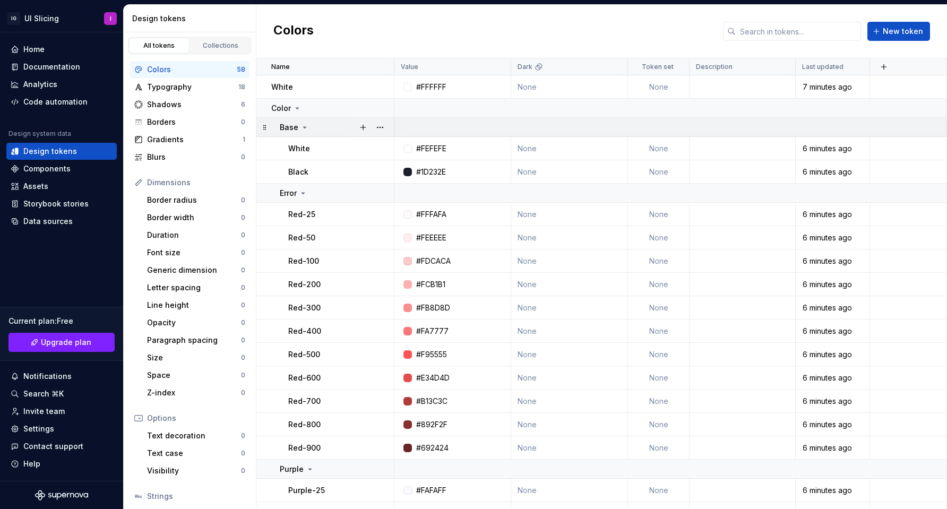
click at [306, 129] on icon at bounding box center [304, 127] width 8 height 8
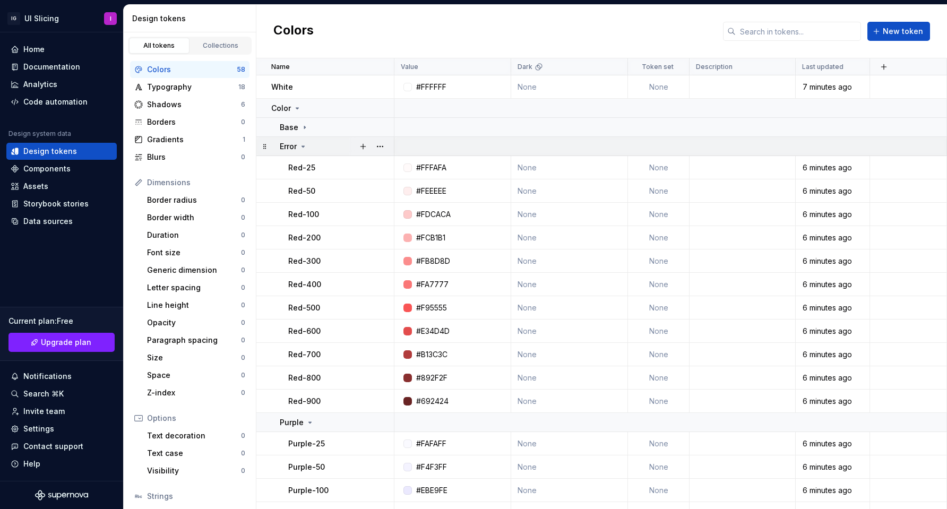
click at [303, 143] on icon at bounding box center [303, 146] width 8 height 8
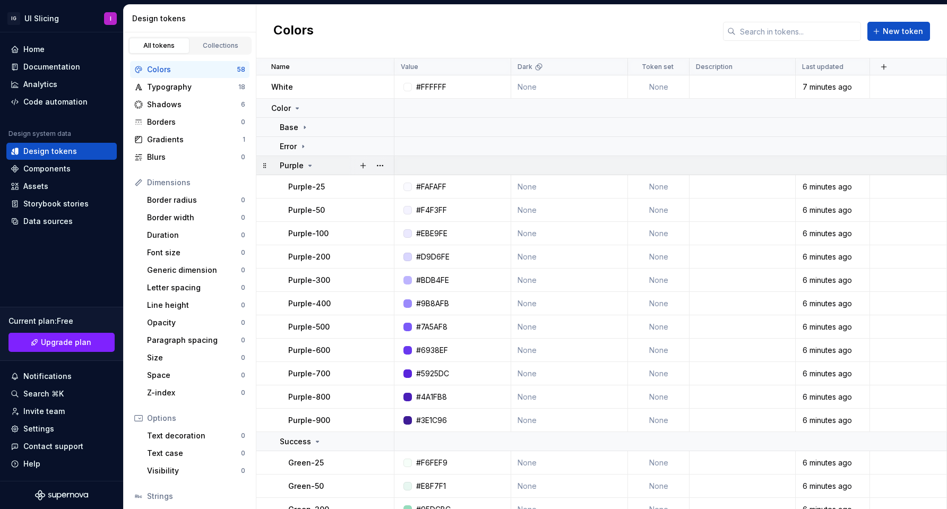
click at [306, 162] on icon at bounding box center [310, 165] width 8 height 8
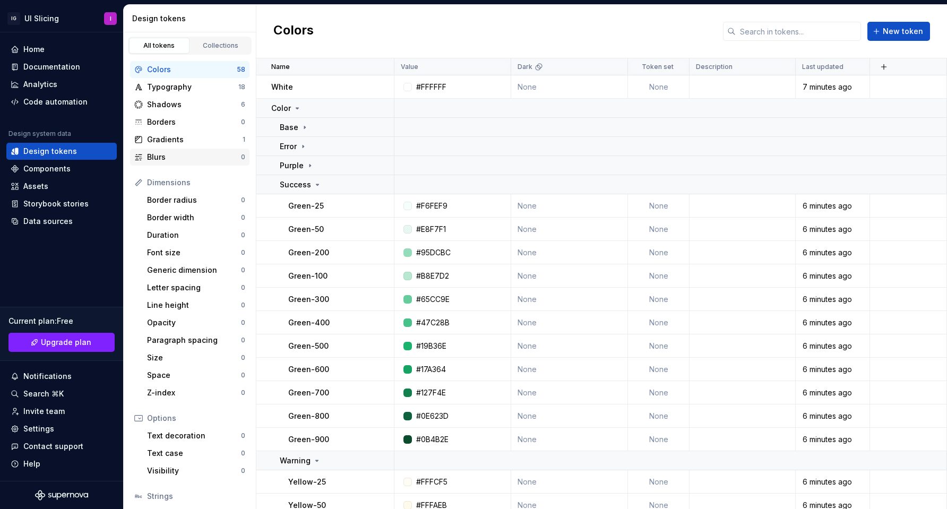
click at [166, 159] on div "Blurs" at bounding box center [194, 157] width 94 height 11
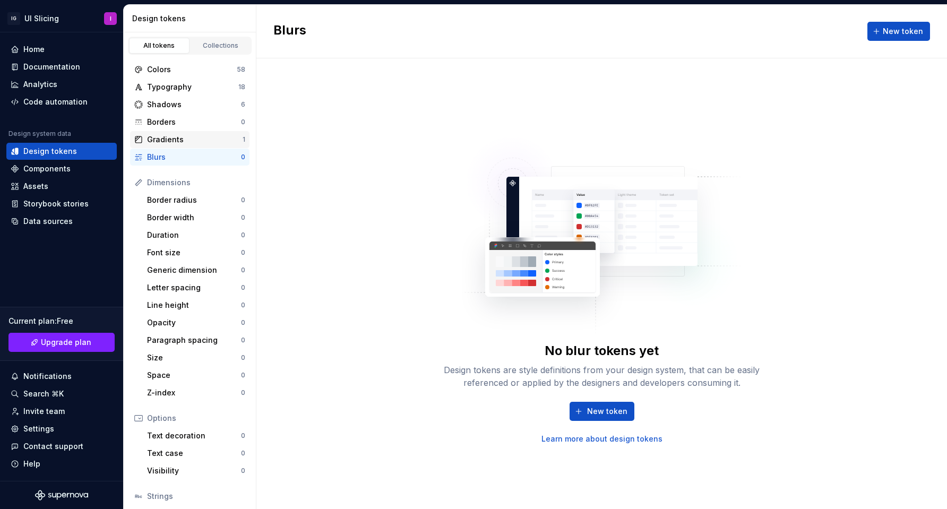
click at [174, 140] on div "Gradients" at bounding box center [195, 139] width 96 height 11
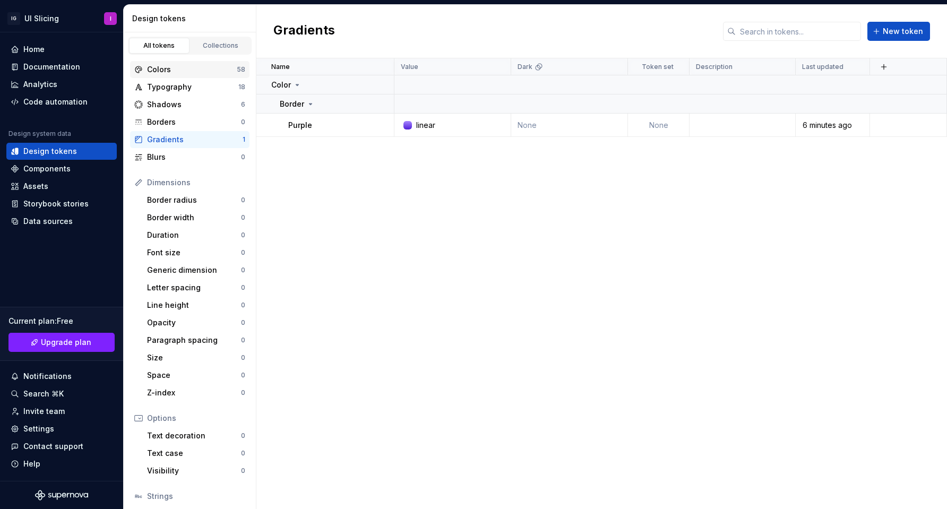
click at [168, 74] on div "Colors" at bounding box center [192, 69] width 90 height 11
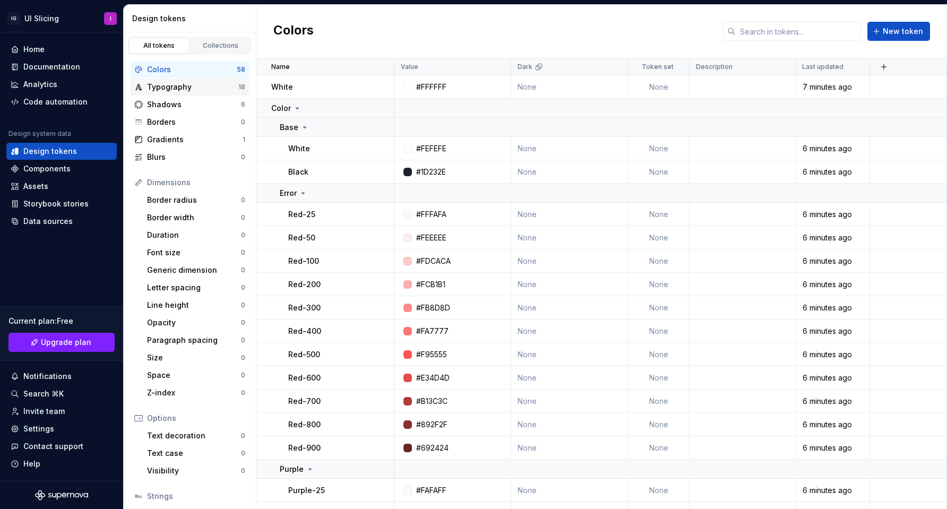
click at [168, 83] on div "Typography" at bounding box center [192, 87] width 91 height 11
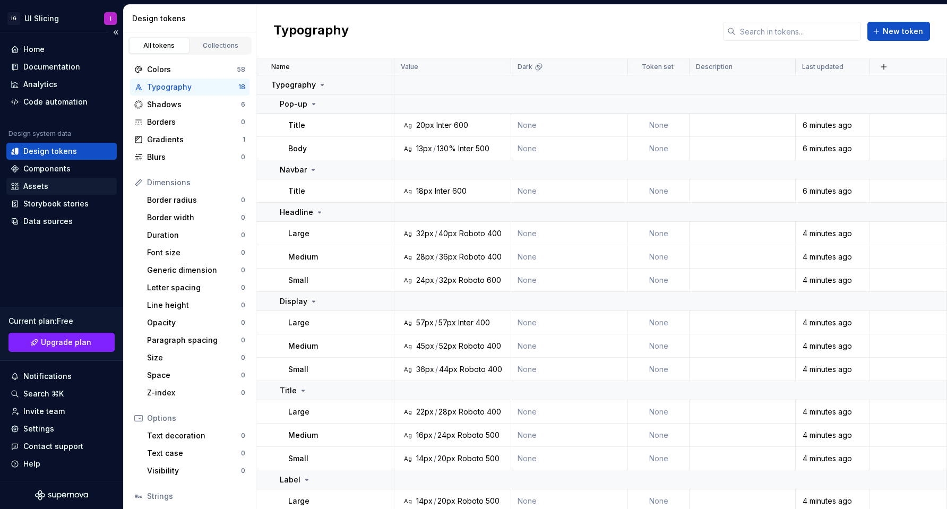
click at [37, 187] on div "Assets" at bounding box center [35, 186] width 25 height 11
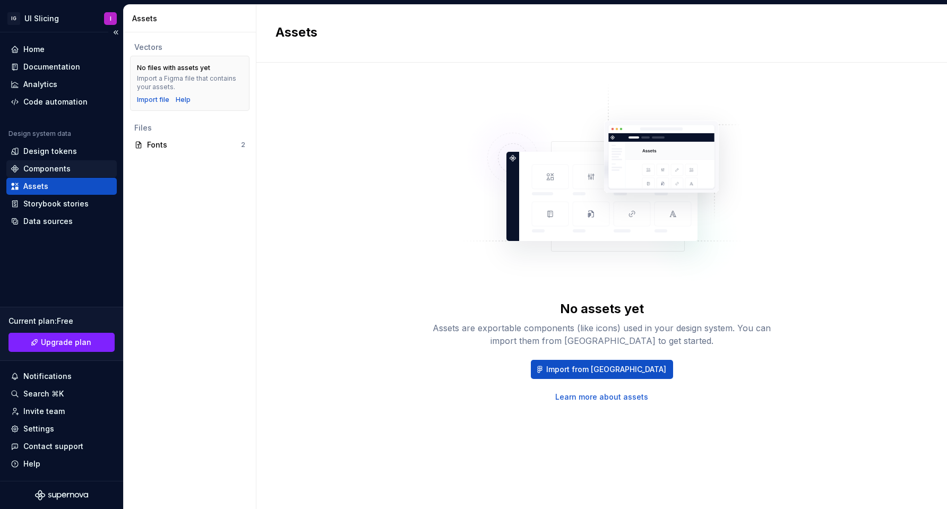
click at [34, 171] on div "Components" at bounding box center [46, 168] width 47 height 11
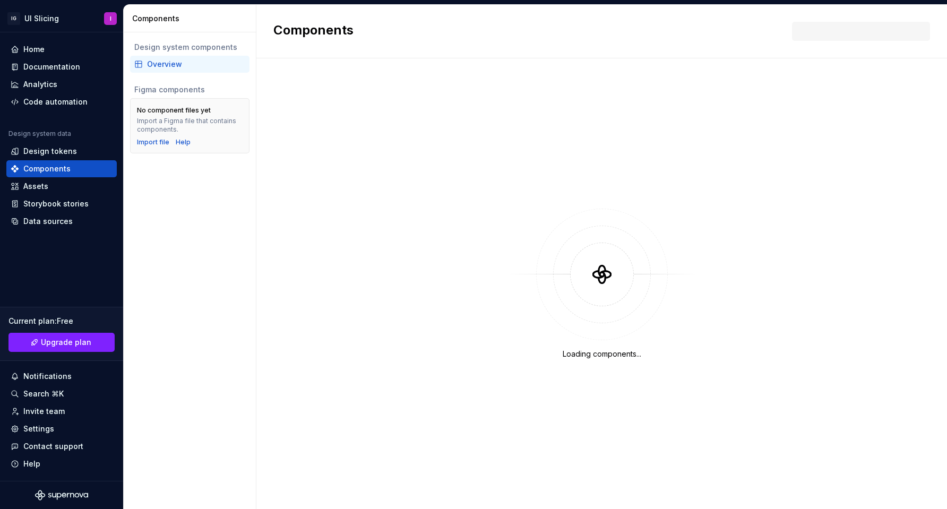
click at [162, 66] on div "Overview" at bounding box center [196, 64] width 98 height 11
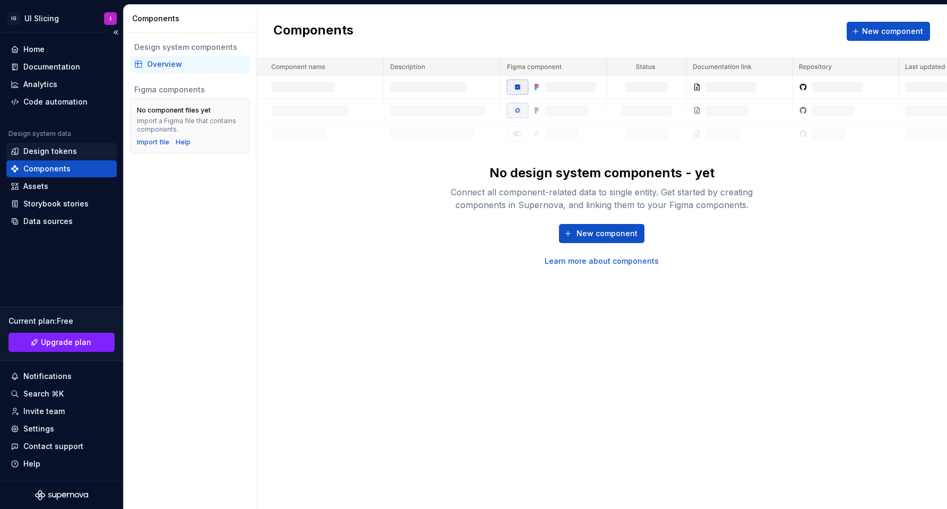
click at [60, 144] on div "Design tokens" at bounding box center [61, 151] width 110 height 17
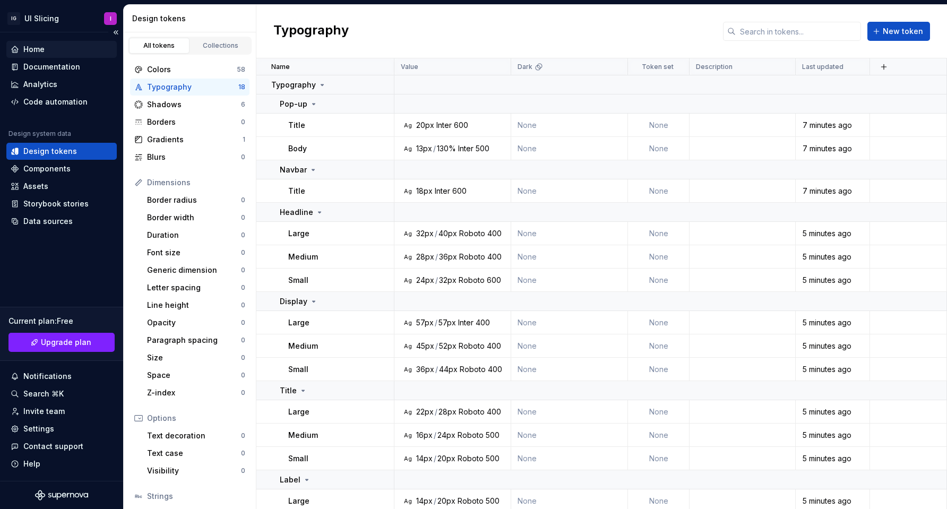
click at [36, 51] on div "Home" at bounding box center [33, 49] width 21 height 11
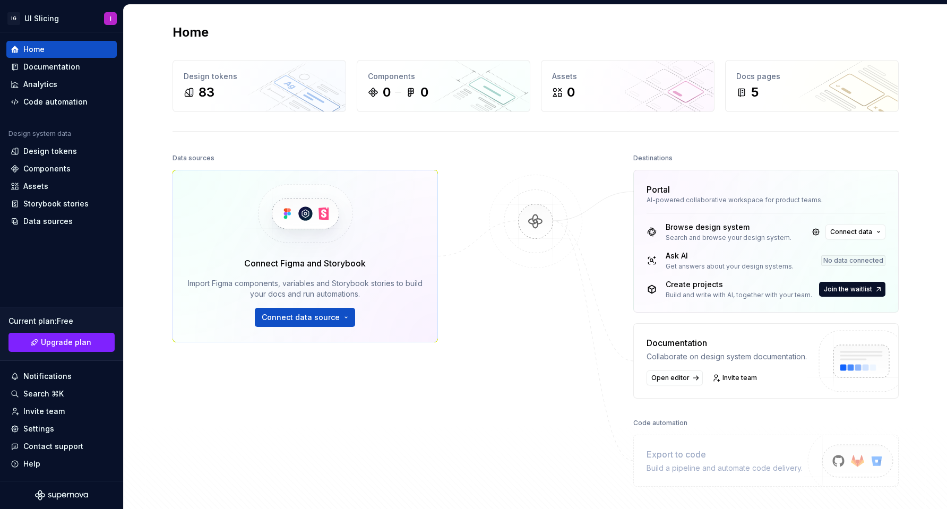
click at [418, 405] on div "Data sources Connect Figma and Storybook Import Figma components, variables and…" at bounding box center [304, 303] width 265 height 305
click at [329, 310] on button "Connect data source" at bounding box center [305, 317] width 100 height 19
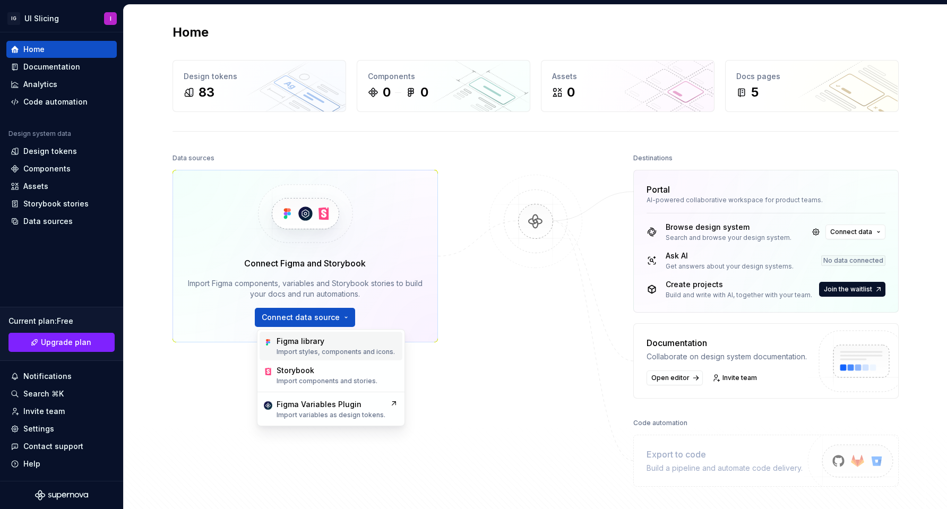
click at [324, 348] on p "Import styles, components and icons." at bounding box center [336, 352] width 118 height 8
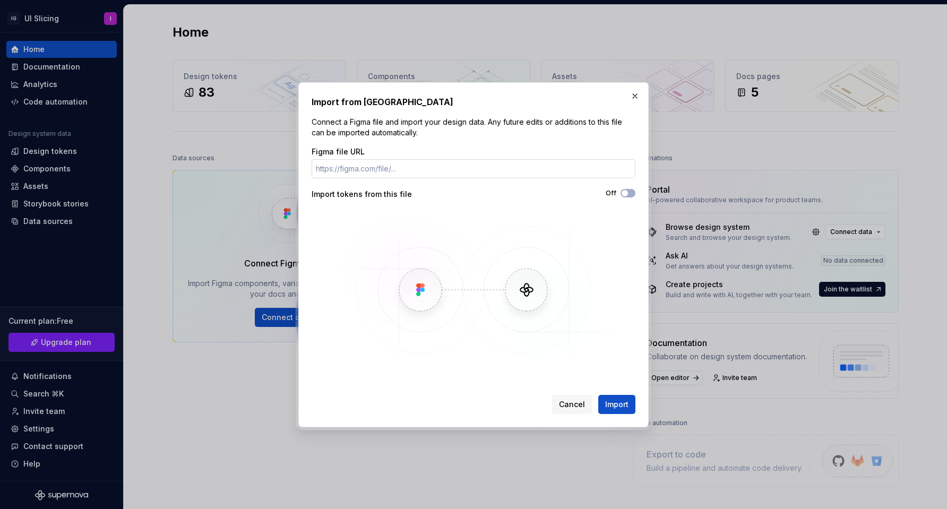
click at [447, 167] on input "Figma file URL" at bounding box center [474, 168] width 324 height 19
type input "[URL][DOMAIN_NAME]"
click at [632, 194] on button "Off" at bounding box center [627, 193] width 15 height 8
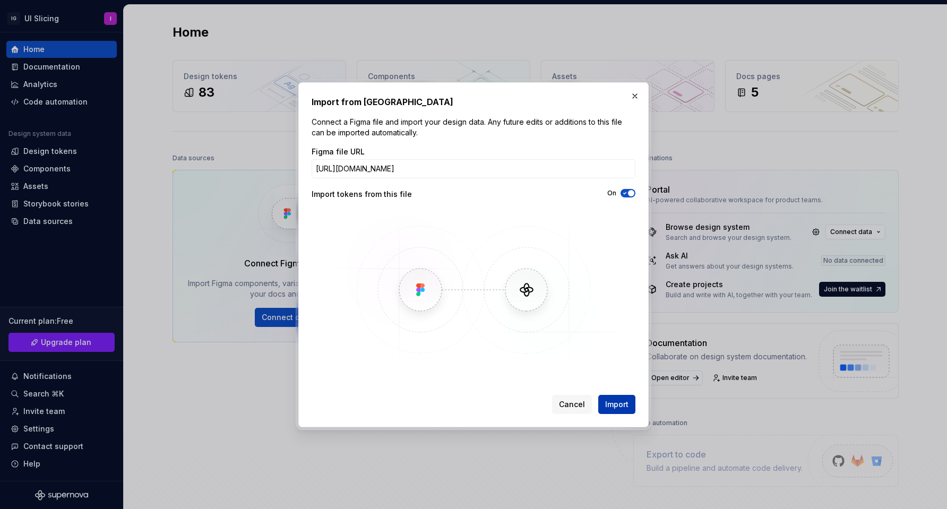
click at [628, 401] on button "Import" at bounding box center [616, 404] width 37 height 19
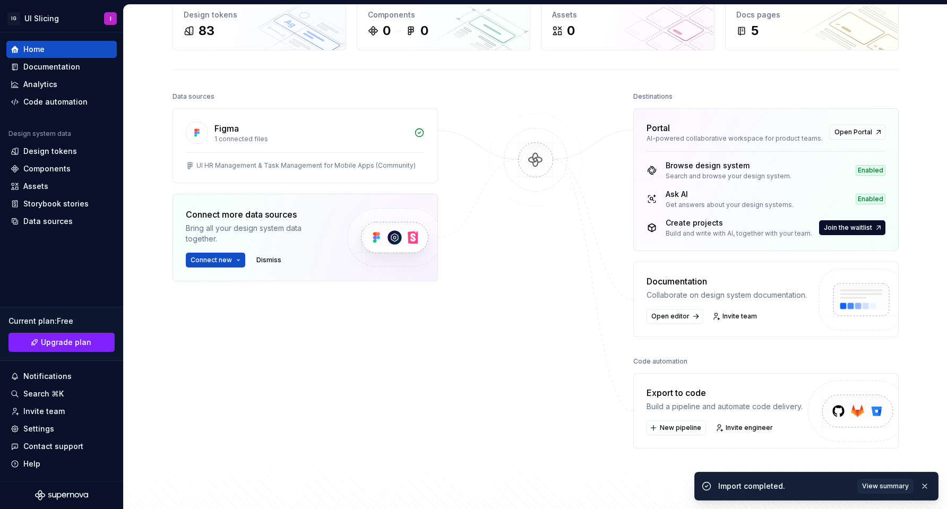
scroll to position [67, 0]
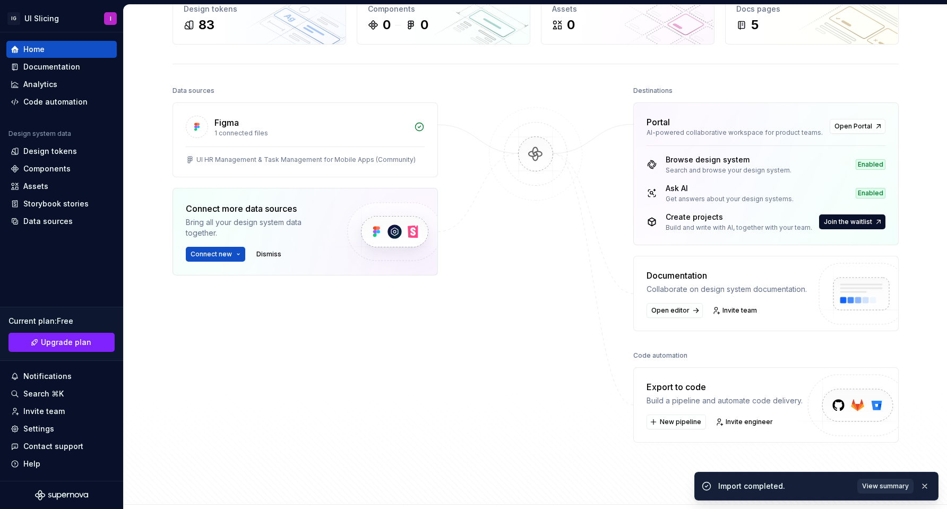
click at [882, 482] on span "View summary" at bounding box center [885, 486] width 47 height 8
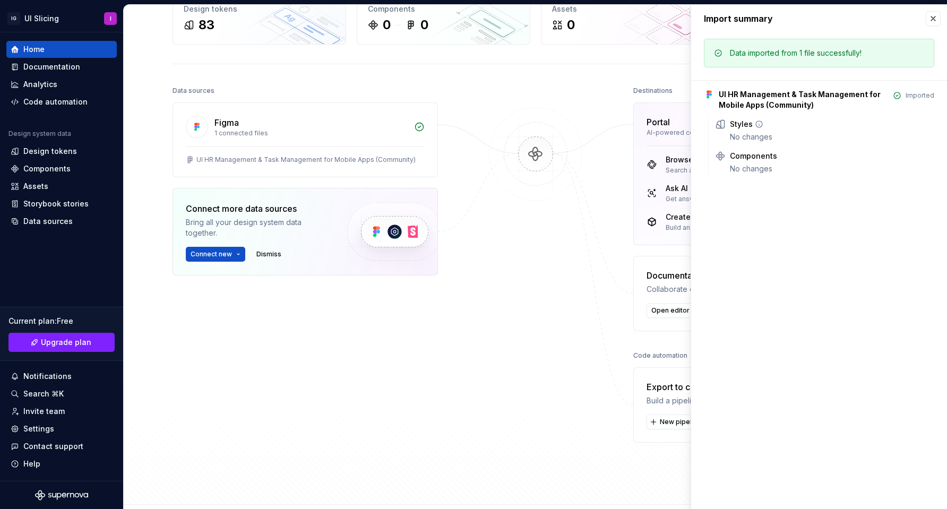
click at [745, 126] on div "Styles" at bounding box center [741, 124] width 23 height 11
click at [749, 157] on div "Components" at bounding box center [753, 156] width 47 height 11
click at [935, 18] on button "button" at bounding box center [933, 18] width 15 height 15
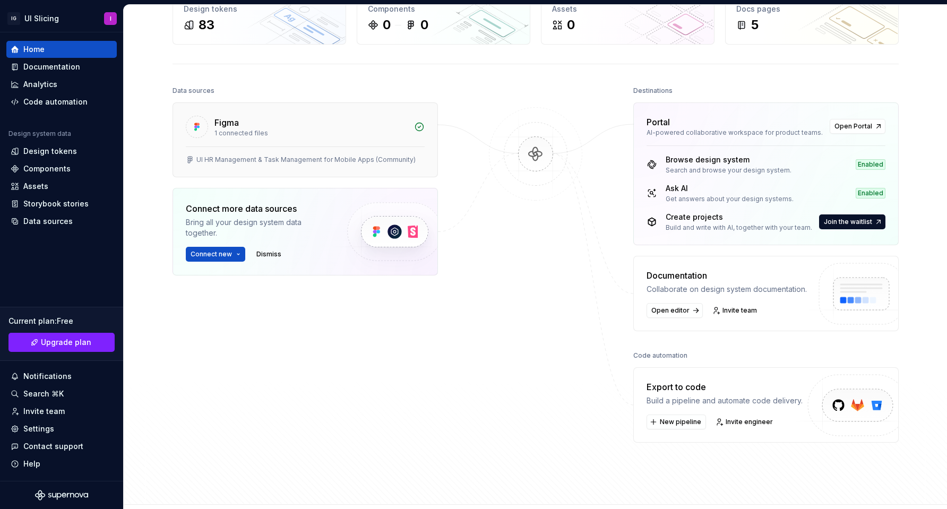
click at [361, 139] on div "Figma 1 connected files" at bounding box center [305, 125] width 264 height 44
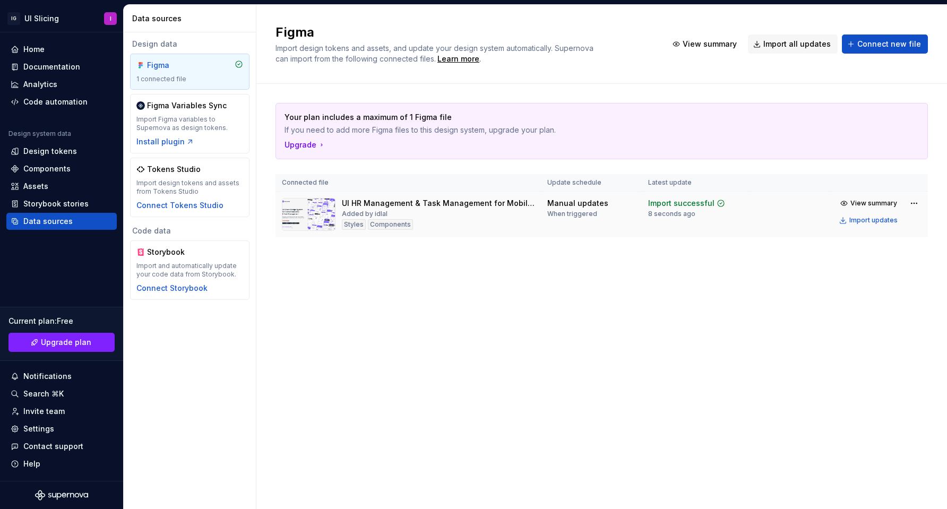
click at [374, 211] on div "Added by idlal" at bounding box center [365, 214] width 46 height 8
click at [184, 267] on div "Import and automatically update your code data from Storybook." at bounding box center [189, 270] width 107 height 17
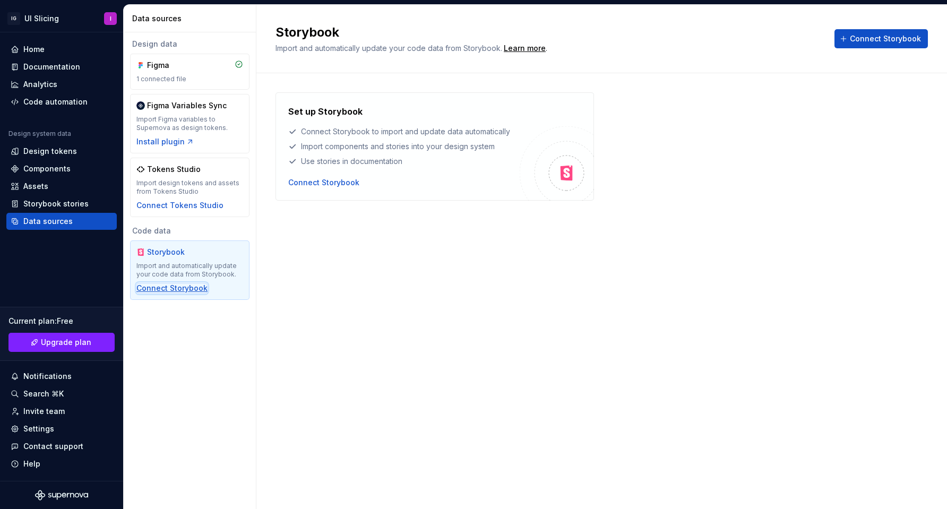
click at [182, 287] on div "Connect Storybook" at bounding box center [171, 288] width 71 height 11
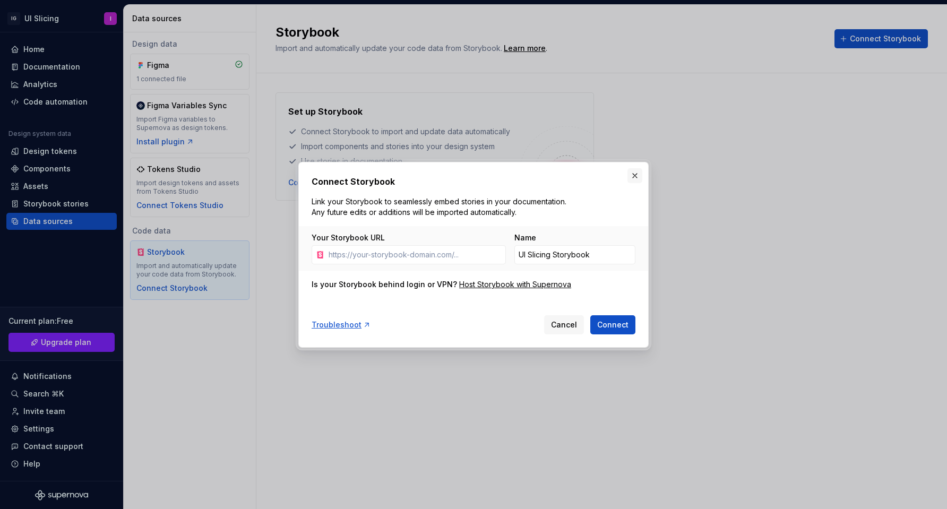
click at [636, 182] on button "button" at bounding box center [634, 175] width 15 height 15
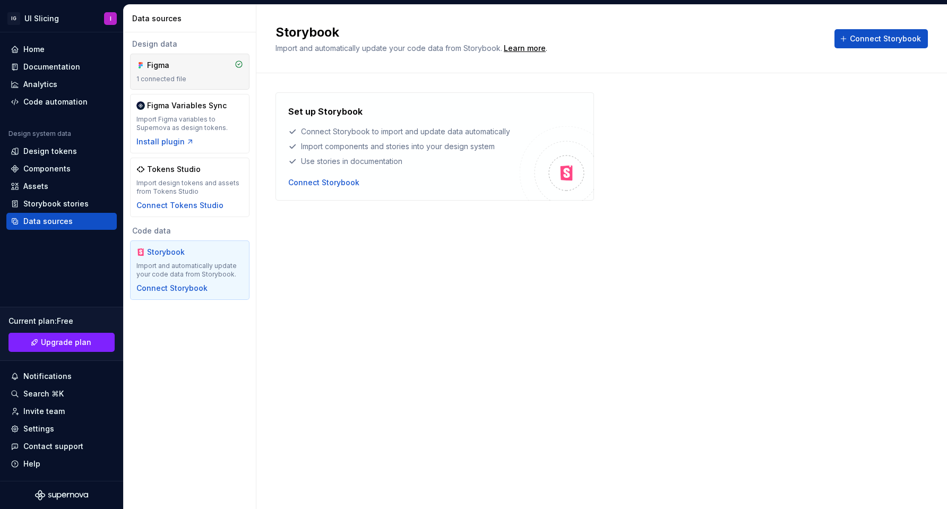
click at [170, 73] on div "Figma 1 connected file" at bounding box center [189, 71] width 107 height 23
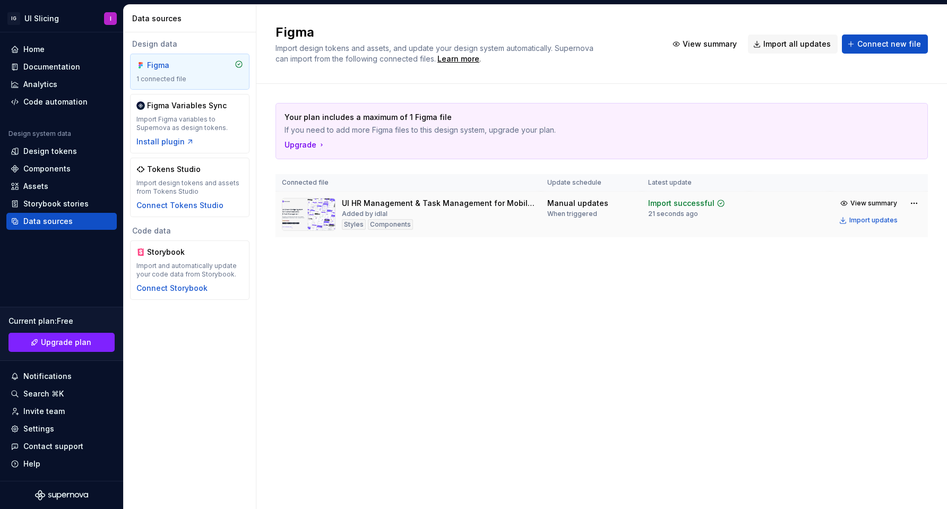
click at [360, 223] on div "Styles" at bounding box center [354, 224] width 24 height 11
click at [887, 207] on span "View summary" at bounding box center [873, 203] width 47 height 8
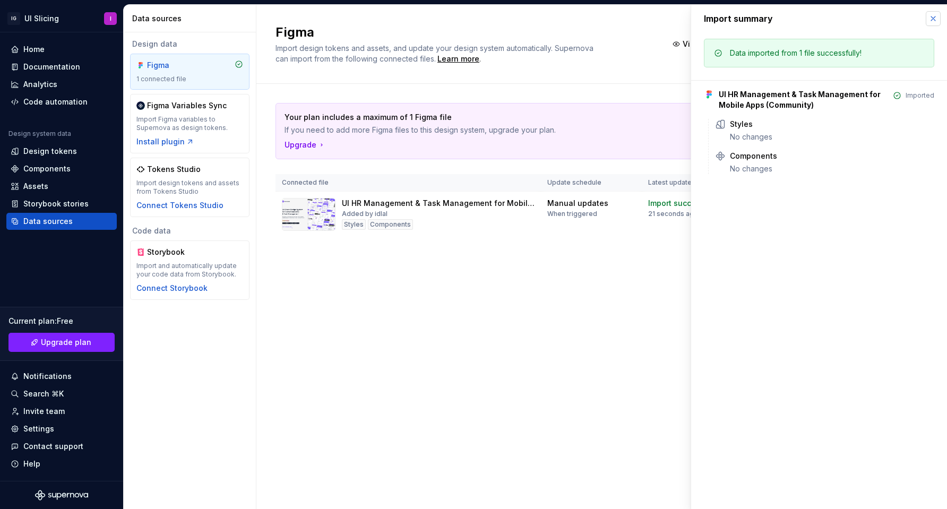
click at [934, 16] on button "button" at bounding box center [933, 18] width 15 height 15
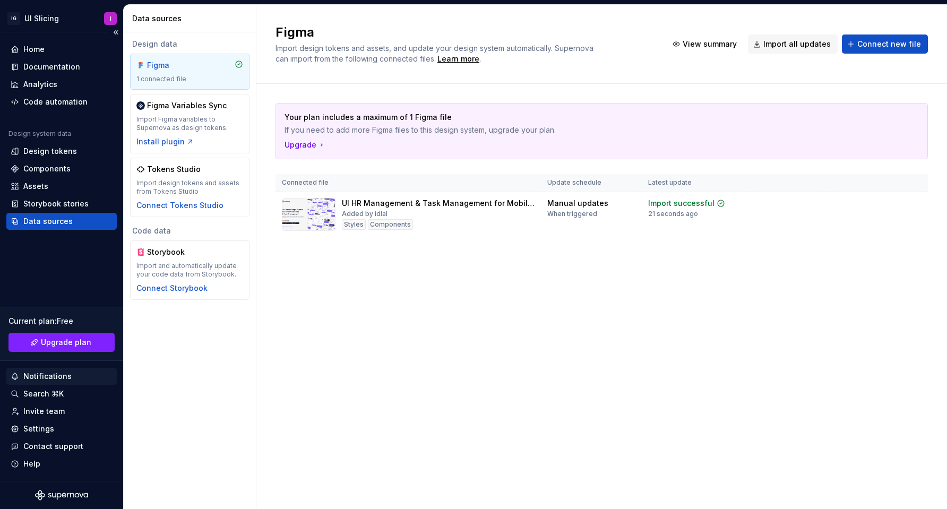
click at [55, 376] on div "Notifications" at bounding box center [47, 376] width 48 height 11
click at [39, 376] on html "IG UI Slicing I Home Documentation Analytics Code automation Design system data…" at bounding box center [473, 254] width 947 height 509
click at [53, 185] on div "Assets" at bounding box center [62, 186] width 102 height 11
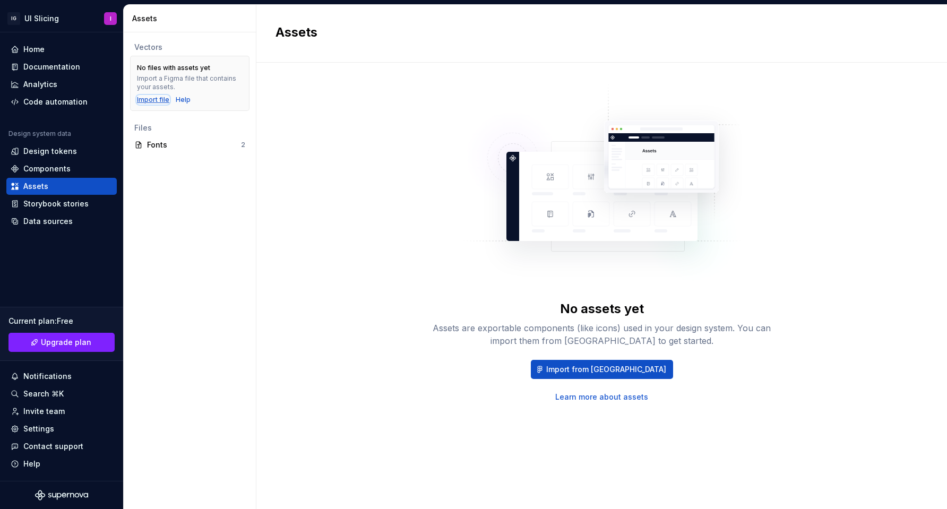
click at [151, 97] on div "Import file" at bounding box center [153, 100] width 32 height 8
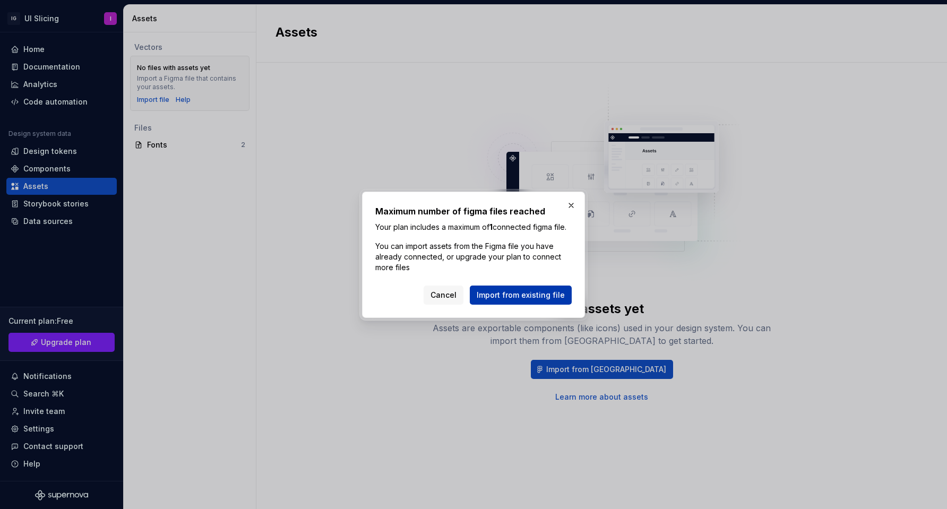
click at [535, 300] on span "Import from existing file" at bounding box center [521, 295] width 88 height 11
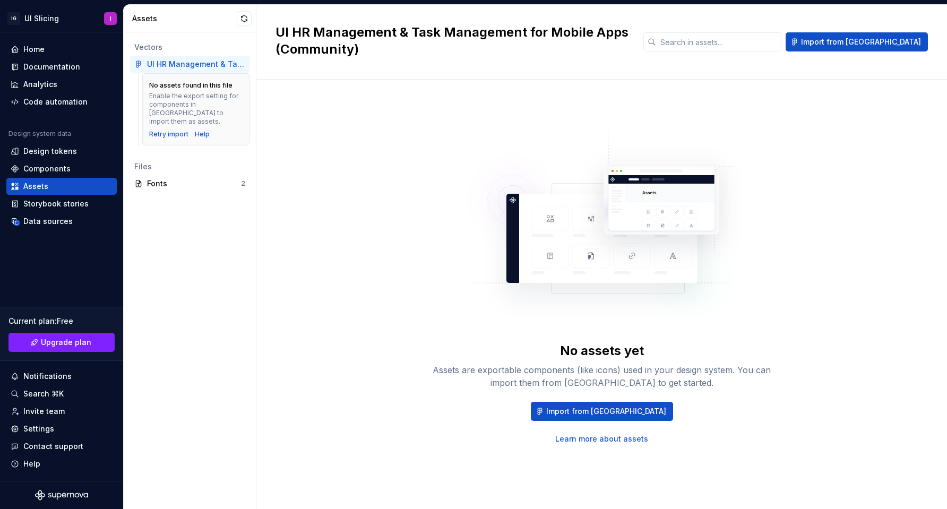
click at [672, 240] on img at bounding box center [601, 230] width 279 height 212
click at [593, 417] on button "Import from [GEOGRAPHIC_DATA]" at bounding box center [602, 411] width 142 height 19
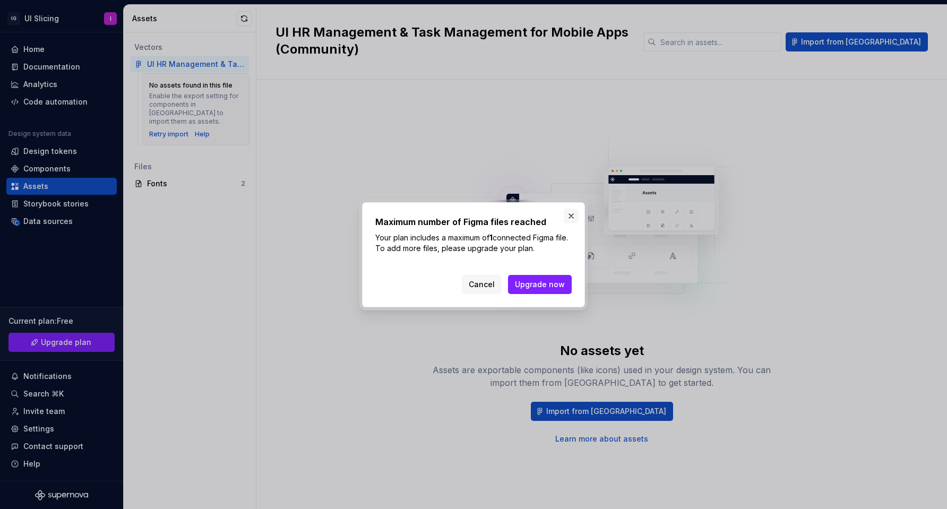
click at [569, 215] on button "button" at bounding box center [571, 216] width 15 height 15
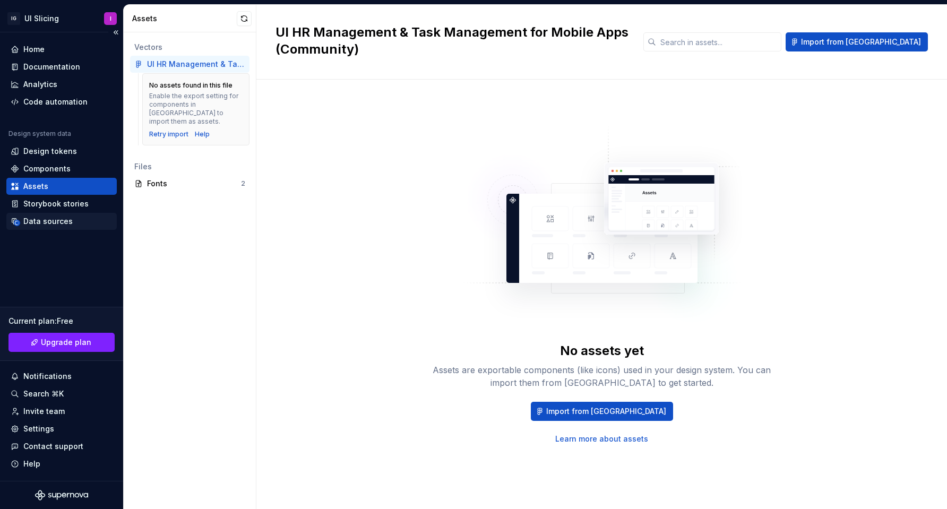
click at [51, 223] on div "Data sources" at bounding box center [47, 221] width 49 height 11
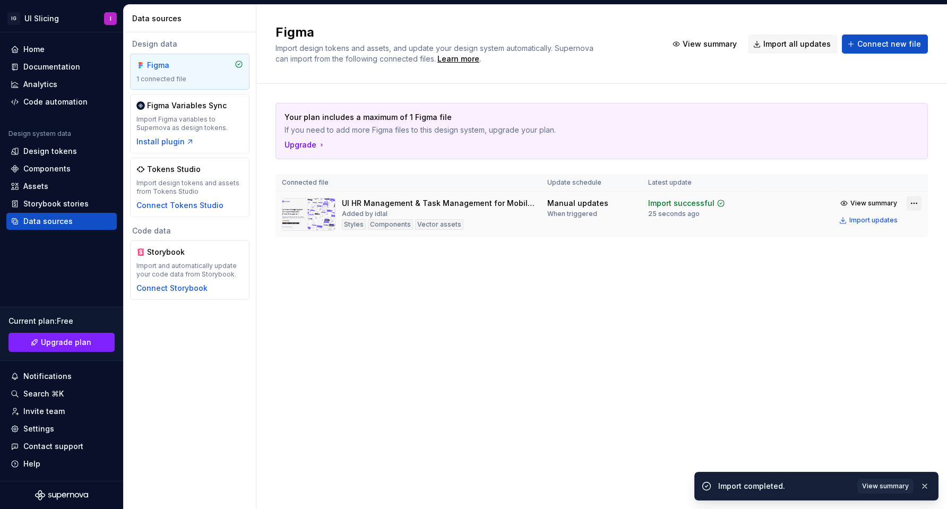
click at [914, 202] on html "IG UI Slicing I Home Documentation Analytics Code automation Design system data…" at bounding box center [473, 254] width 947 height 509
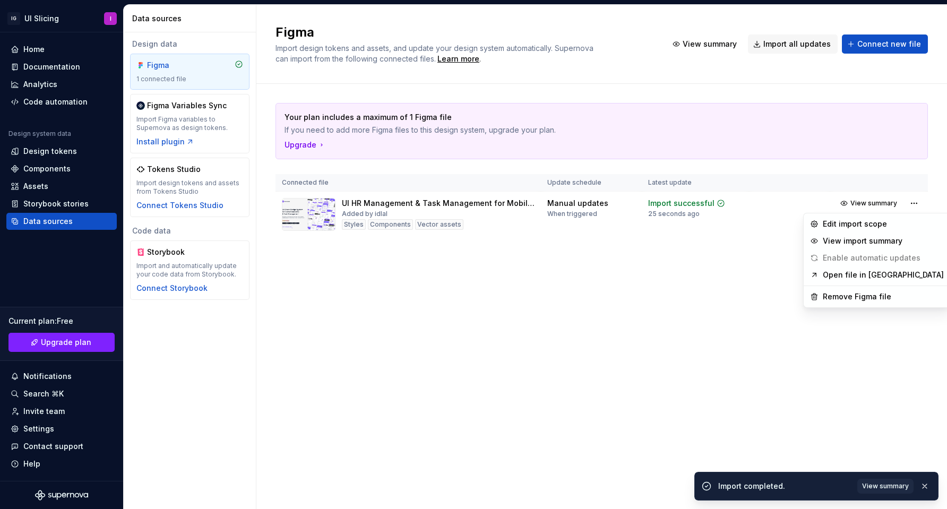
click at [765, 322] on html "IG UI Slicing I Home Documentation Analytics Code automation Design system data…" at bounding box center [473, 254] width 947 height 509
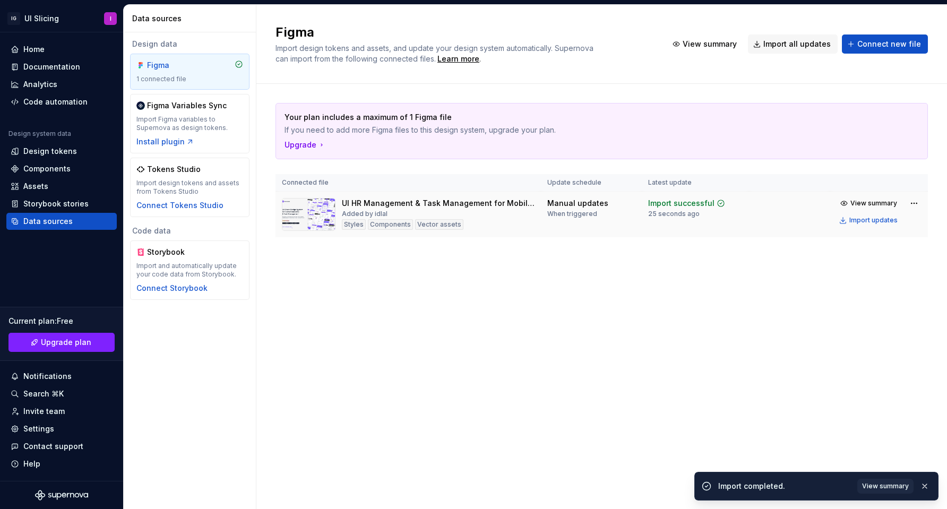
click at [364, 223] on div "Styles" at bounding box center [354, 224] width 24 height 11
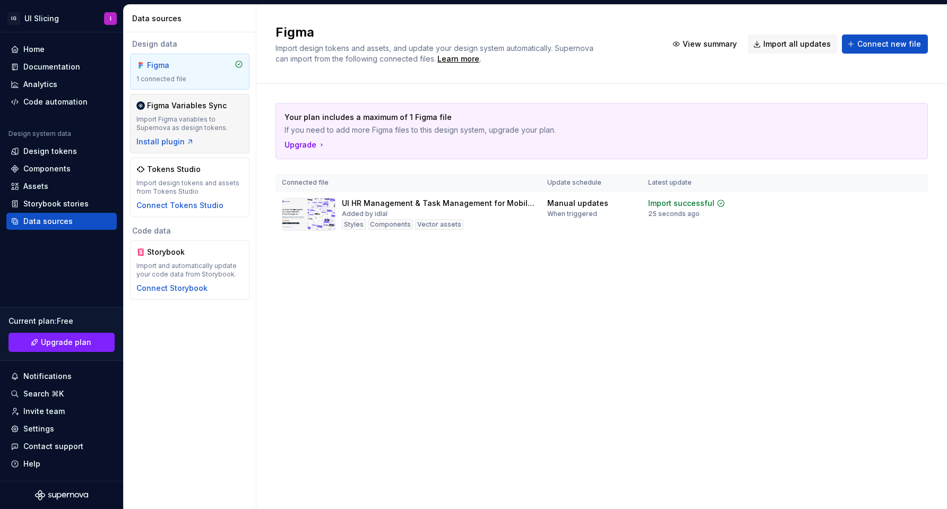
click at [216, 127] on div "Import Figma variables to Supernova as design tokens." at bounding box center [189, 123] width 107 height 17
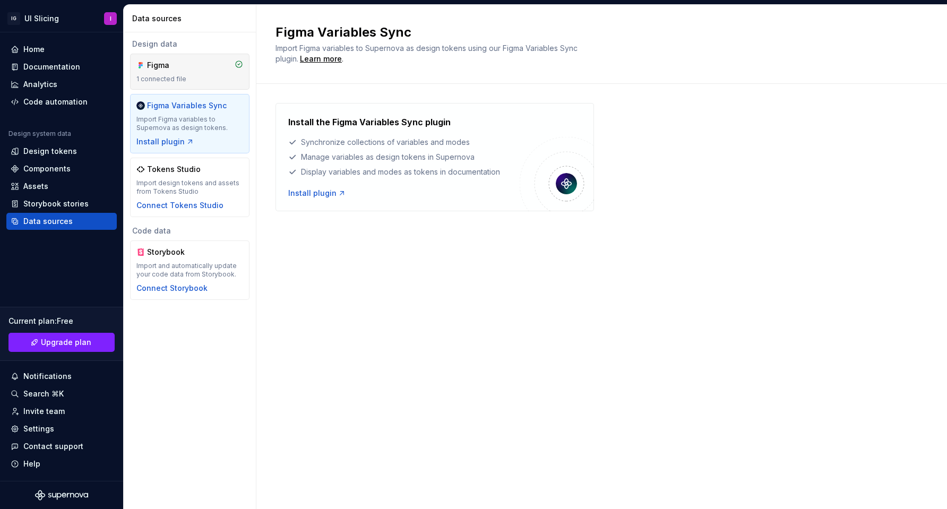
click at [202, 69] on div "Figma" at bounding box center [189, 65] width 107 height 11
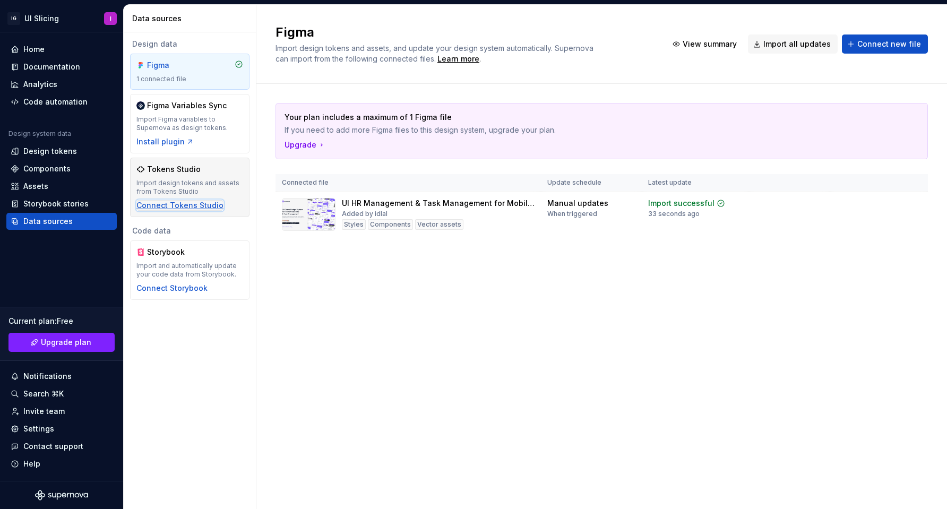
click at [204, 202] on div "Connect Tokens Studio" at bounding box center [179, 205] width 87 height 11
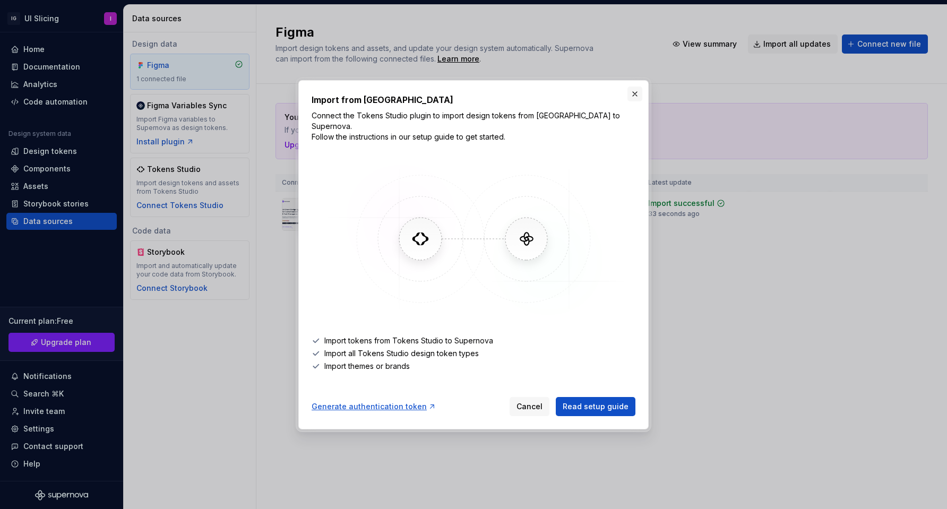
click at [635, 101] on button "button" at bounding box center [634, 94] width 15 height 15
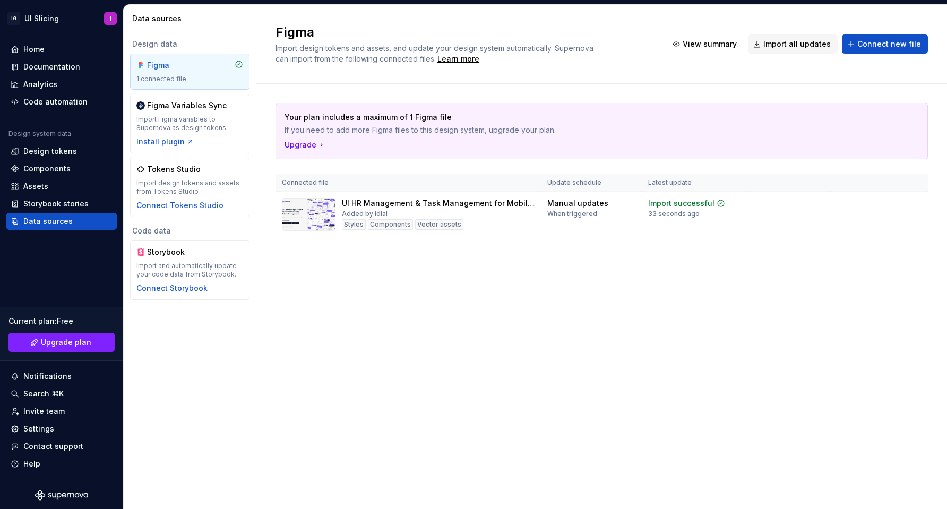
click at [176, 79] on div "1 connected file" at bounding box center [189, 79] width 107 height 8
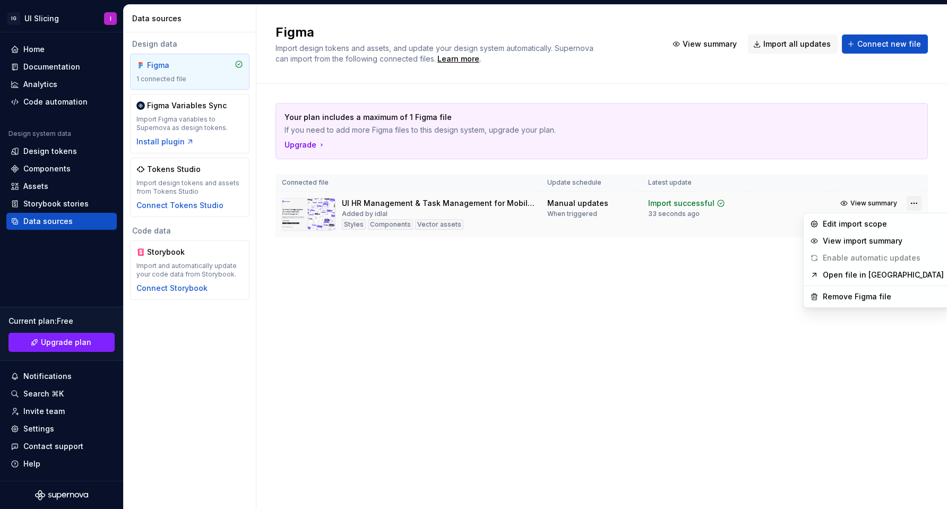
click at [912, 207] on html "IG UI Slicing I Home Documentation Analytics Code automation Design system data…" at bounding box center [473, 254] width 947 height 509
click at [847, 298] on div "Remove Figma file" at bounding box center [883, 296] width 121 height 11
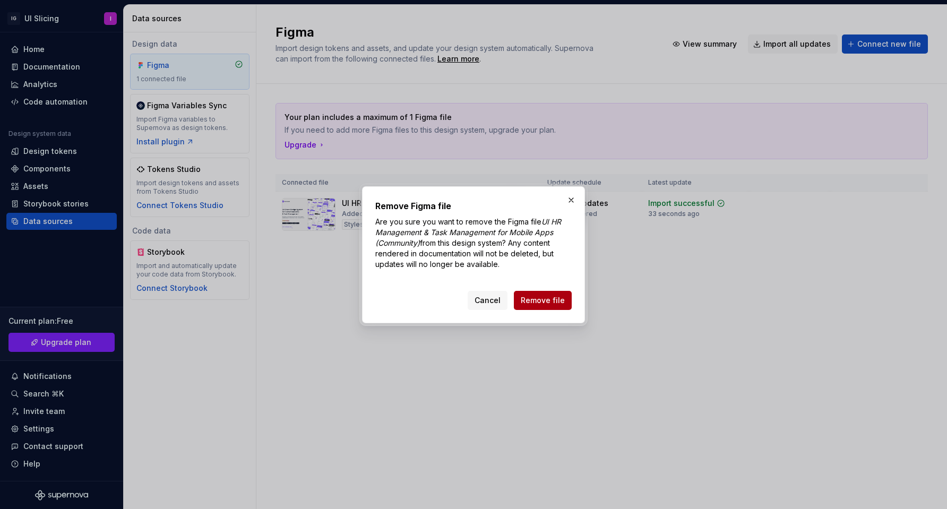
click at [557, 296] on span "Remove file" at bounding box center [543, 300] width 44 height 11
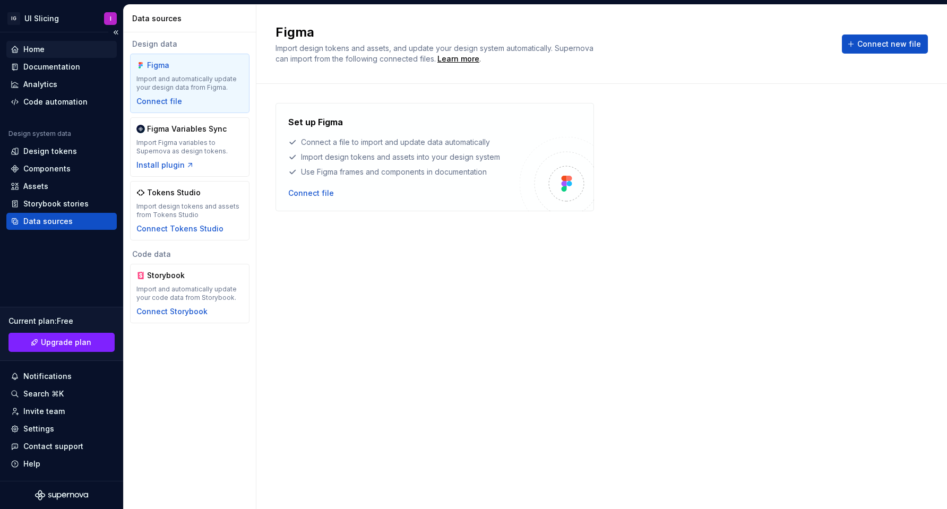
click at [50, 53] on div "Home" at bounding box center [62, 49] width 102 height 11
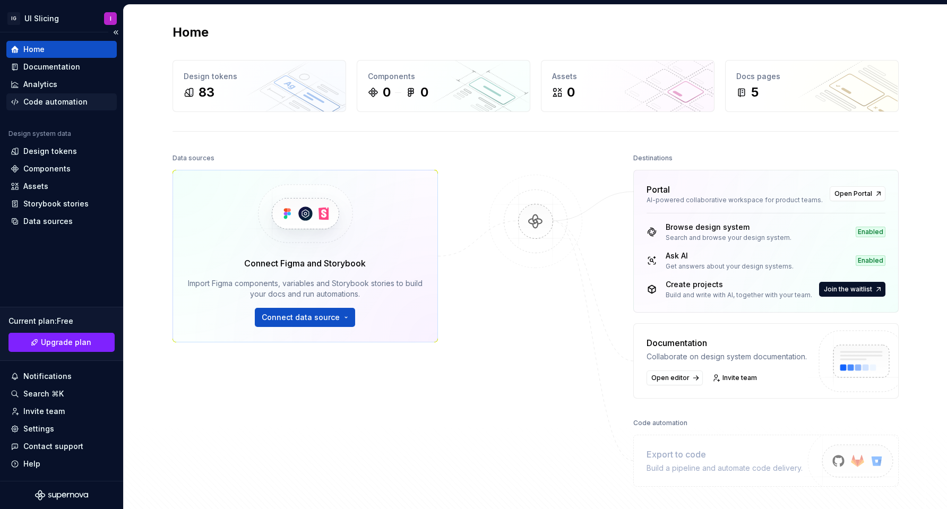
click at [51, 101] on div "Code automation" at bounding box center [55, 102] width 64 height 11
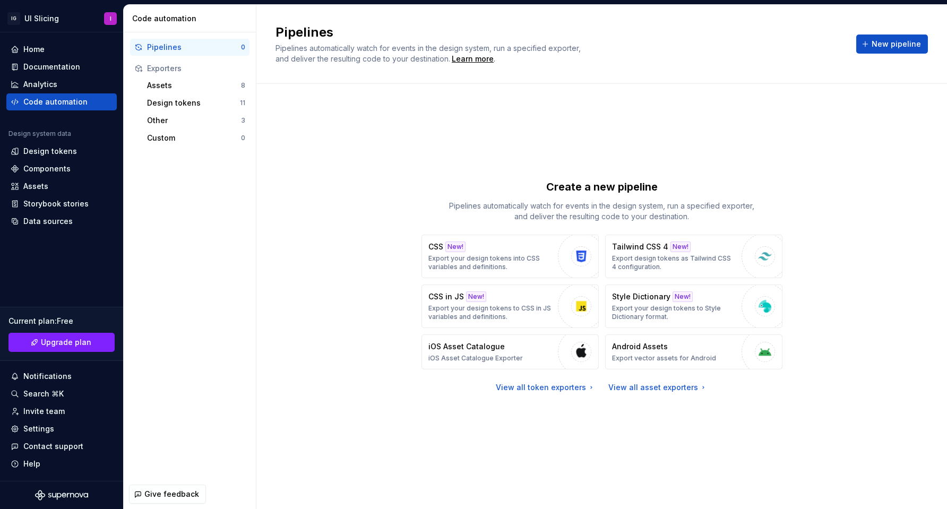
click at [673, 415] on div "Create a new pipeline Pipelines automatically watch for events in the design sy…" at bounding box center [601, 286] width 652 height 366
click at [680, 387] on div "View all asset exporters" at bounding box center [657, 387] width 99 height 11
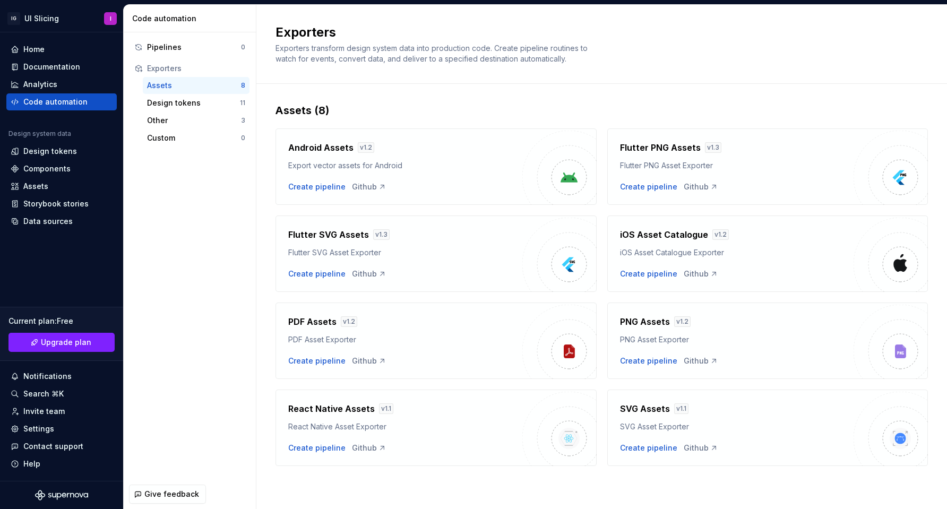
click at [569, 277] on img at bounding box center [559, 255] width 74 height 74
click at [509, 259] on div "Flutter SVG Assets v 1.3 Flutter SVG Asset Exporter Create pipeline Github" at bounding box center [405, 253] width 234 height 51
click at [360, 228] on div "Flutter SVG Assets v 1.3 Flutter SVG Asset Exporter Create pipeline Github" at bounding box center [435, 253] width 321 height 76
click at [321, 275] on div "Create pipeline" at bounding box center [316, 274] width 57 height 11
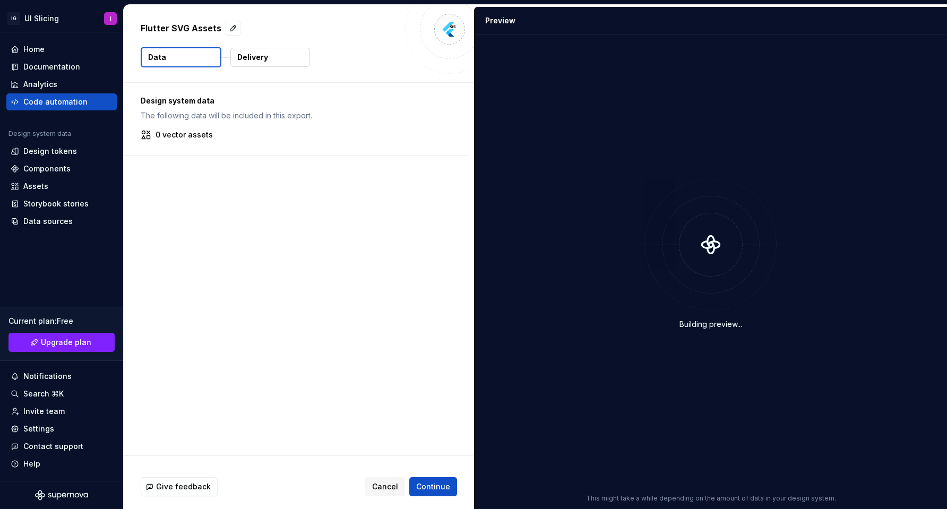
click at [194, 119] on p "The following data will be included in this export." at bounding box center [296, 115] width 311 height 11
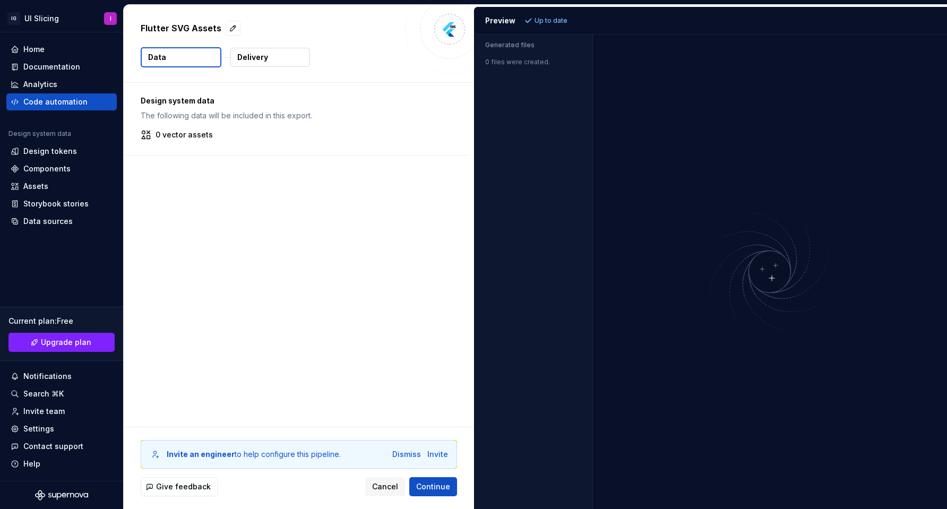
click at [216, 145] on div "Design system data The following data will be included in this export. 0 vector…" at bounding box center [296, 119] width 345 height 72
click at [215, 127] on div "Design system data The following data will be included in this export. 0 vector…" at bounding box center [296, 119] width 345 height 72
click at [230, 30] on button "button" at bounding box center [233, 28] width 15 height 15
type textarea "*"
click at [277, 261] on div "Design system data The following data will be included in this export. 0 vector…" at bounding box center [299, 255] width 350 height 344
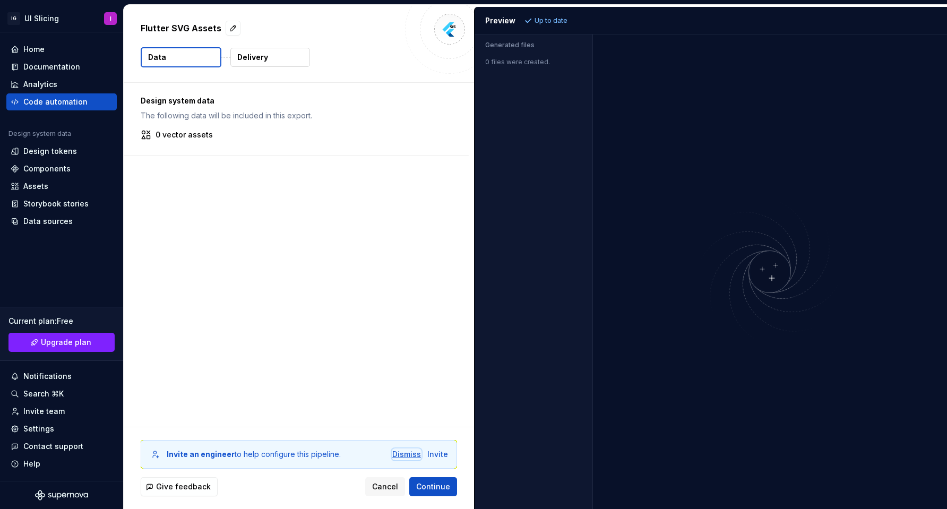
click at [405, 454] on div "Dismiss" at bounding box center [406, 454] width 29 height 11
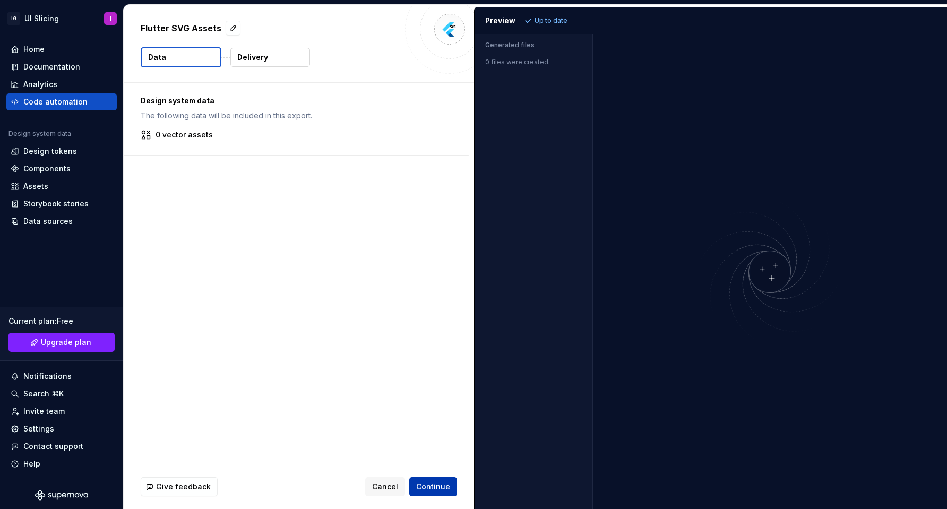
click at [434, 490] on span "Continue" at bounding box center [433, 486] width 34 height 11
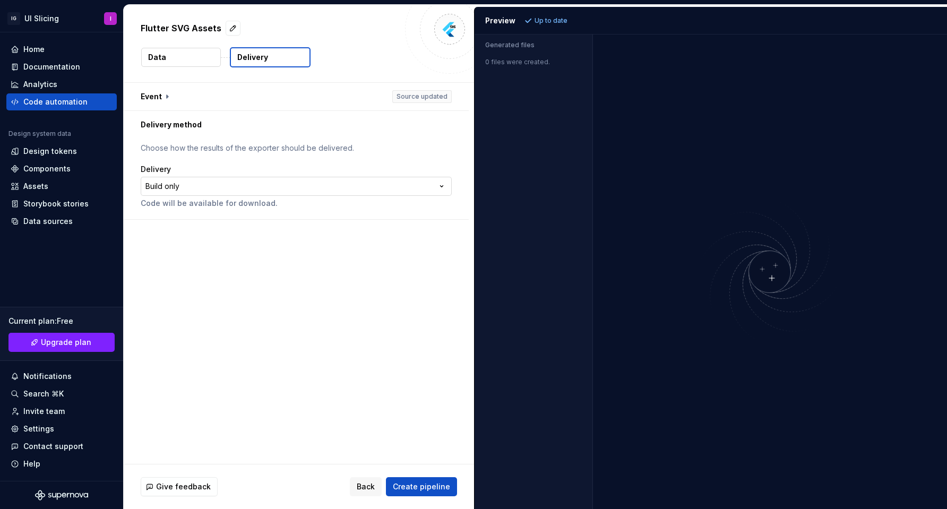
click at [309, 177] on html "**********" at bounding box center [473, 254] width 947 height 509
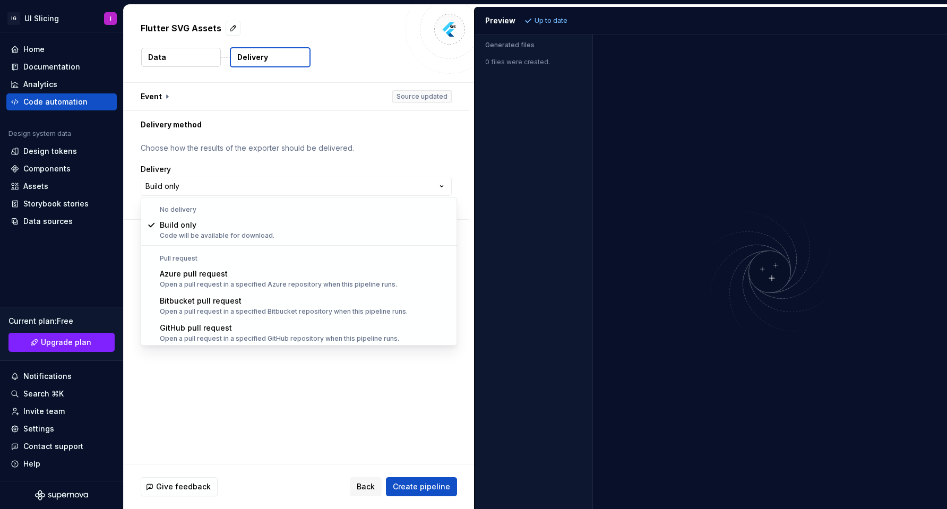
click at [287, 157] on html "**********" at bounding box center [473, 254] width 947 height 509
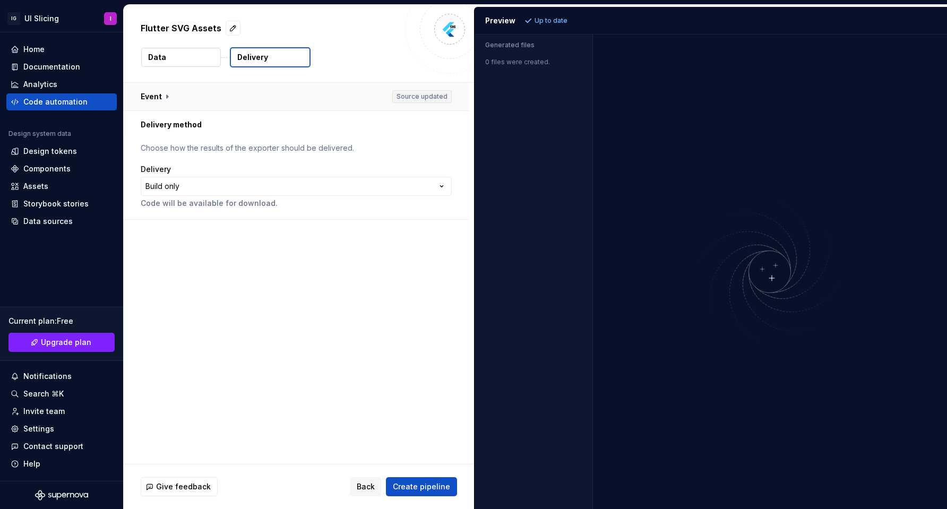
click at [164, 99] on button "button" at bounding box center [296, 97] width 345 height 28
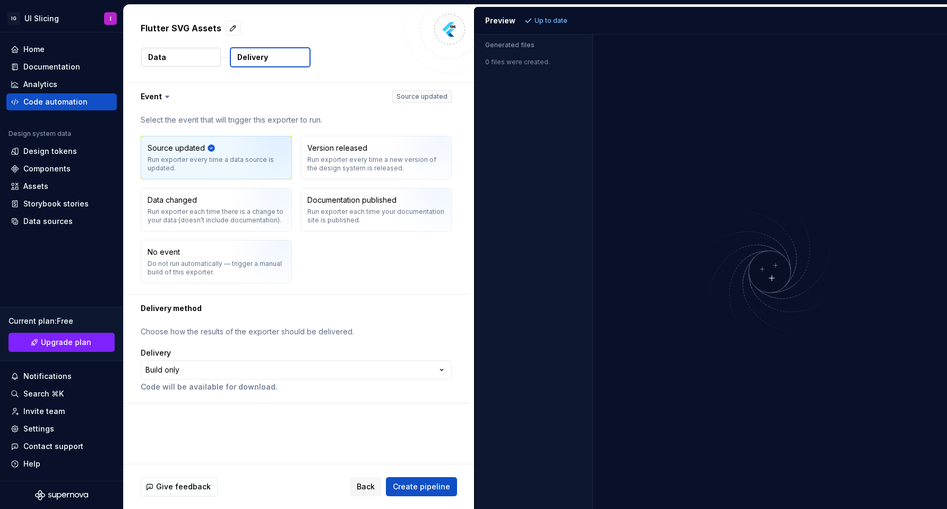
click at [165, 99] on icon at bounding box center [167, 96] width 11 height 11
click at [57, 150] on div "Design tokens" at bounding box center [50, 151] width 54 height 11
